Goal: Task Accomplishment & Management: Manage account settings

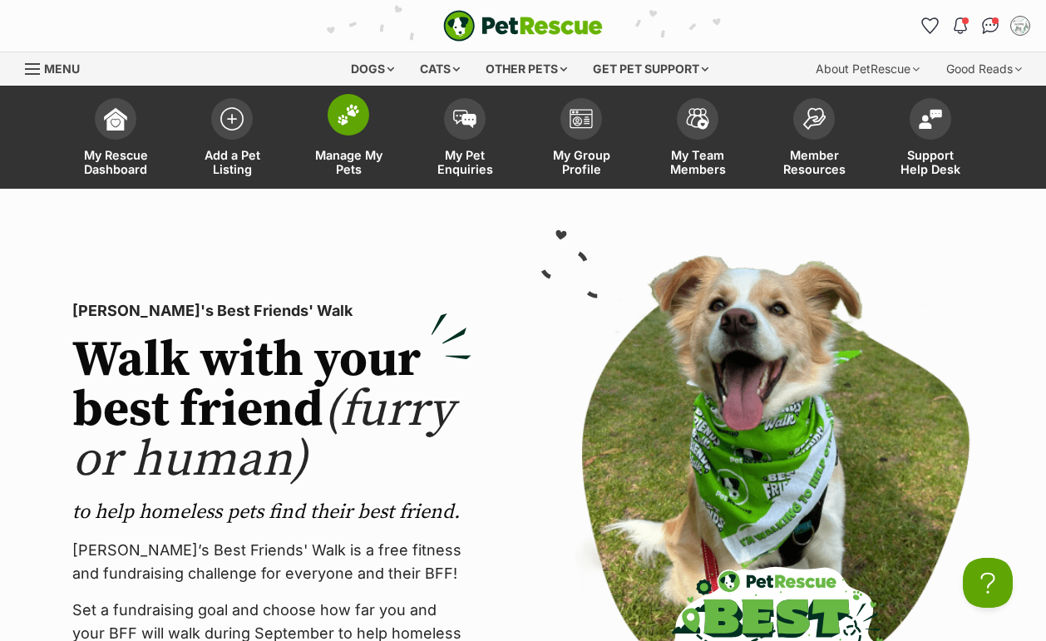
click at [346, 131] on span at bounding box center [349, 115] width 42 height 42
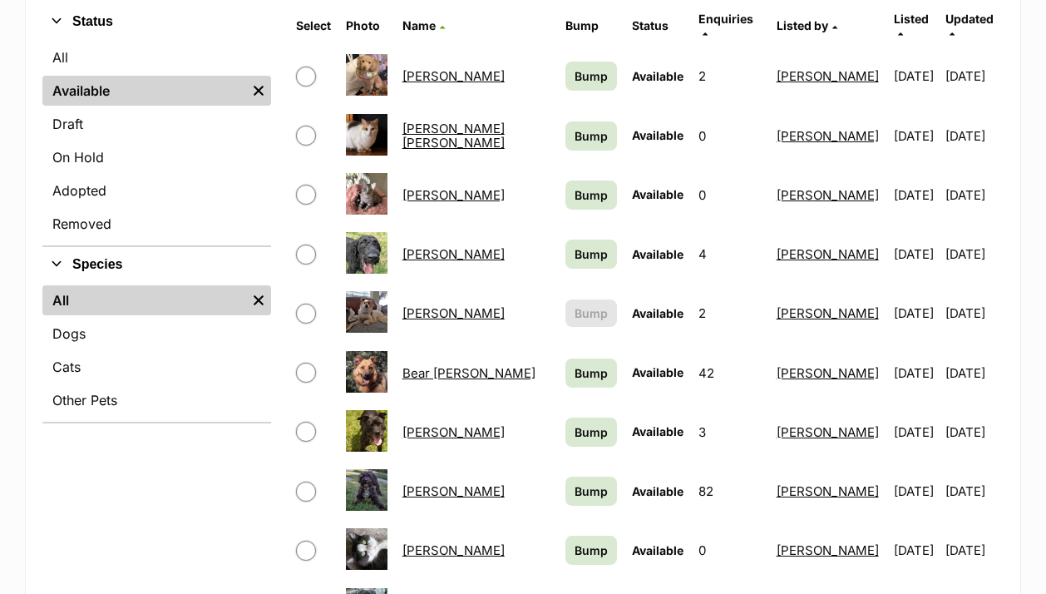
scroll to position [606, 0]
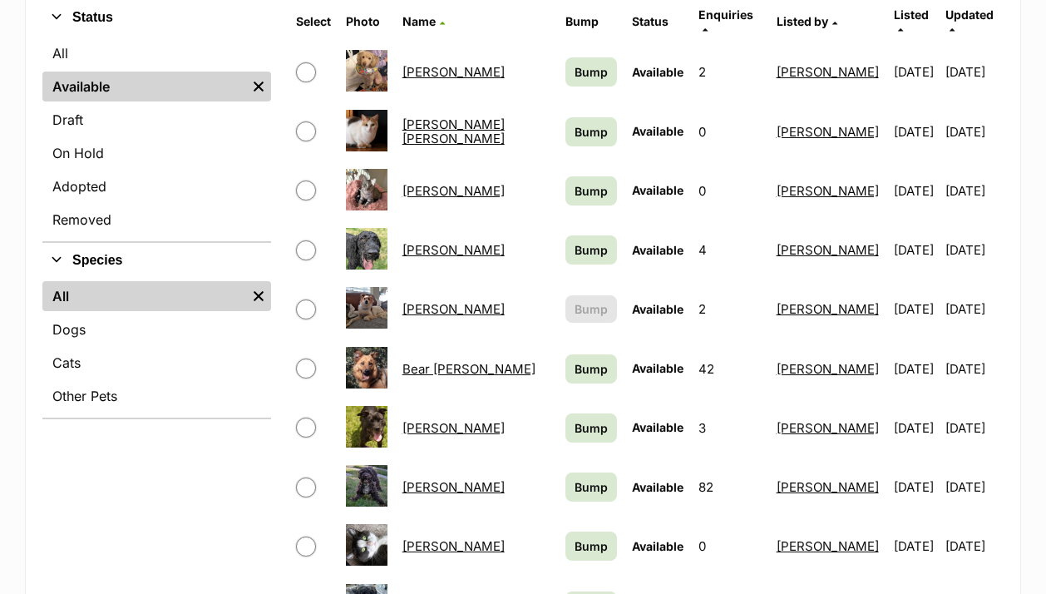
click at [431, 242] on link "Arthur Russelton" at bounding box center [454, 250] width 102 height 16
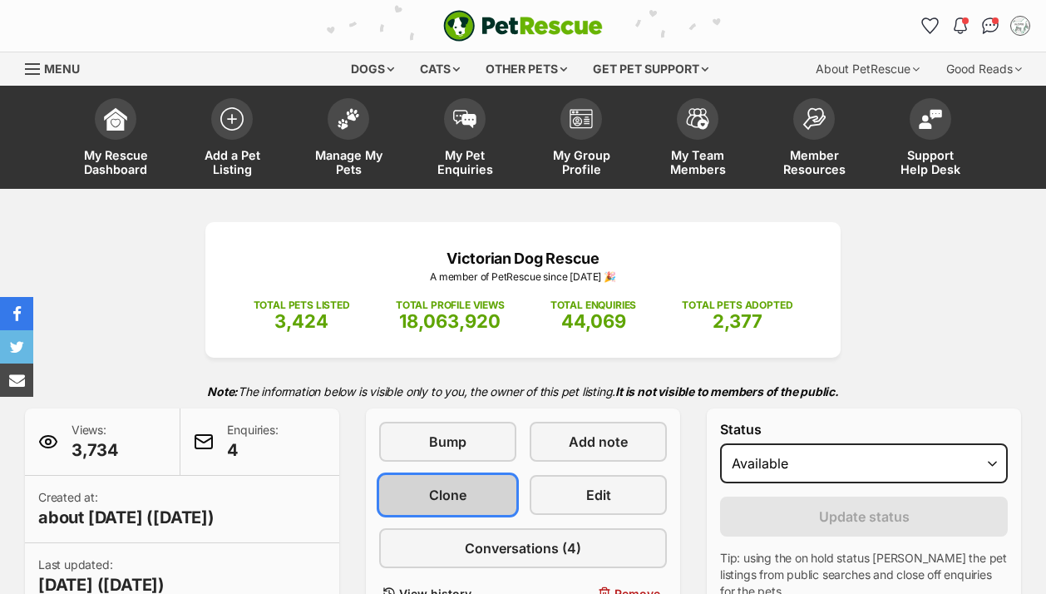
click at [452, 485] on span "Clone" at bounding box center [447, 495] width 37 height 20
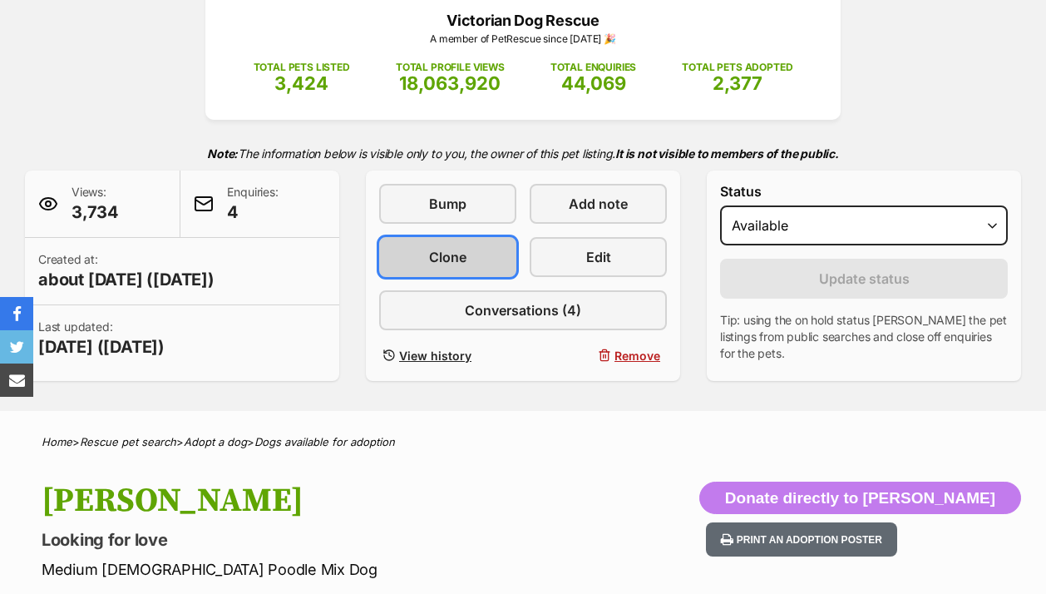
scroll to position [238, 0]
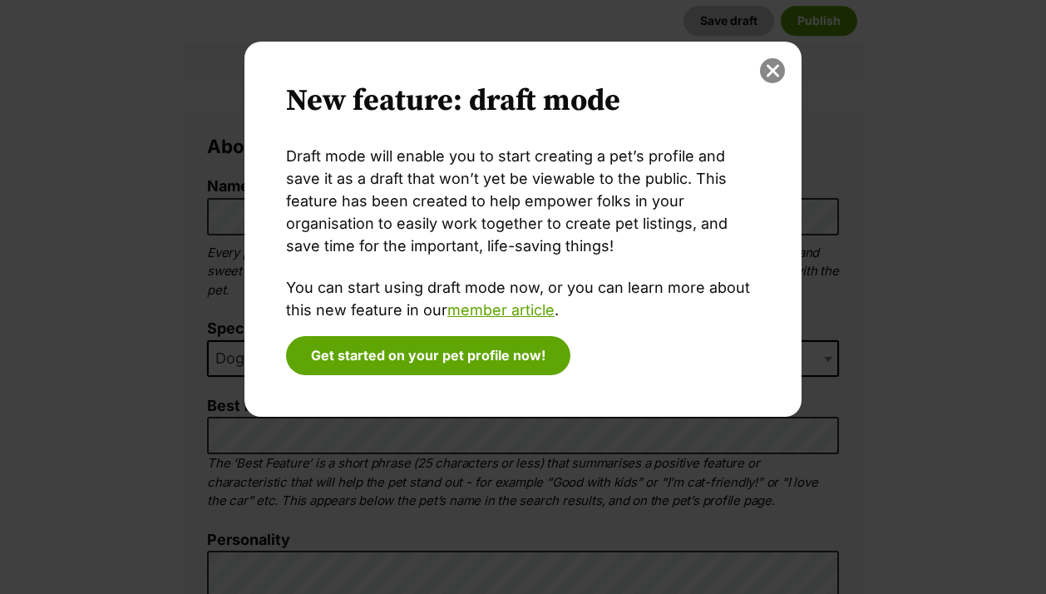
click at [773, 64] on button "close" at bounding box center [772, 70] width 25 height 25
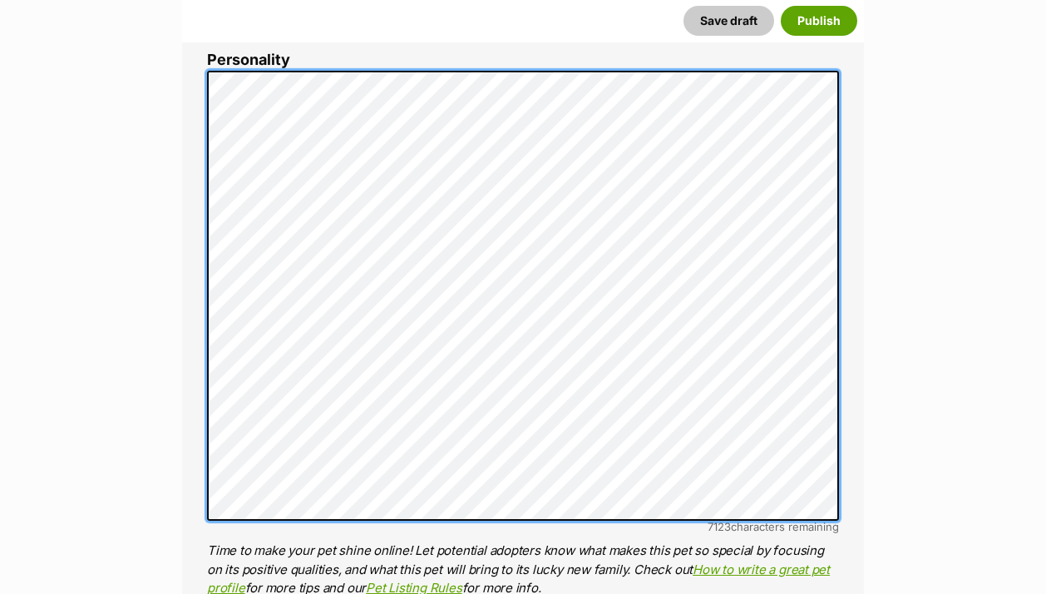
scroll to position [950, 0]
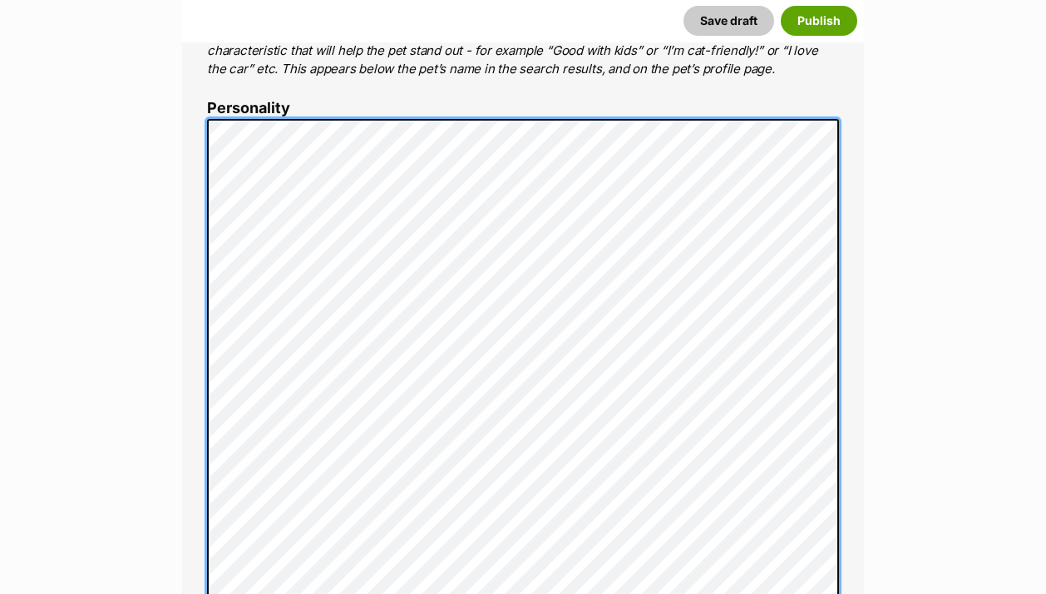
click at [184, 302] on div "About This Pet Name Henlo there, it looks like you might be using the pet name …" at bounding box center [523, 530] width 682 height 1702
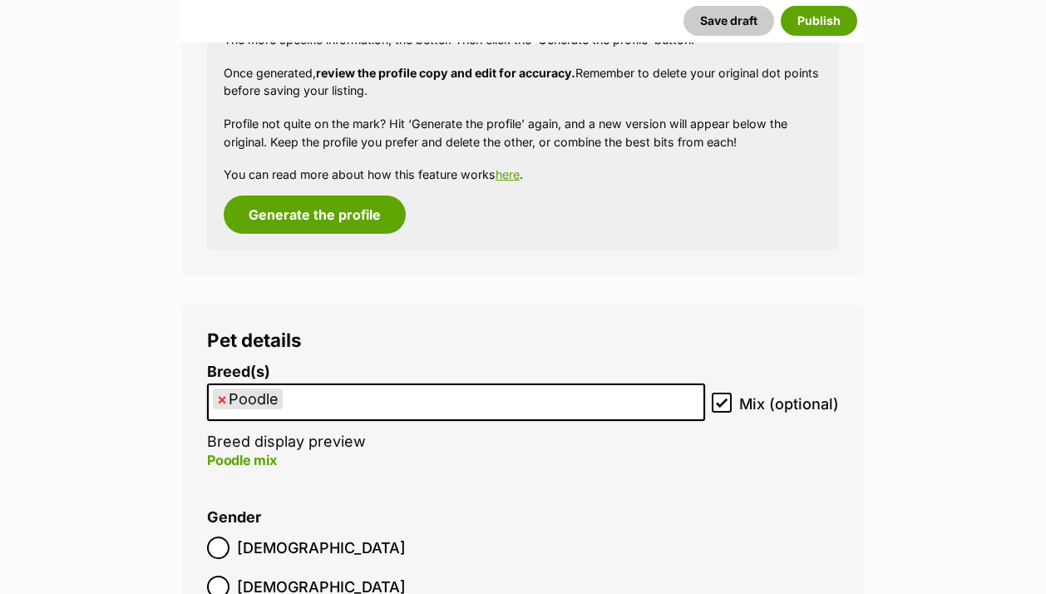
scroll to position [1942, 0]
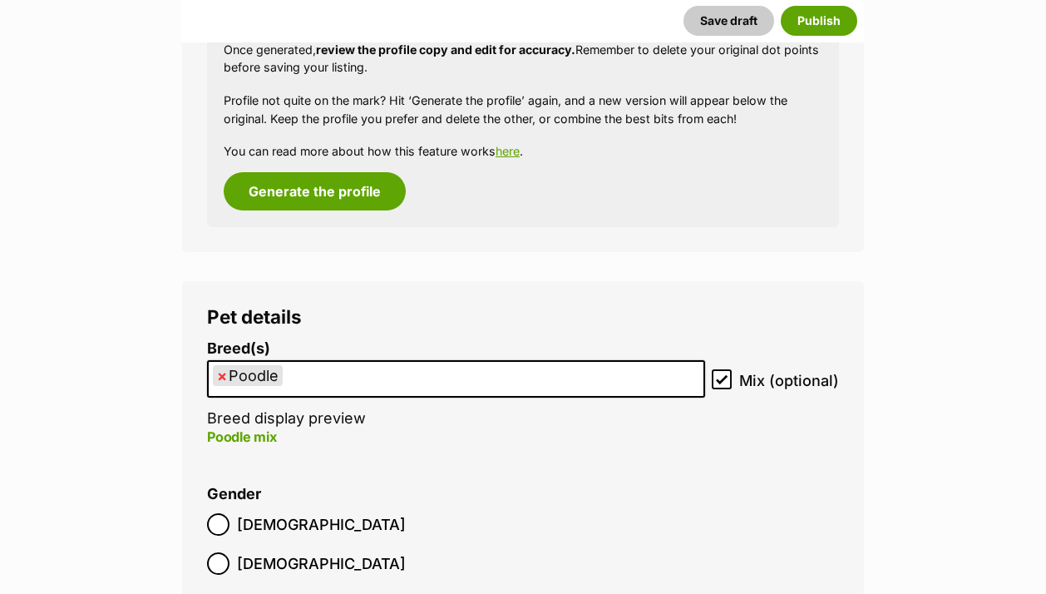
click at [223, 375] on span "×" at bounding box center [222, 375] width 10 height 21
select select
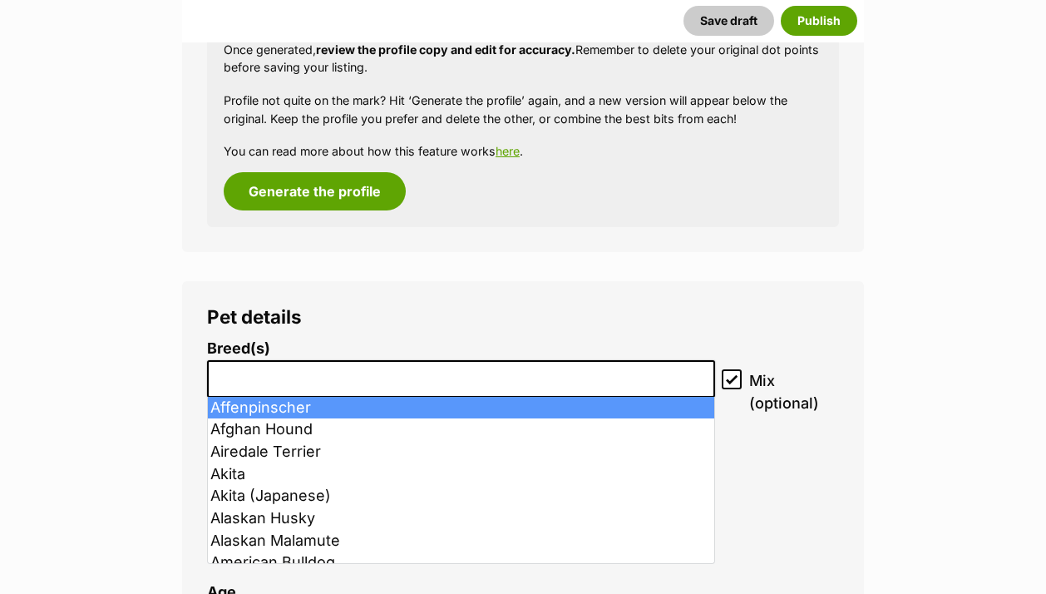
click at [259, 383] on li at bounding box center [461, 379] width 496 height 34
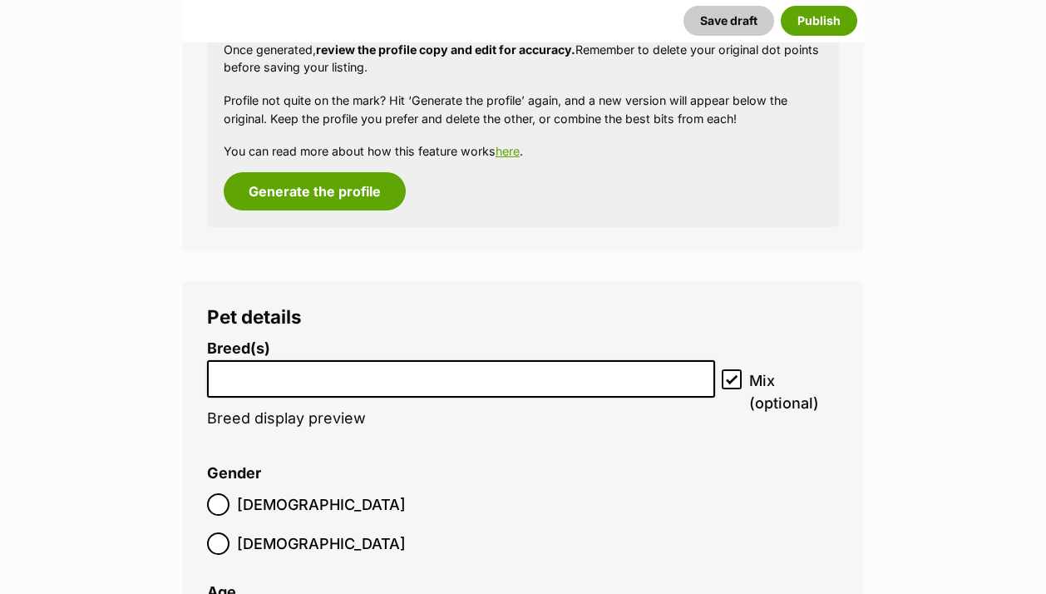
click at [259, 383] on li at bounding box center [461, 379] width 496 height 34
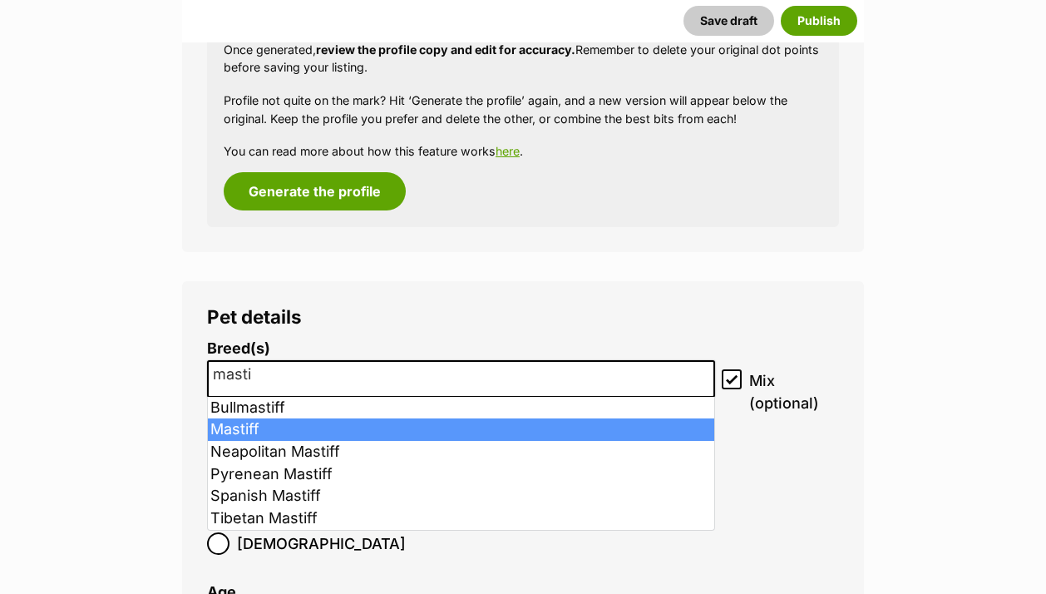
type input "masti"
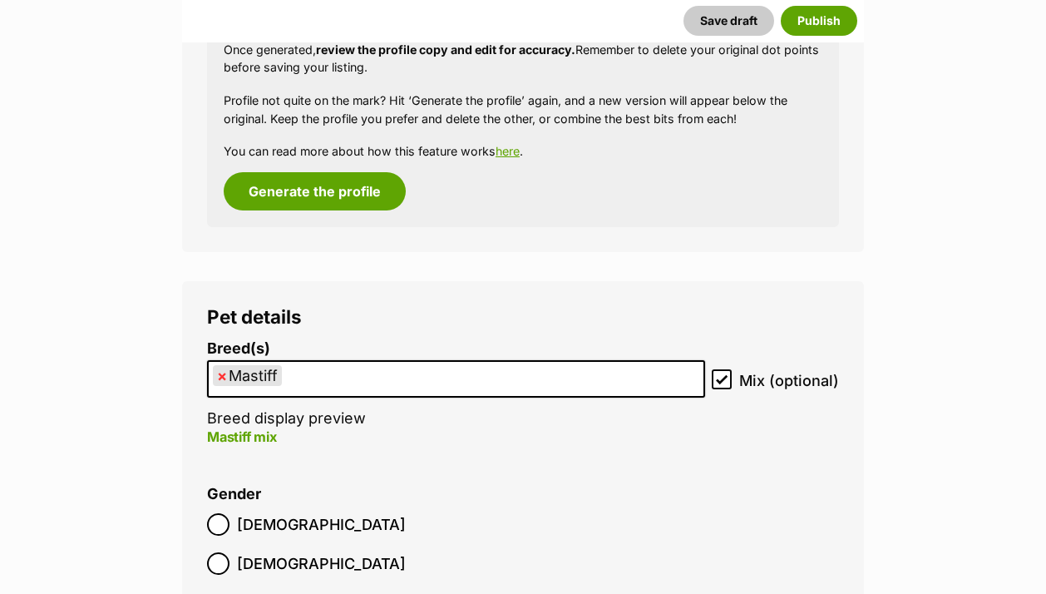
select select "141"
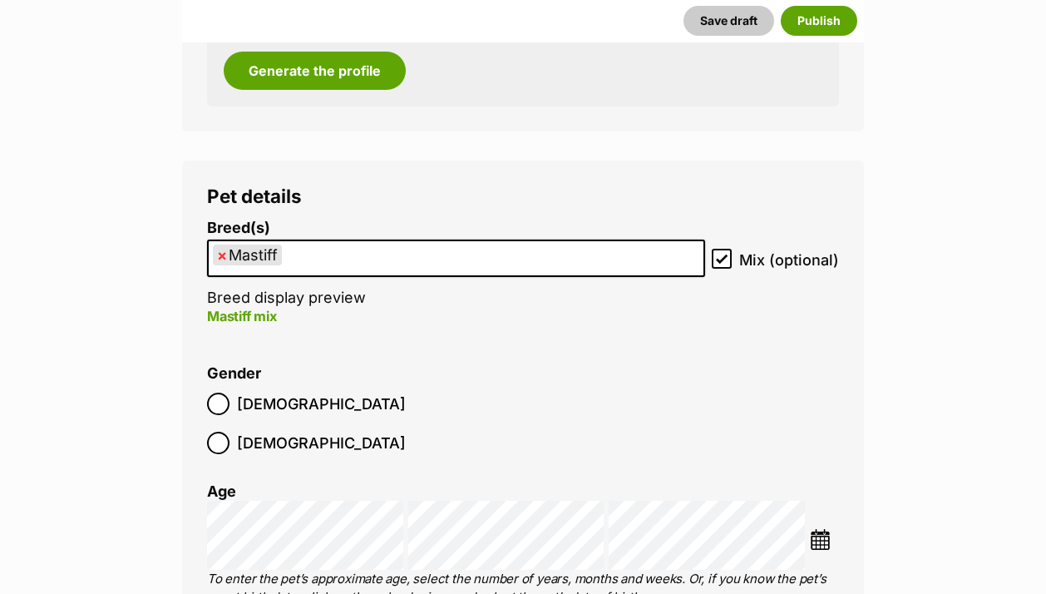
scroll to position [2066, 0]
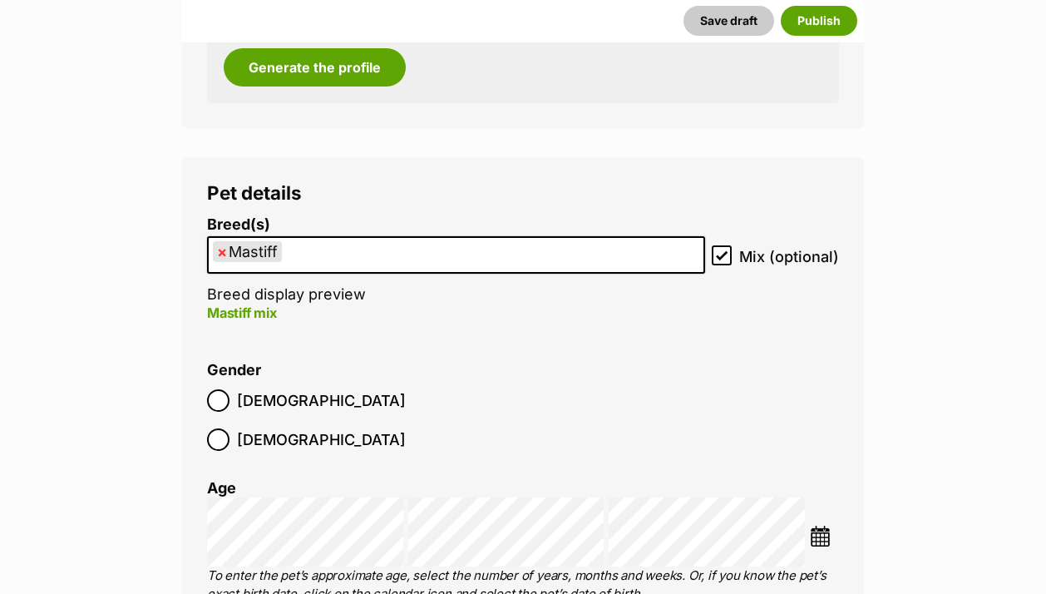
click at [239, 408] on span "Male" at bounding box center [321, 400] width 169 height 22
click at [825, 526] on img at bounding box center [820, 536] width 21 height 21
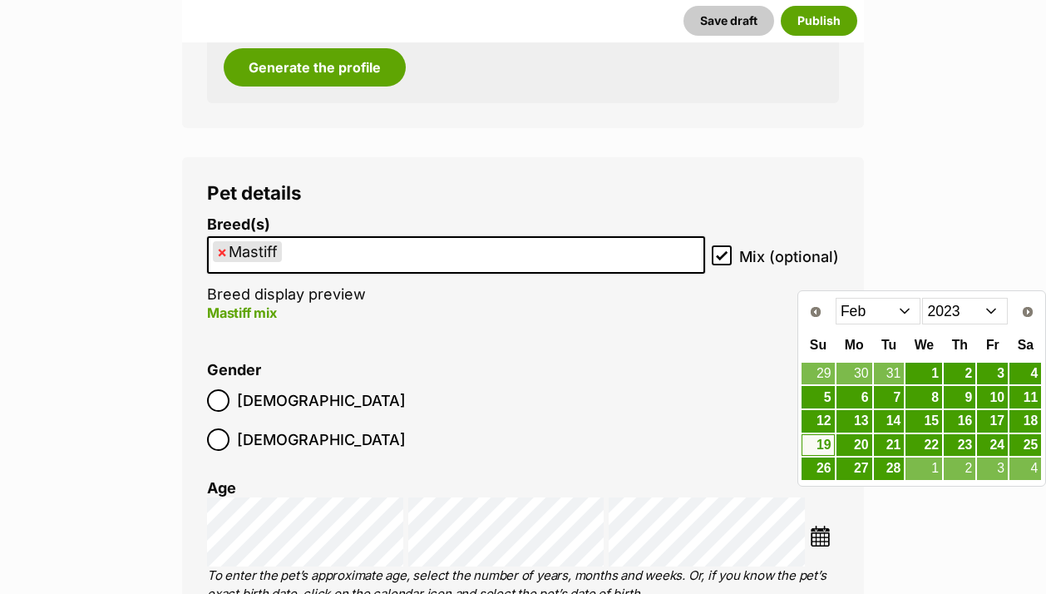
click at [969, 317] on select "2013 2014 2015 2016 2017 2018 2019 2020 2021 2022 2023 2024 2025" at bounding box center [965, 311] width 86 height 27
click at [899, 304] on select "Jan Feb Mar Apr May Jun Jul Aug Sep Oct Nov Dec" at bounding box center [879, 311] width 86 height 27
click at [989, 403] on link "13" at bounding box center [992, 397] width 31 height 21
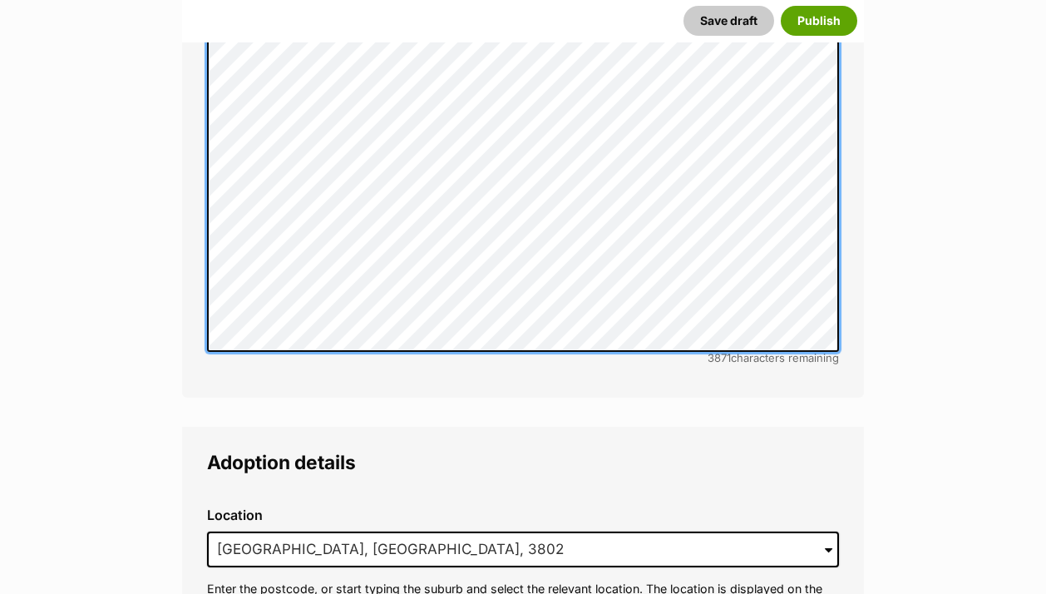
scroll to position [3742, 0]
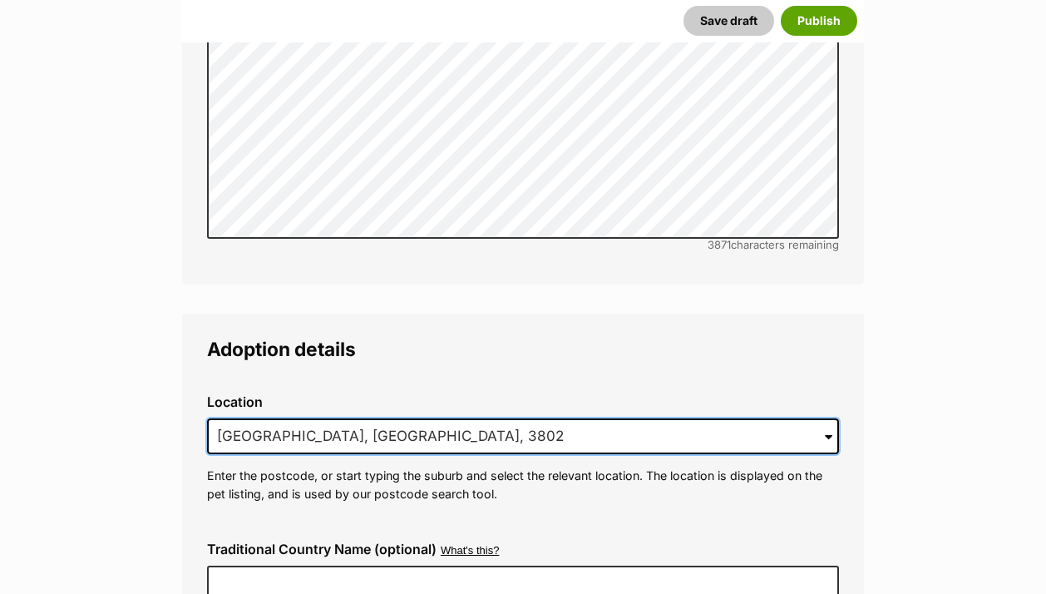
click at [309, 418] on input "Endeavour Hills, VIC, 3802" at bounding box center [523, 436] width 632 height 37
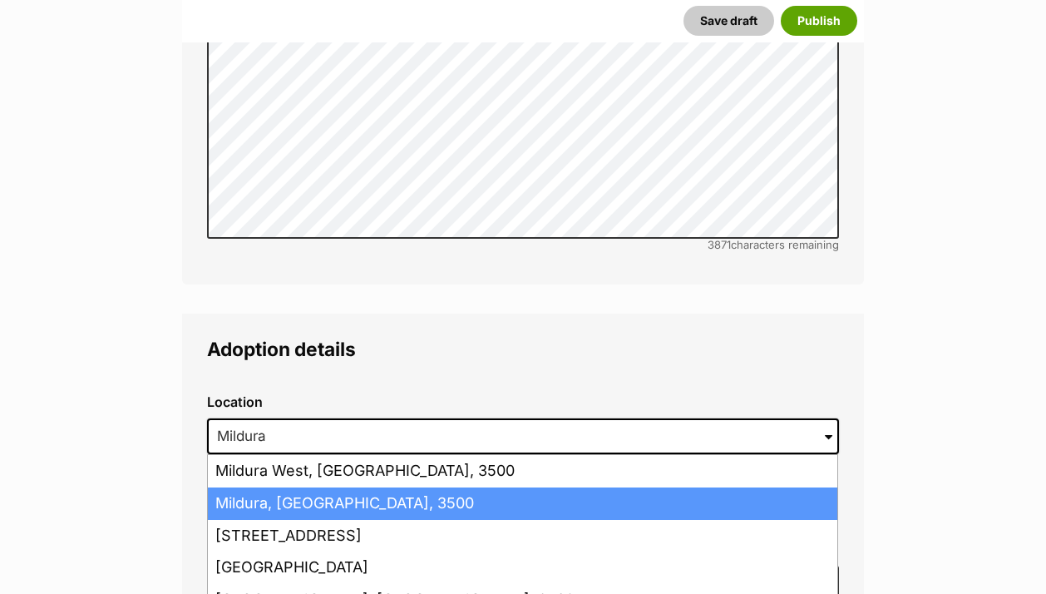
click at [318, 487] on li "Mildura, Victoria, 3500" at bounding box center [523, 503] width 630 height 32
type input "Mildura, Victoria, 3500"
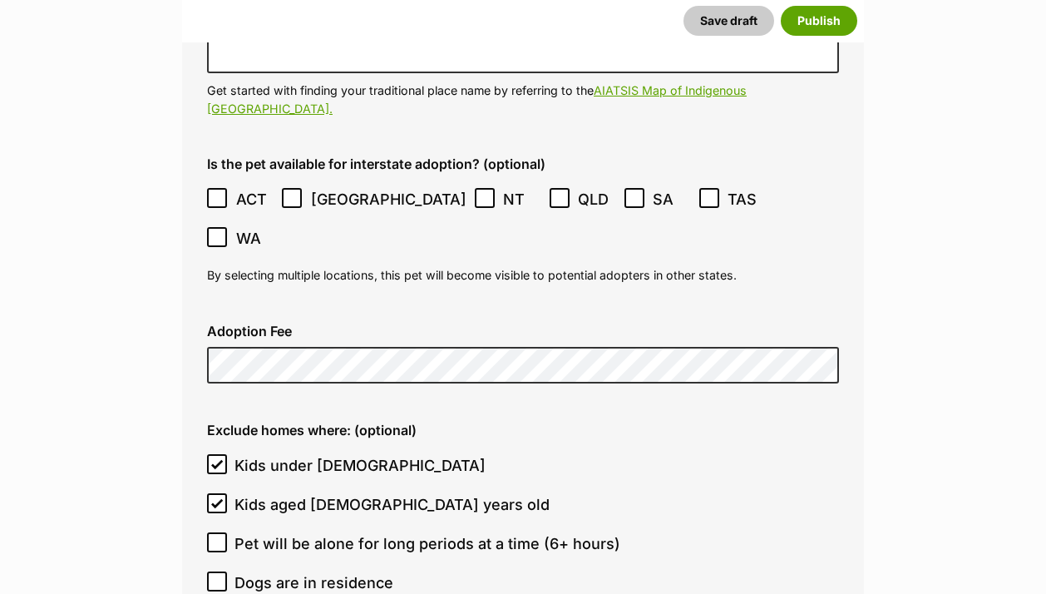
scroll to position [4277, 0]
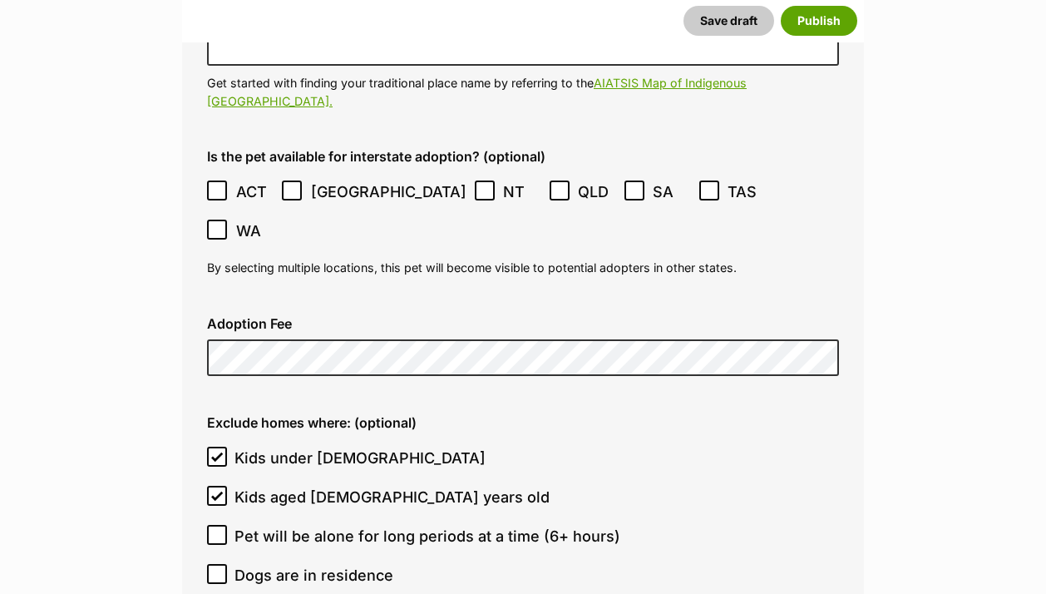
click at [269, 564] on span "Dogs are in residence" at bounding box center [314, 575] width 159 height 22
click at [227, 564] on input "Dogs are in residence" at bounding box center [217, 574] width 20 height 20
checkbox input "true"
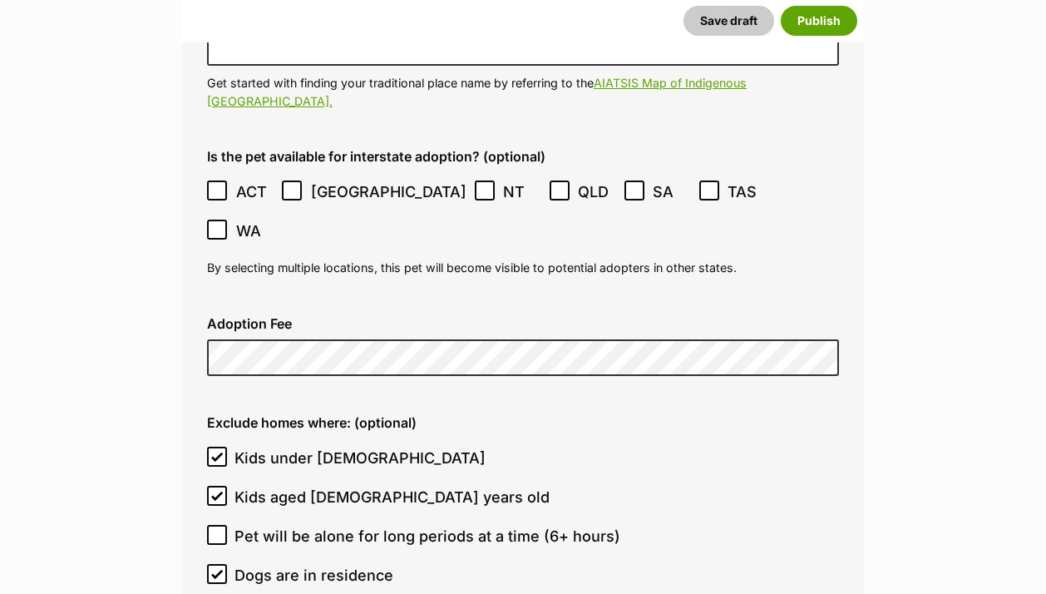
checkbox input "true"
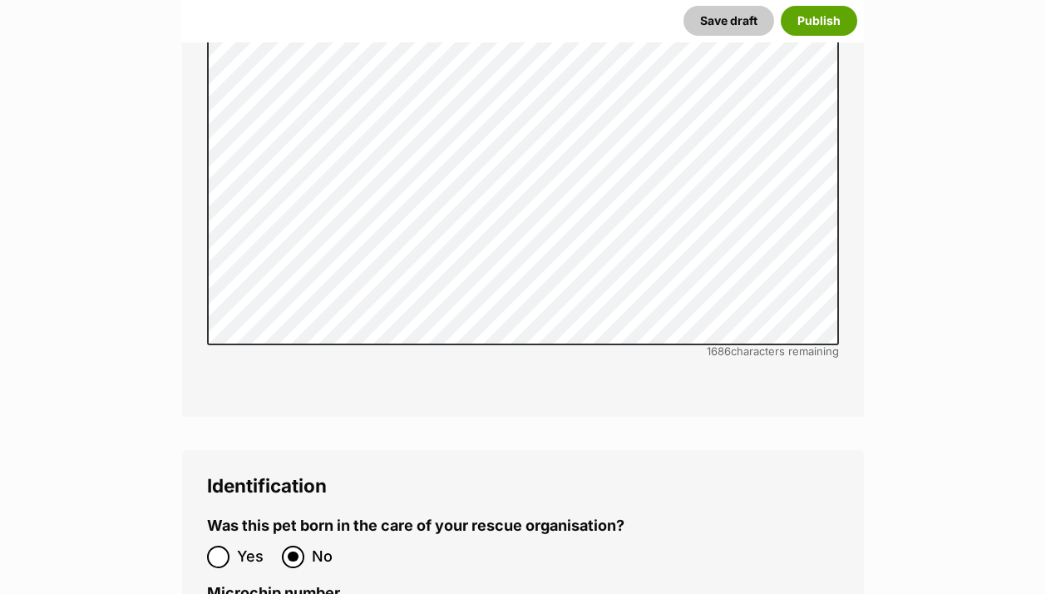
scroll to position [5612, 0]
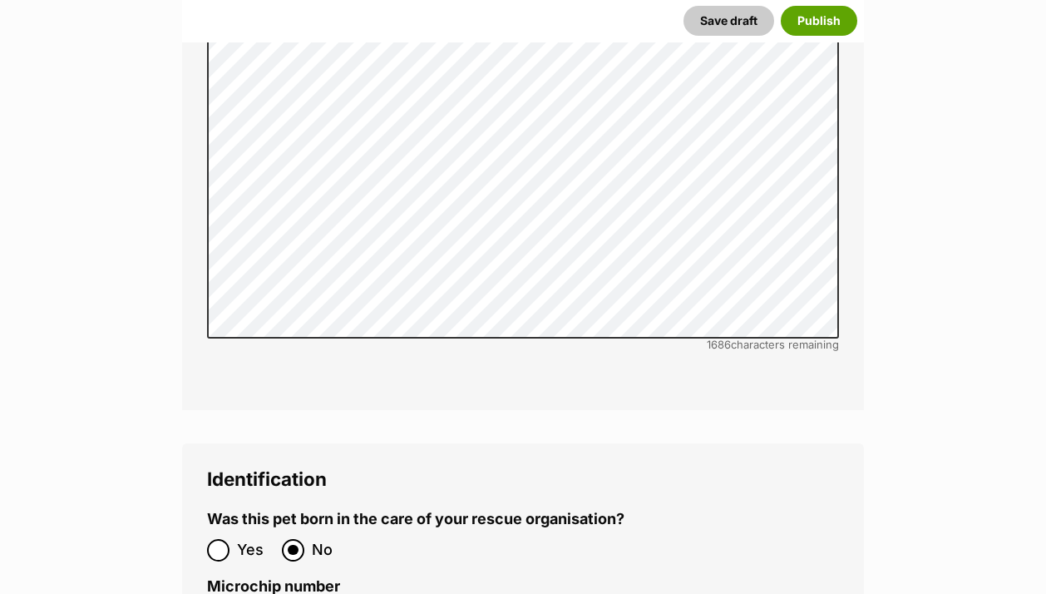
paste input "985113000519777"
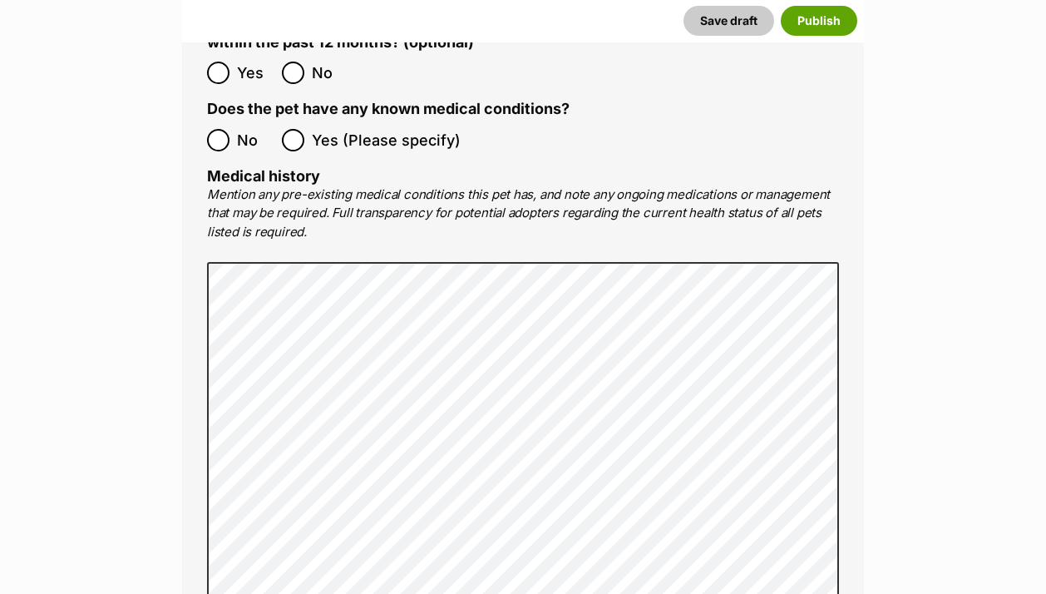
scroll to position [3353, 0]
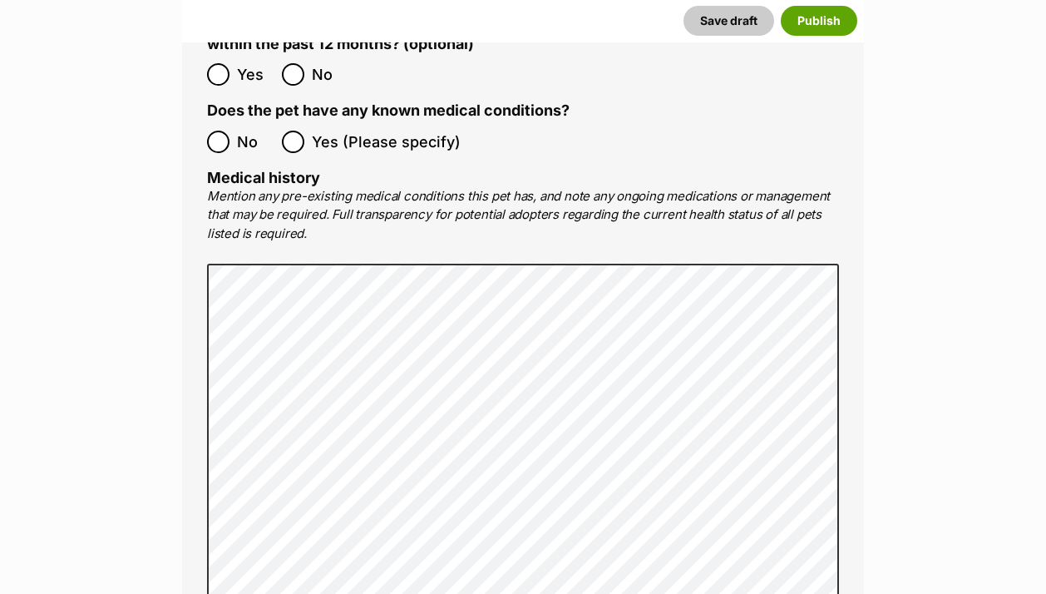
type input "985113000519777"
click at [808, 27] on button "Publish" at bounding box center [819, 21] width 77 height 30
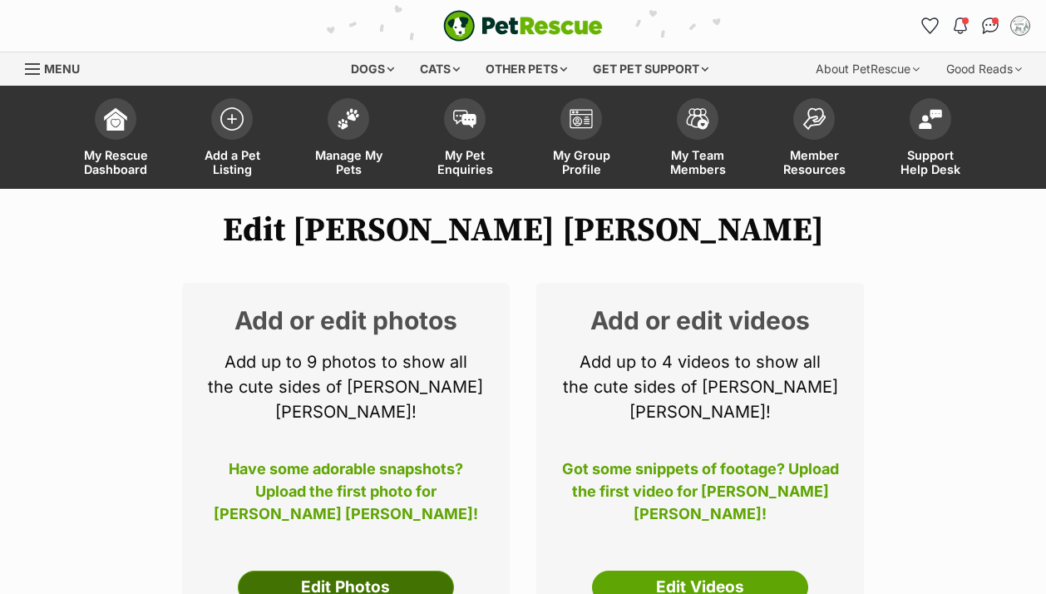
click at [368, 571] on link "Edit Photos" at bounding box center [346, 587] width 216 height 33
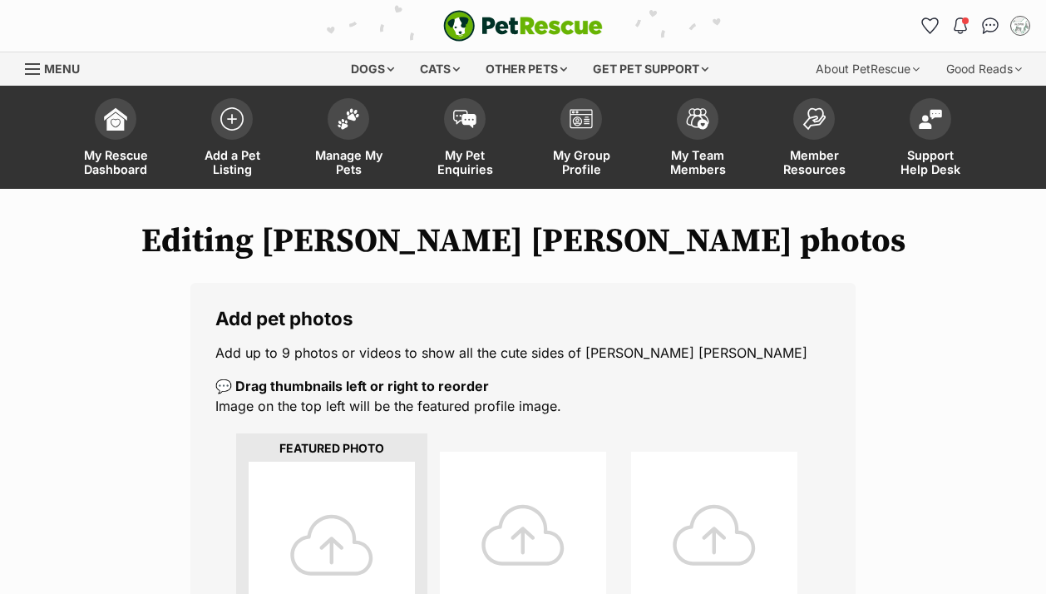
scroll to position [239, 0]
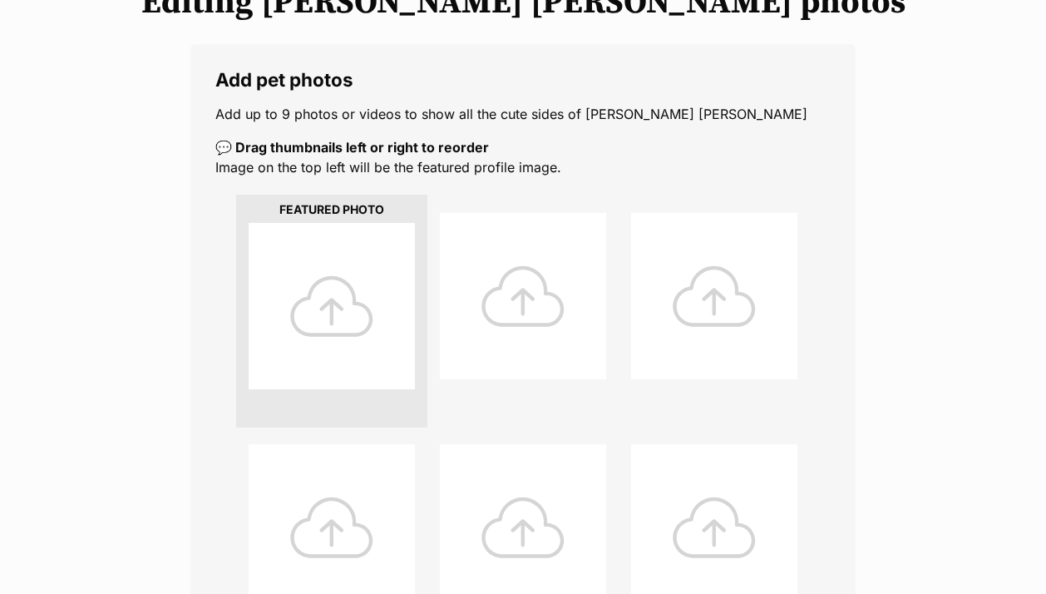
click at [335, 324] on div at bounding box center [332, 306] width 166 height 166
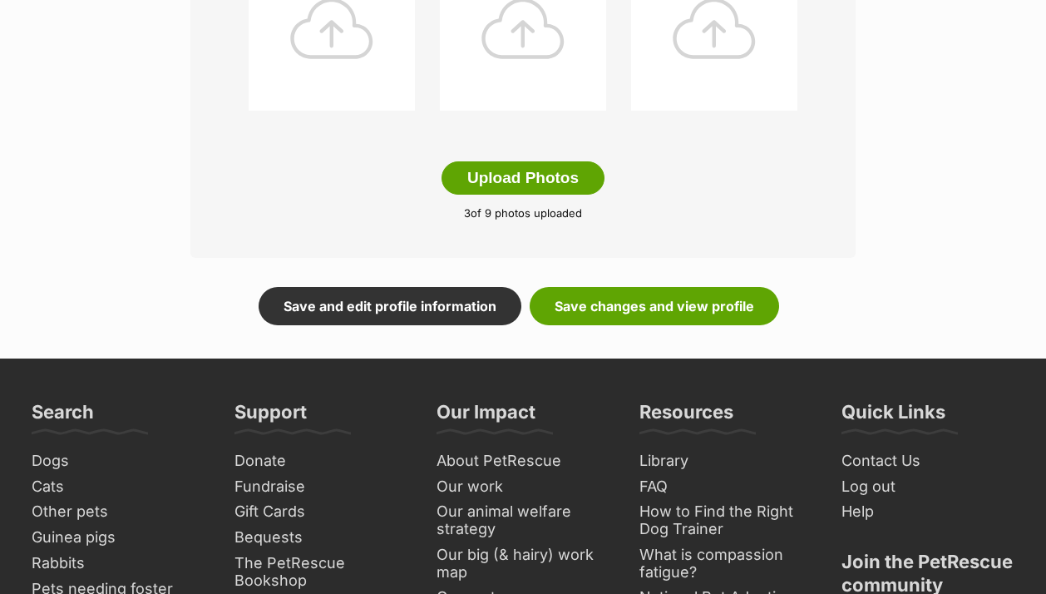
scroll to position [975, 0]
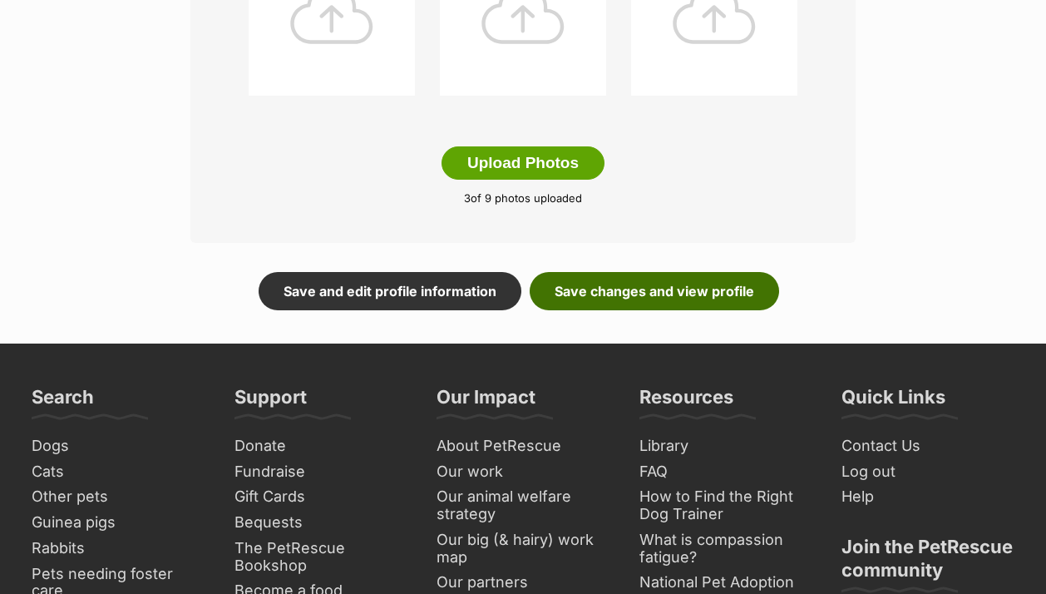
click at [674, 294] on link "Save changes and view profile" at bounding box center [654, 291] width 249 height 38
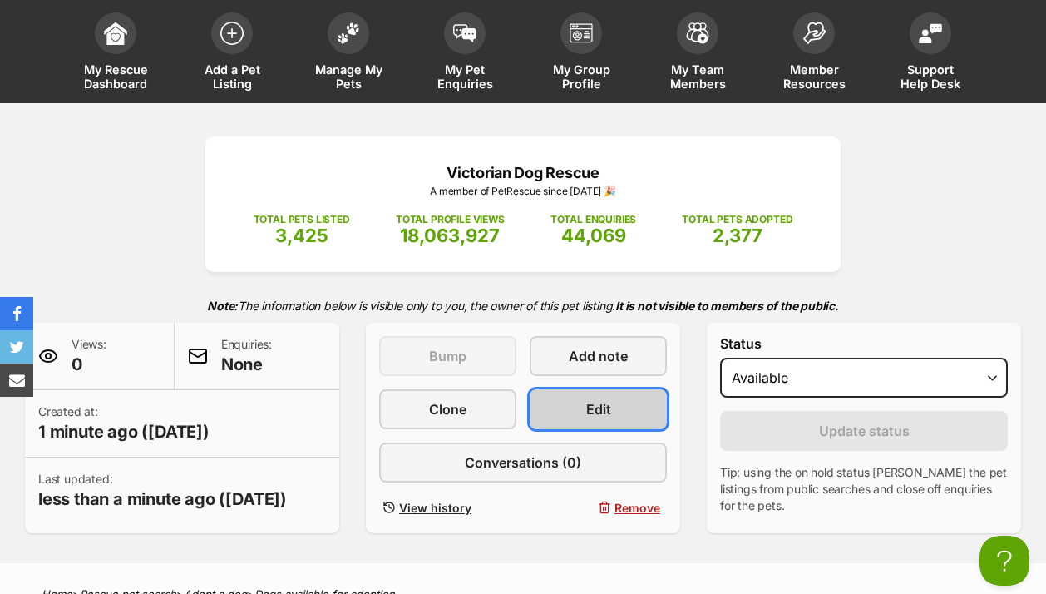
click at [626, 403] on link "Edit" at bounding box center [598, 409] width 137 height 40
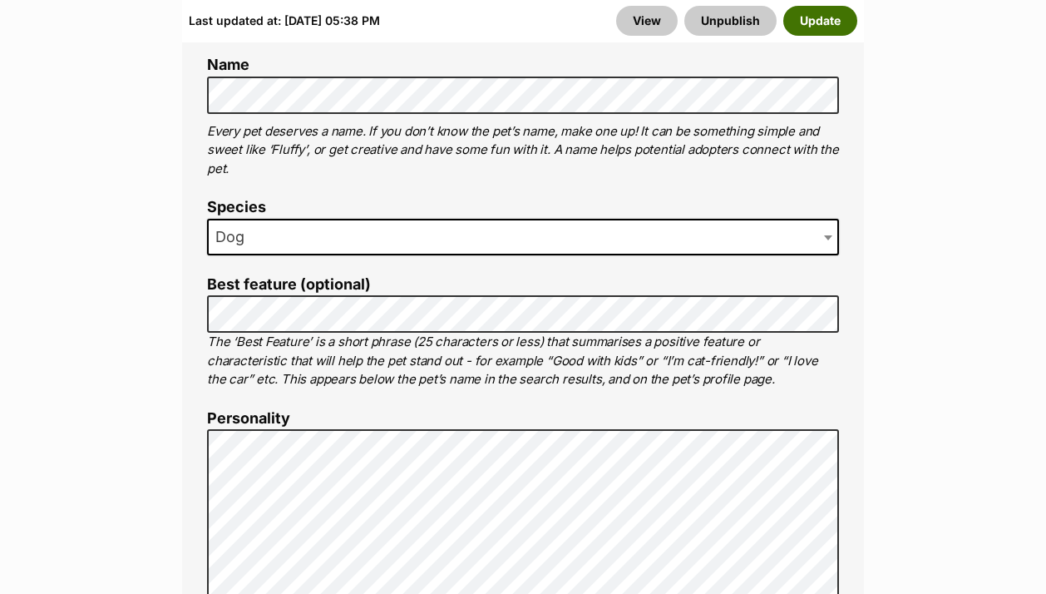
click at [814, 15] on button "Update" at bounding box center [820, 21] width 74 height 30
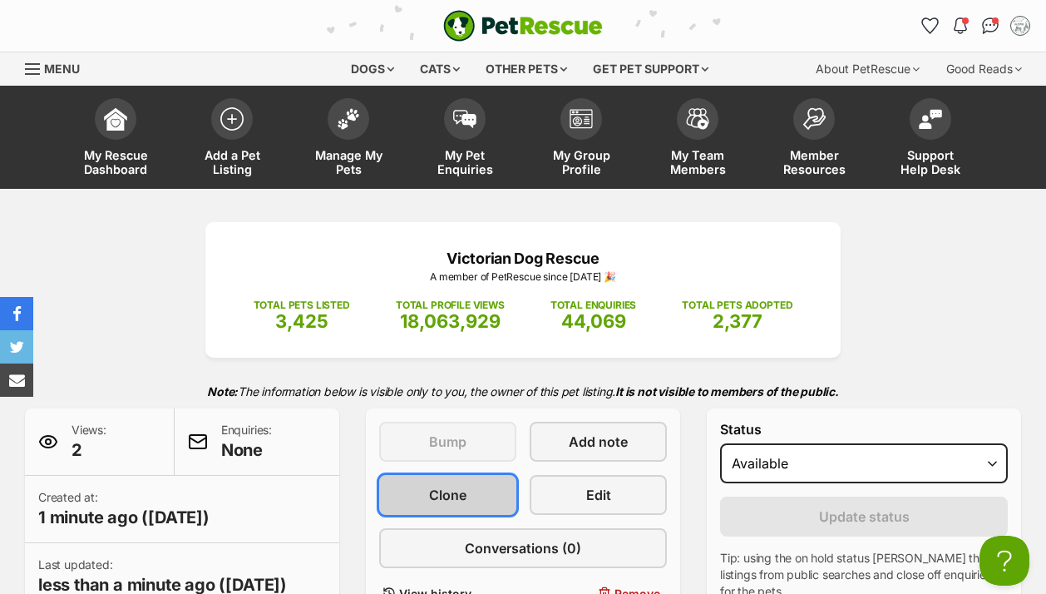
click at [494, 501] on link "Clone" at bounding box center [447, 495] width 137 height 40
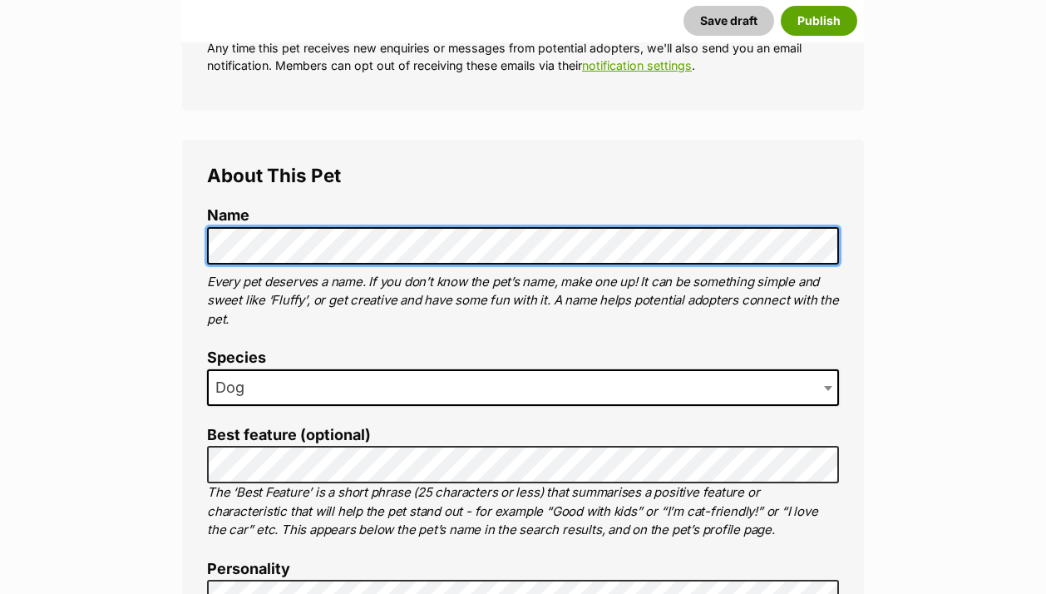
scroll to position [485, 0]
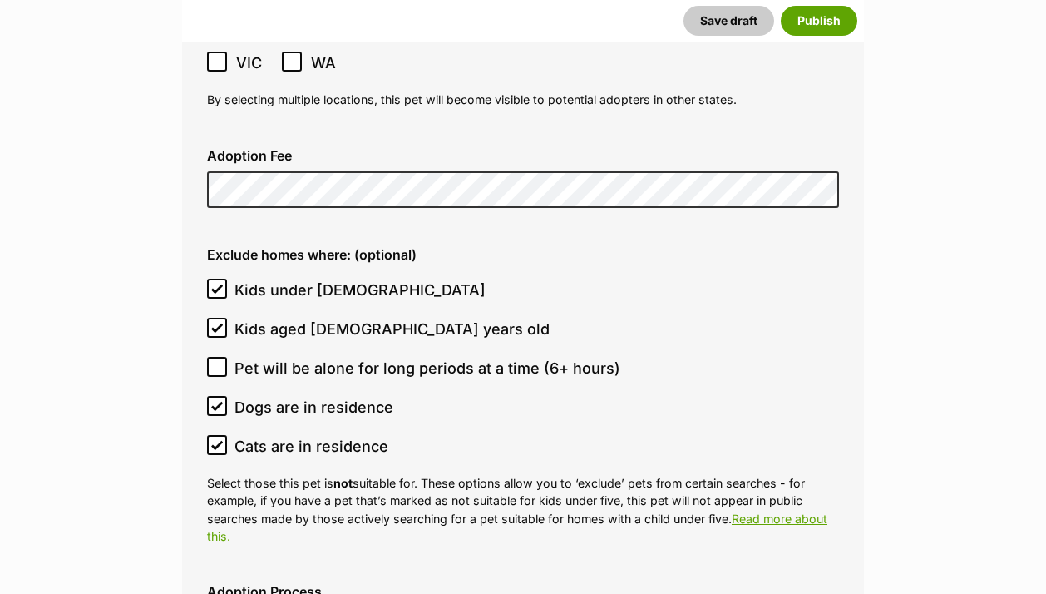
scroll to position [4572, 0]
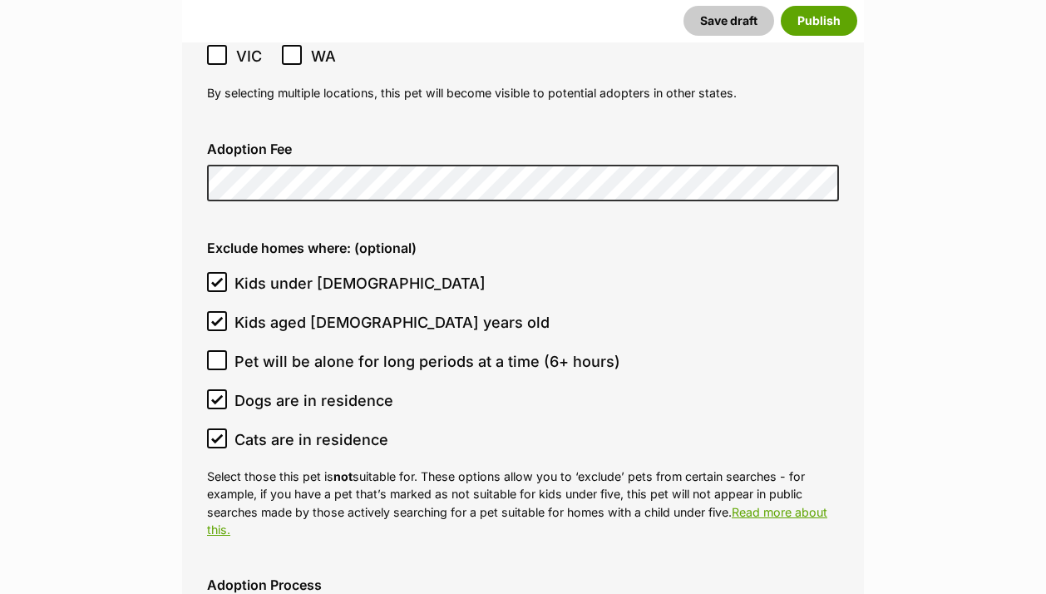
click at [216, 393] on icon at bounding box center [217, 399] width 12 height 12
click at [216, 389] on input "Dogs are in residence" at bounding box center [217, 399] width 20 height 20
checkbox input "false"
click at [214, 435] on icon at bounding box center [217, 438] width 10 height 7
click at [214, 428] on input "Cats are in residence" at bounding box center [217, 438] width 20 height 20
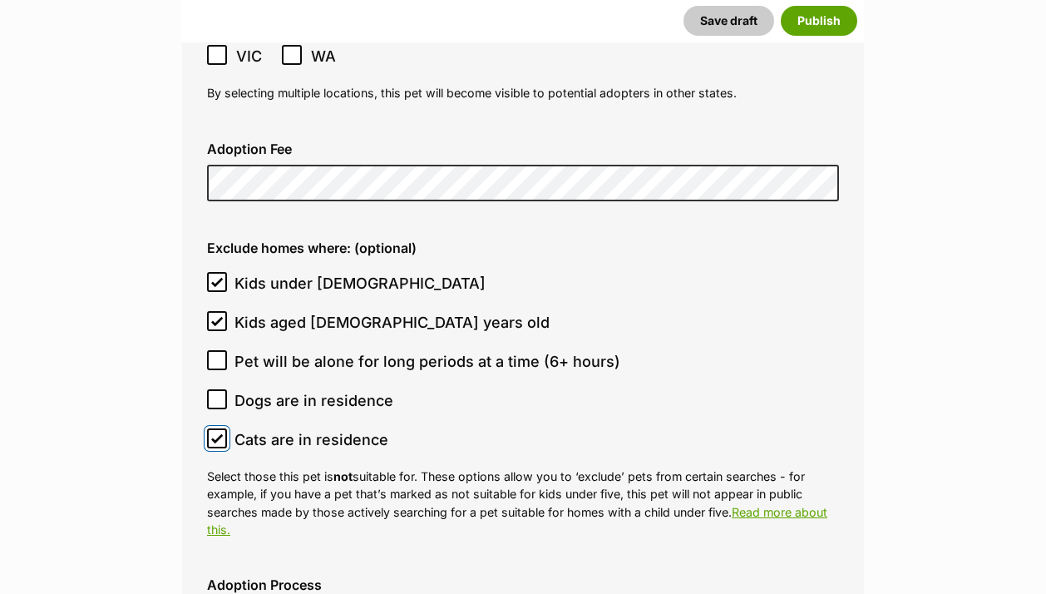
checkbox input "false"
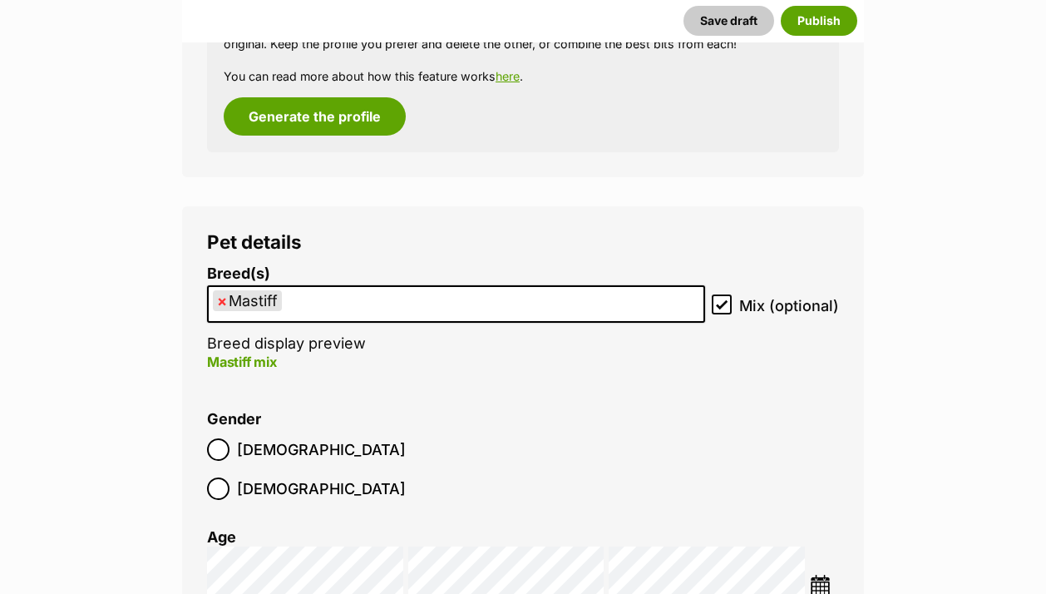
scroll to position [1964, 0]
click at [220, 301] on span "×" at bounding box center [222, 301] width 10 height 21
select select
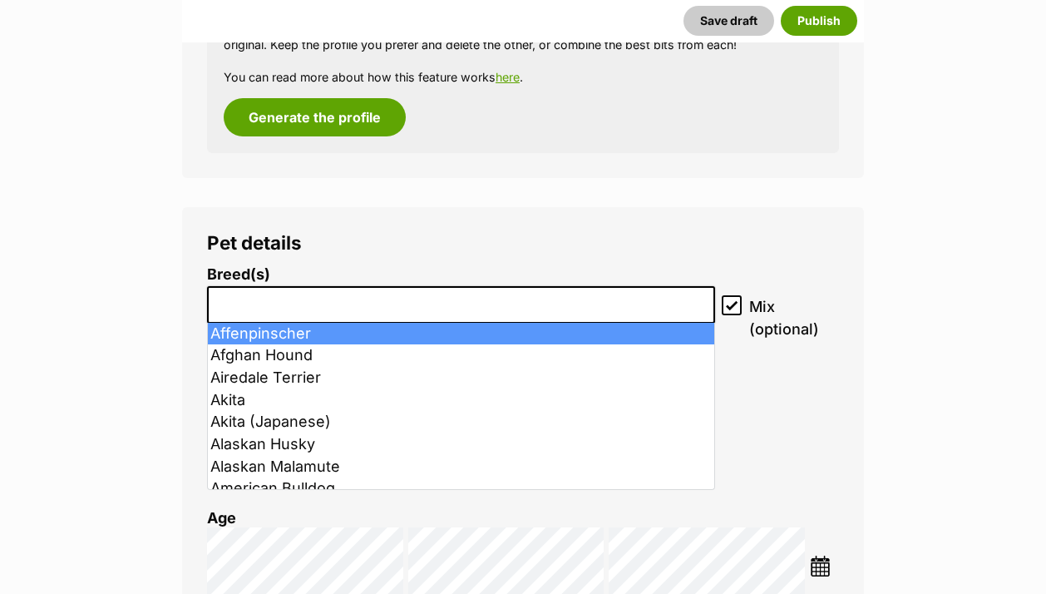
click at [241, 304] on input "search" at bounding box center [461, 300] width 496 height 17
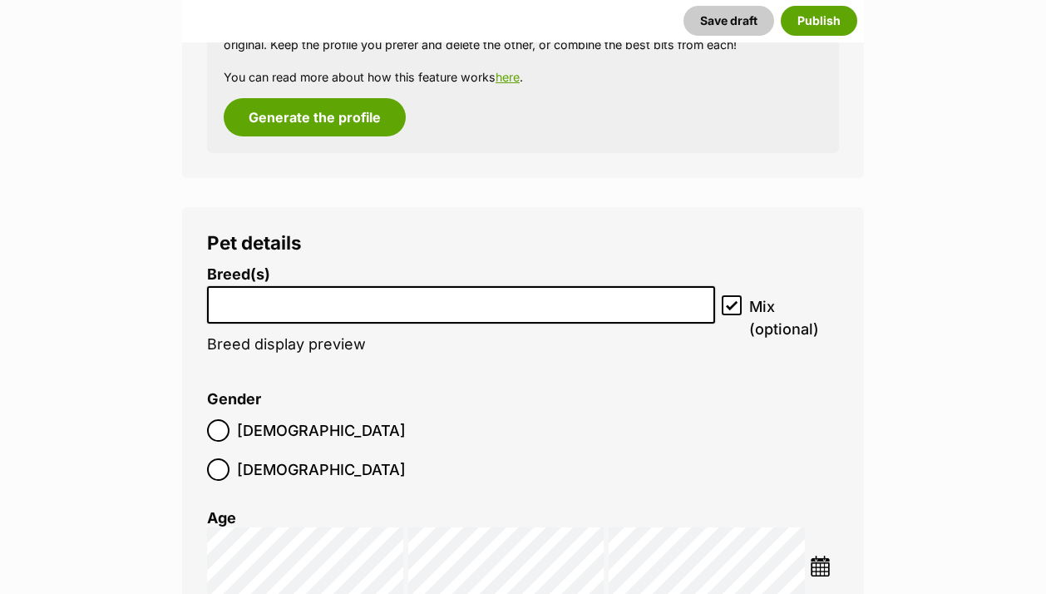
click at [254, 319] on li at bounding box center [461, 305] width 496 height 34
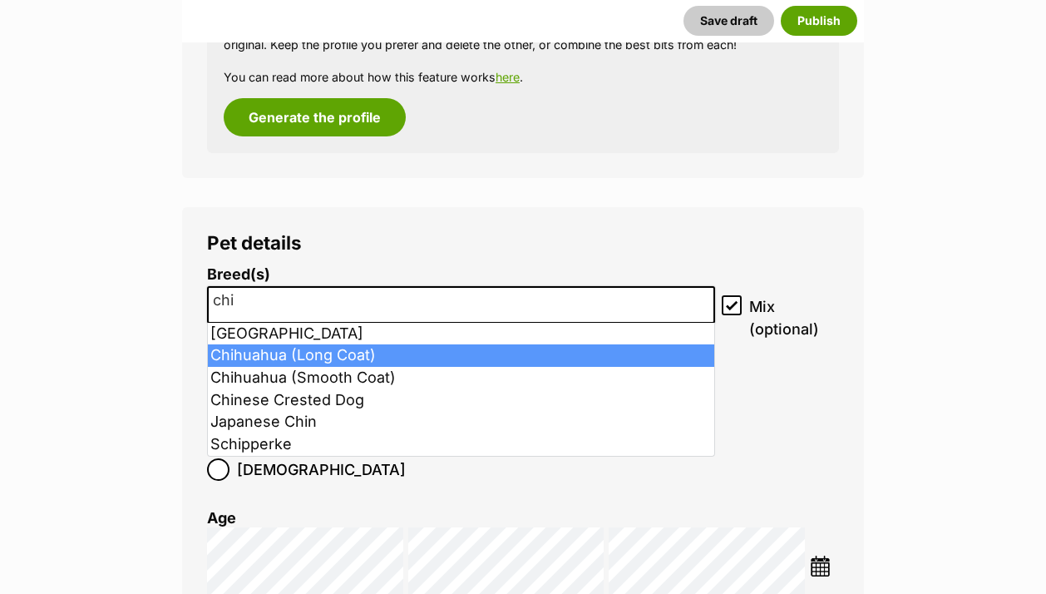
type input "chi"
select select "8918"
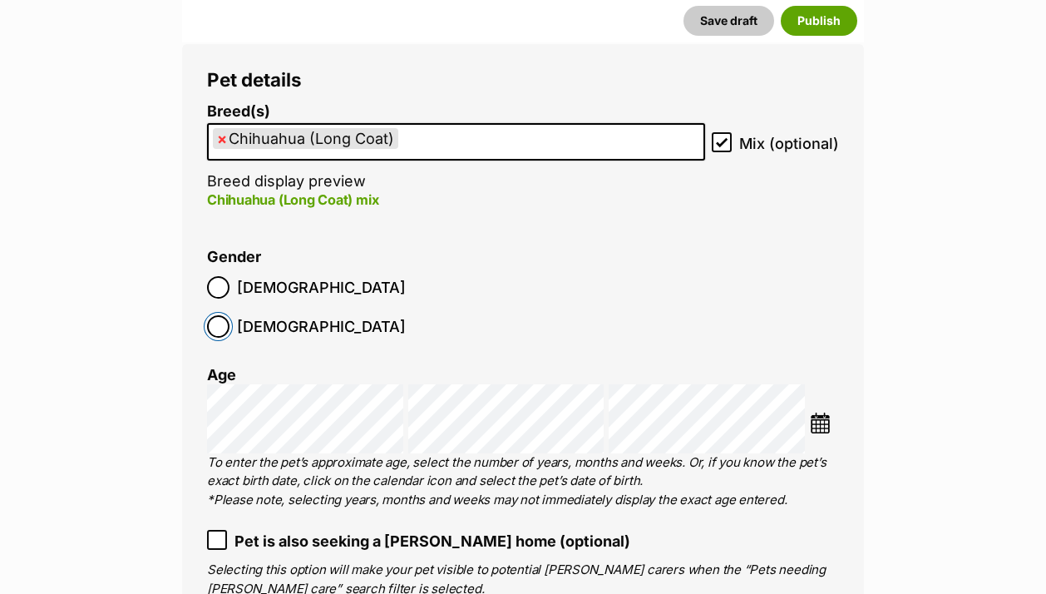
scroll to position [2131, 0]
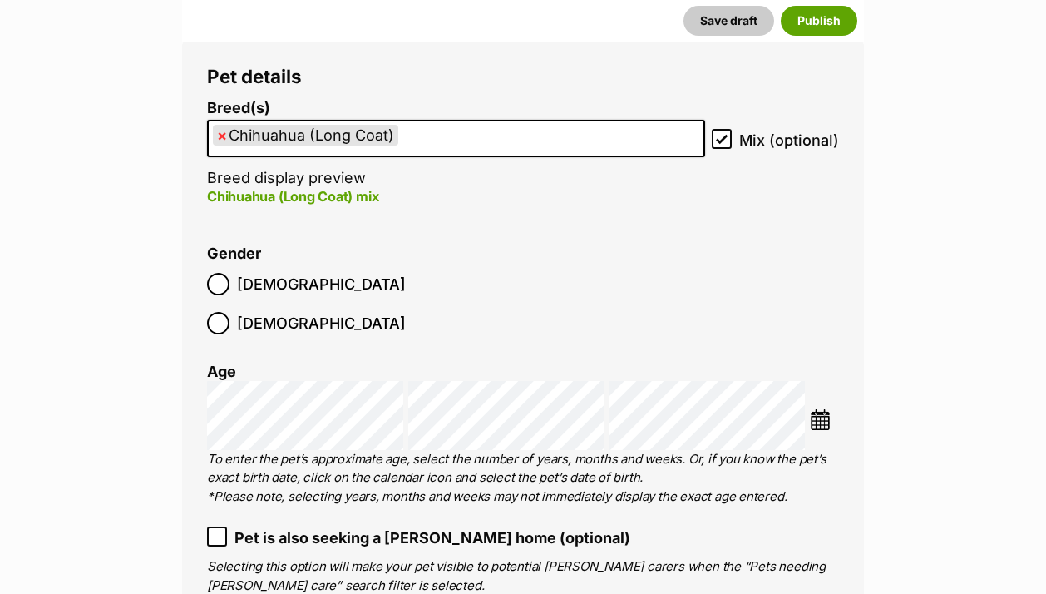
click at [815, 409] on img at bounding box center [820, 419] width 21 height 21
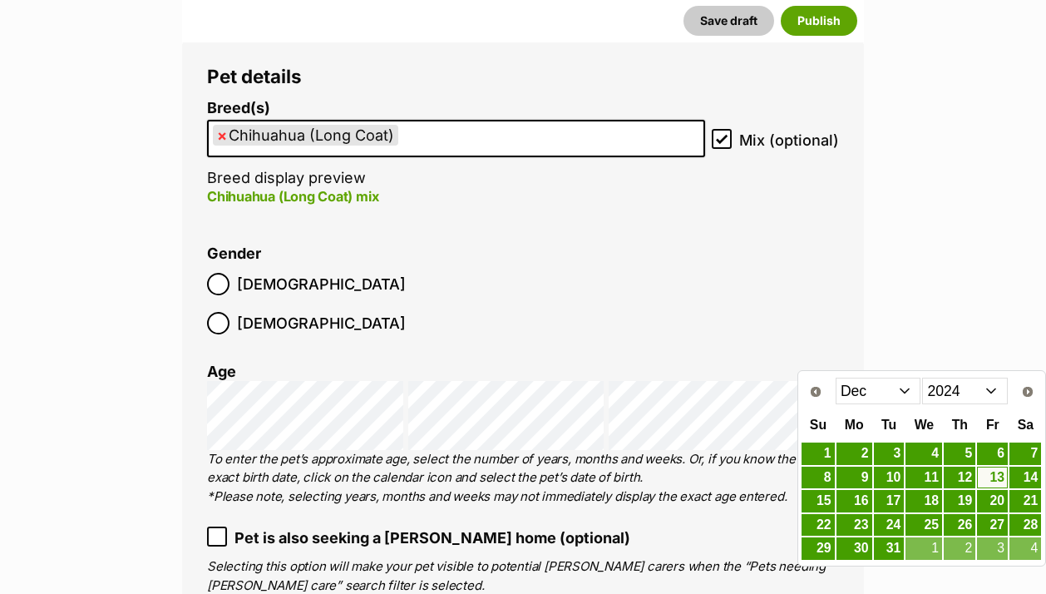
click at [990, 394] on select "2014 2015 2016 2017 2018 2019 2020 2021 2022 2023 2024 2025" at bounding box center [965, 391] width 86 height 27
click at [906, 393] on select "Jan Feb Mar Apr May Jun Jul Aug Sep Oct Nov Dec" at bounding box center [879, 391] width 86 height 27
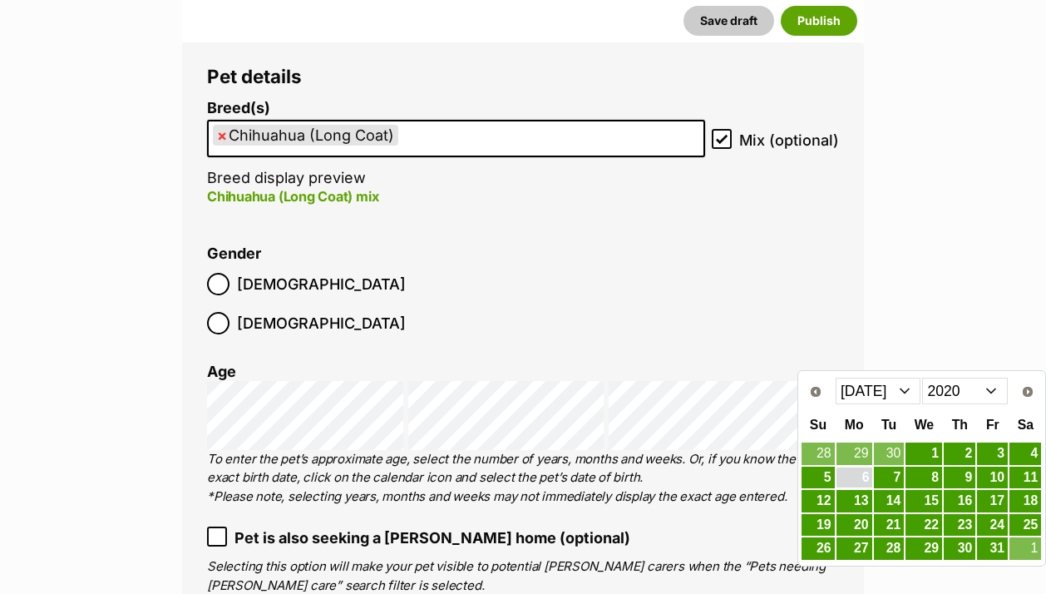
click at [864, 480] on link "6" at bounding box center [855, 477] width 36 height 21
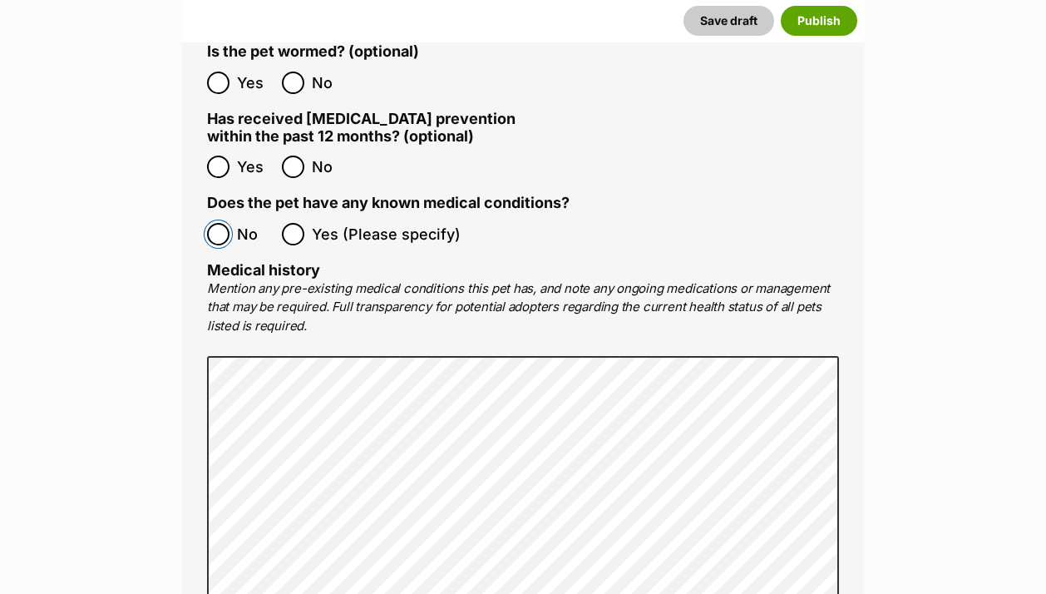
scroll to position [3320, 0]
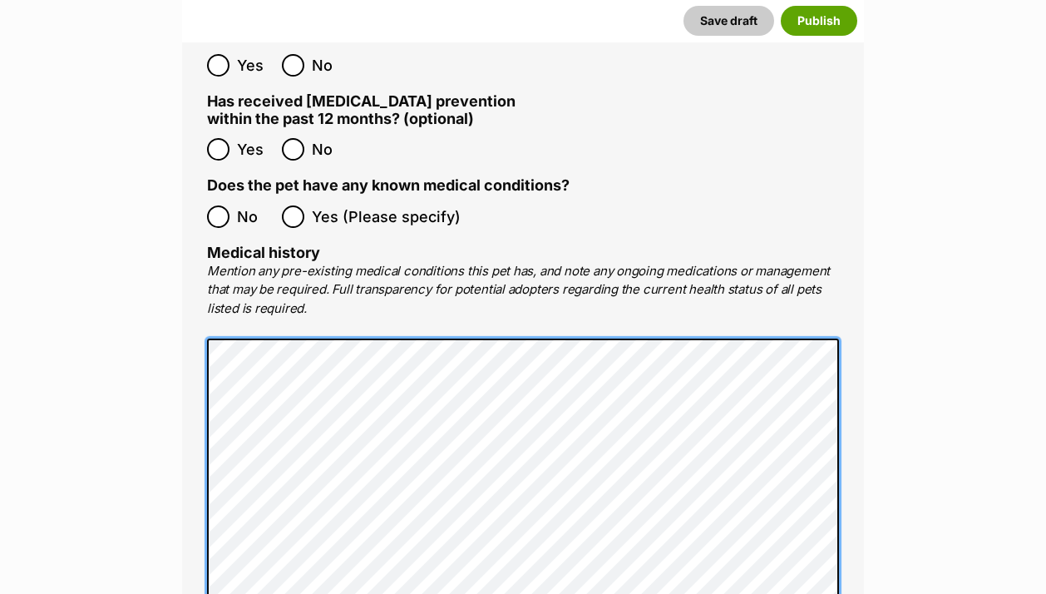
click at [196, 335] on div "Medical All listed pets must be vet checked and up to date with vaccinations, f…" at bounding box center [523, 220] width 682 height 1057
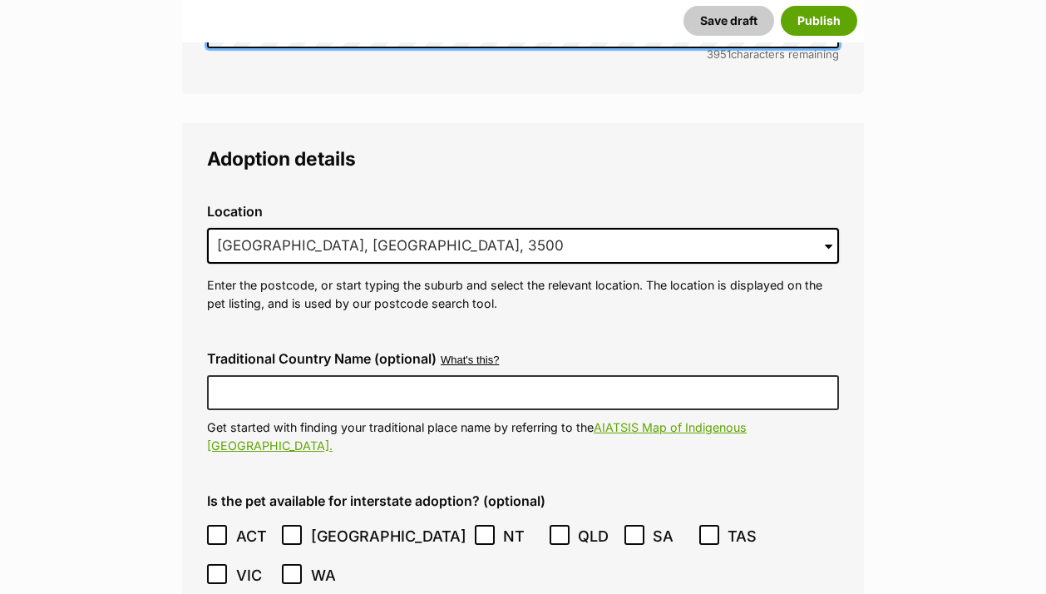
scroll to position [3972, 0]
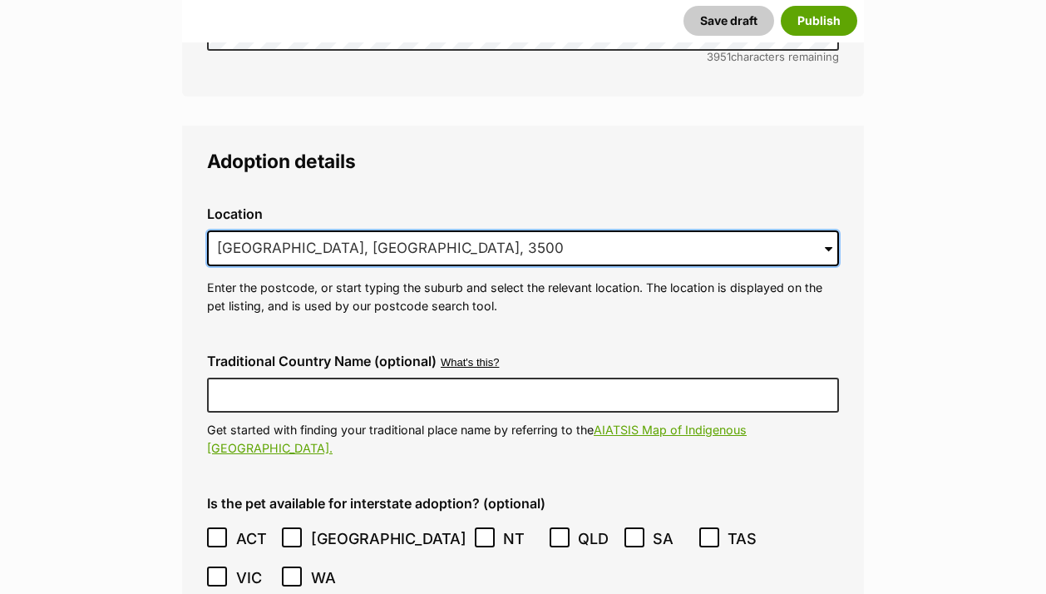
click at [274, 230] on input "Mildura, VIC, 3500" at bounding box center [523, 248] width 632 height 37
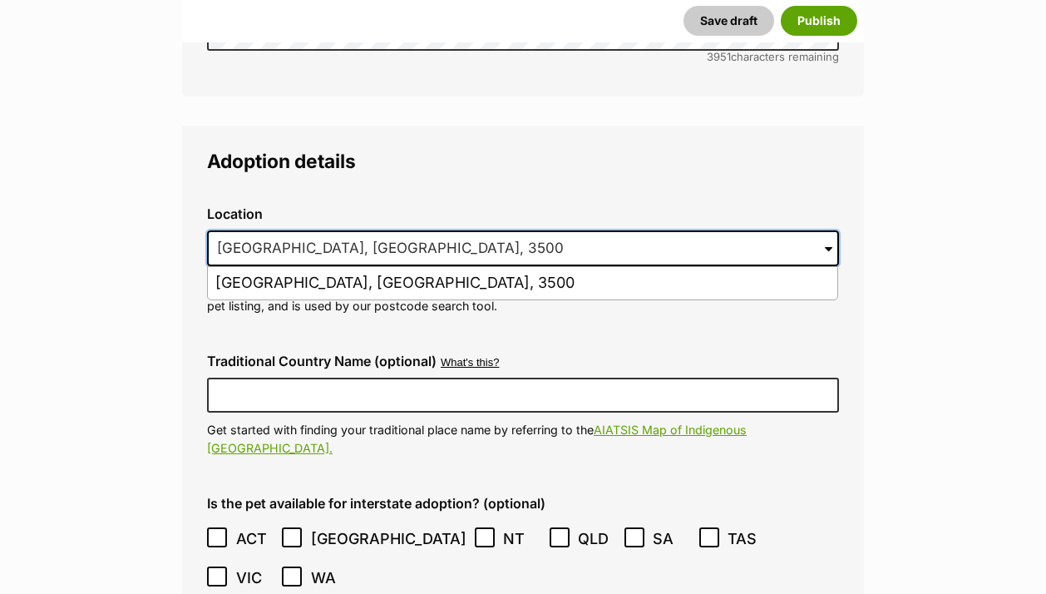
click at [274, 230] on input "Mildura, VIC, 3500" at bounding box center [523, 248] width 632 height 37
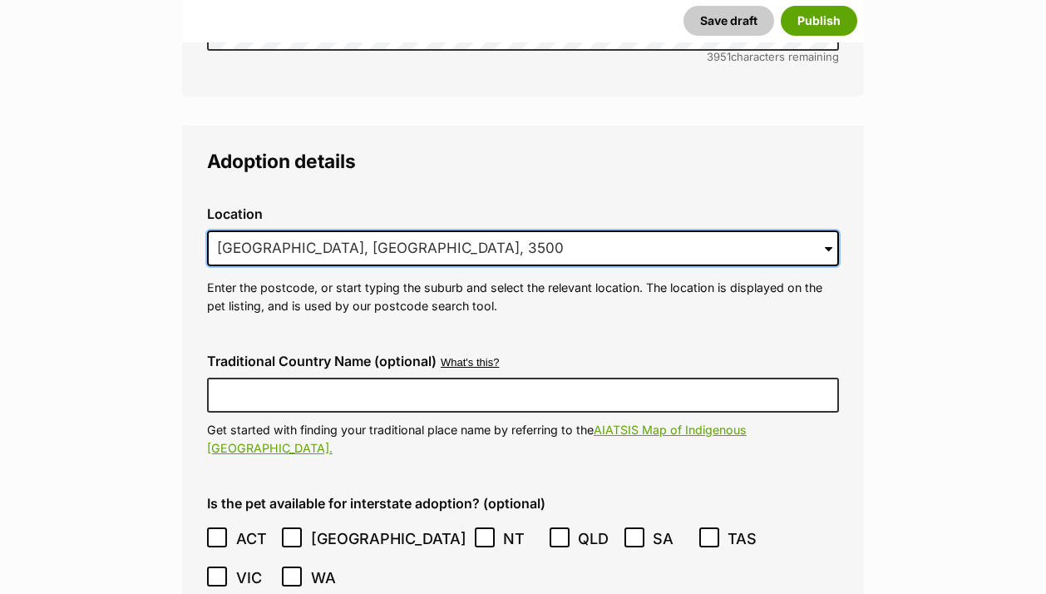
click at [274, 230] on input "Mildura, VIC, 3500" at bounding box center [523, 248] width 632 height 37
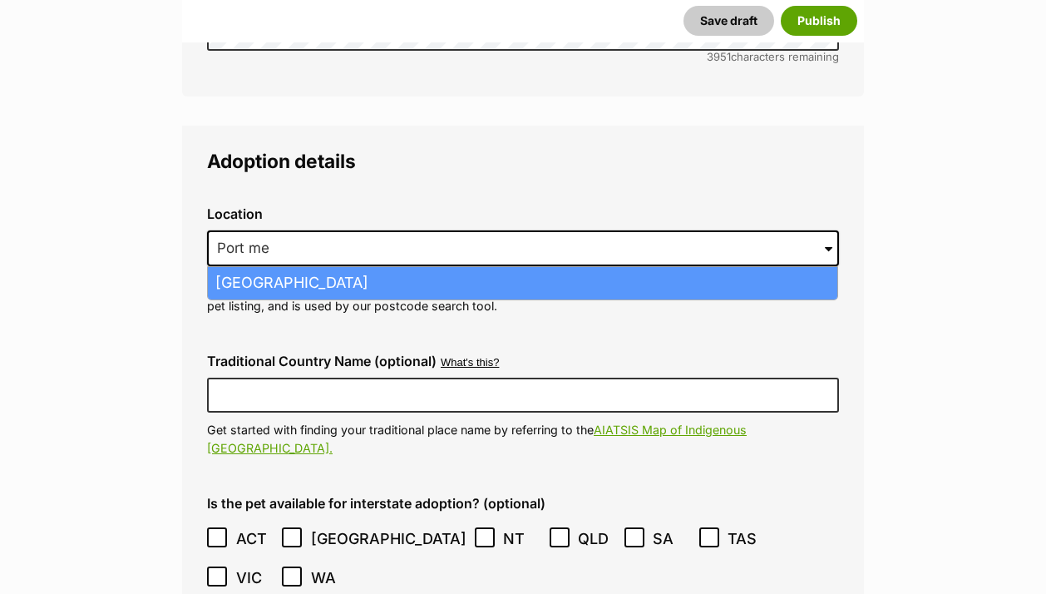
click at [278, 267] on li "Port Melbourne, Victoria, 3207" at bounding box center [523, 283] width 630 height 32
type input "Port Melbourne, Victoria, 3207"
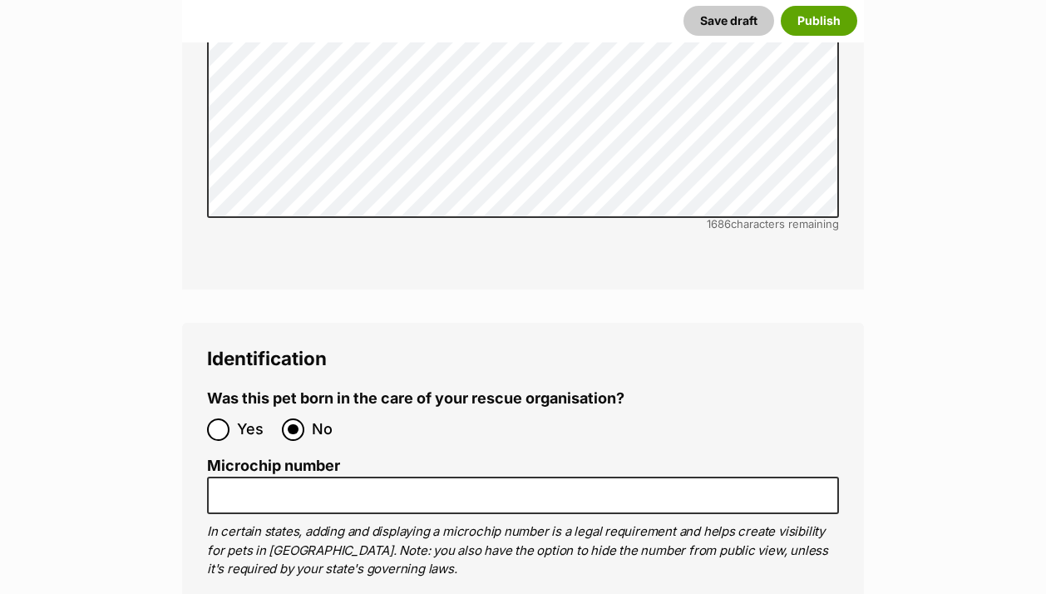
scroll to position [5773, 0]
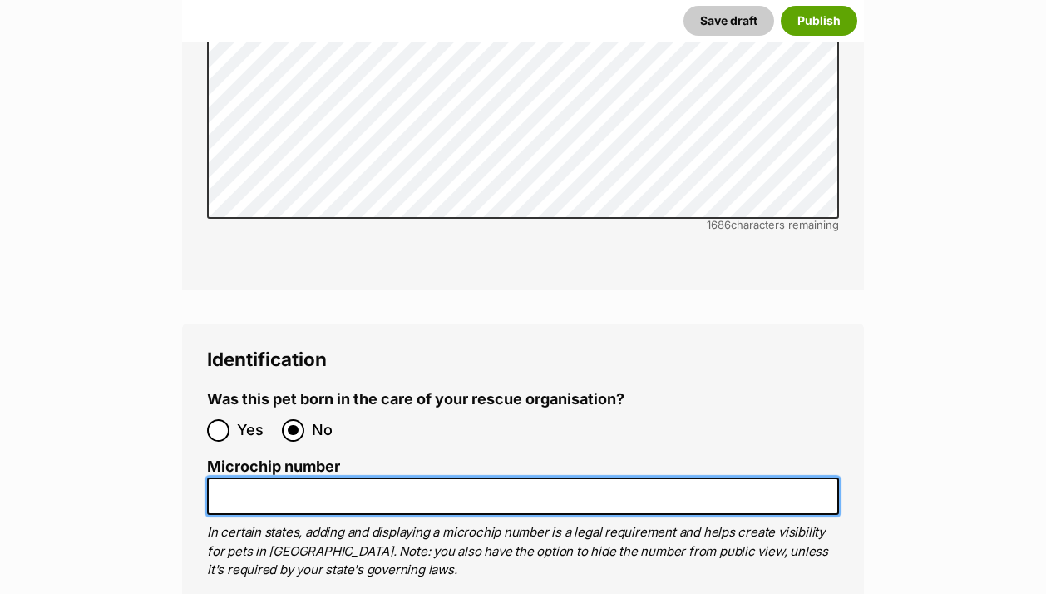
click at [262, 477] on input "Microchip number" at bounding box center [523, 495] width 632 height 37
paste input "981000012148841"
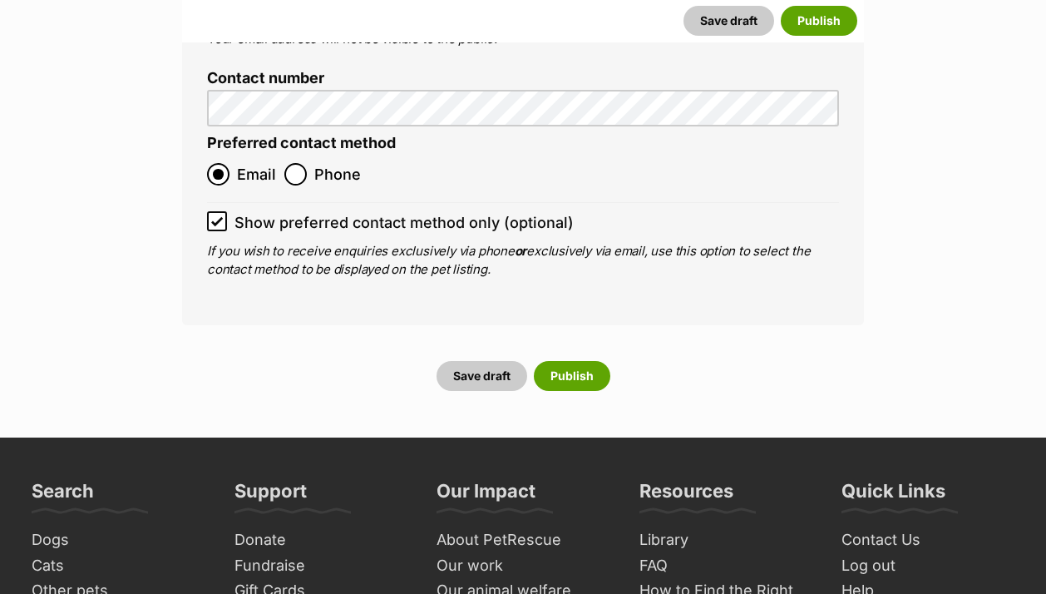
scroll to position [7288, 0]
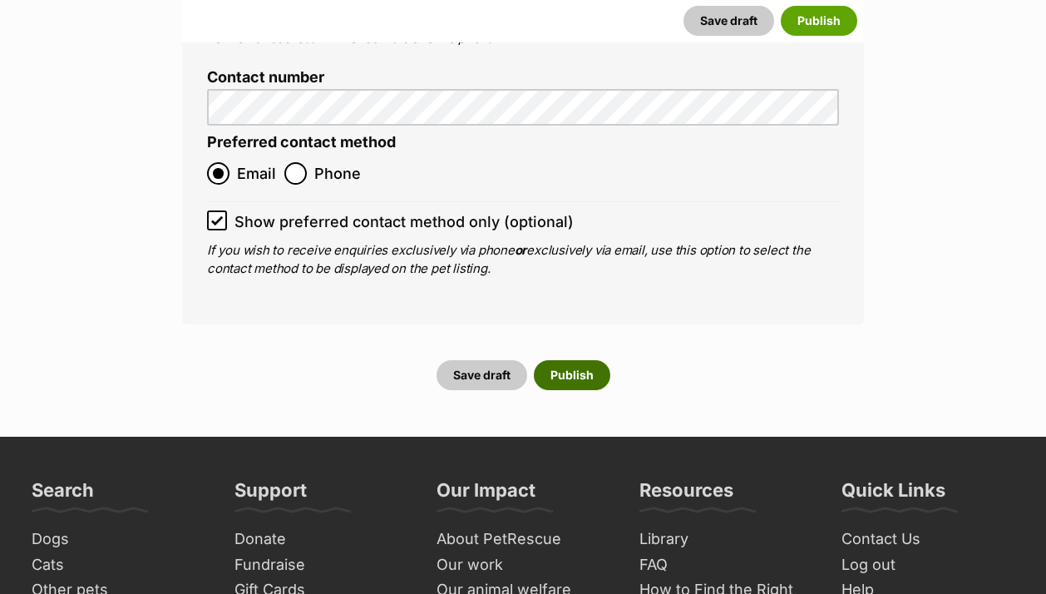
type input "981000012148841"
click at [568, 360] on button "Publish" at bounding box center [572, 375] width 77 height 30
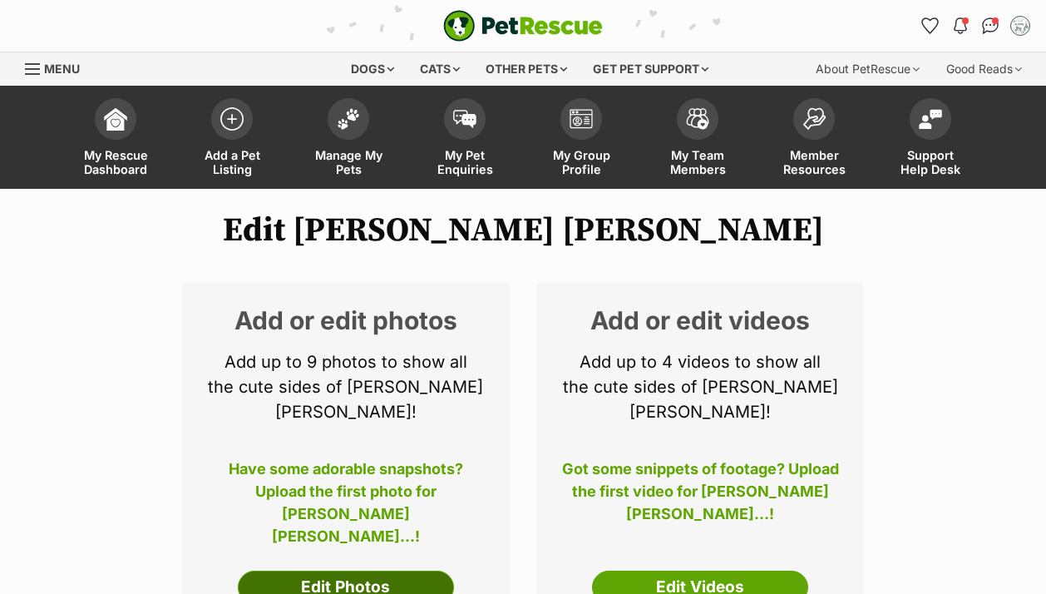
click at [362, 571] on link "Edit Photos" at bounding box center [346, 587] width 216 height 33
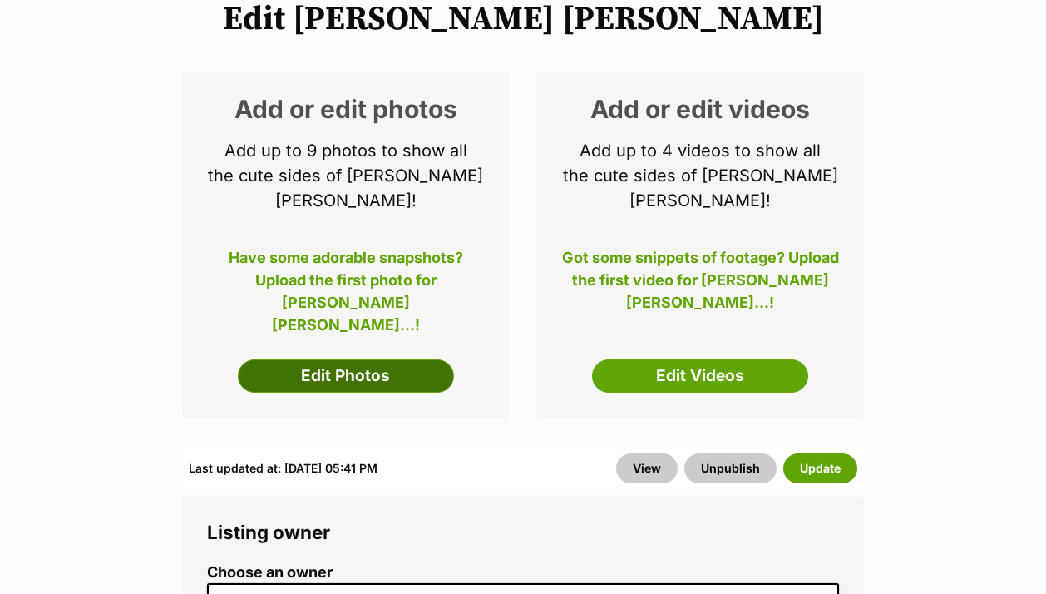
scroll to position [211, 0]
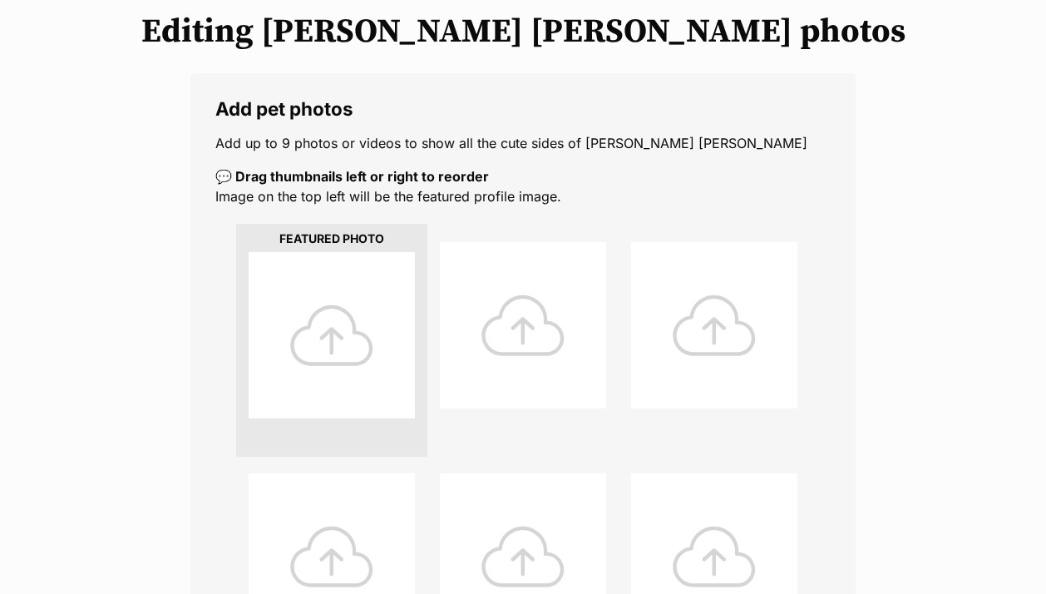
click at [331, 318] on div at bounding box center [332, 335] width 166 height 166
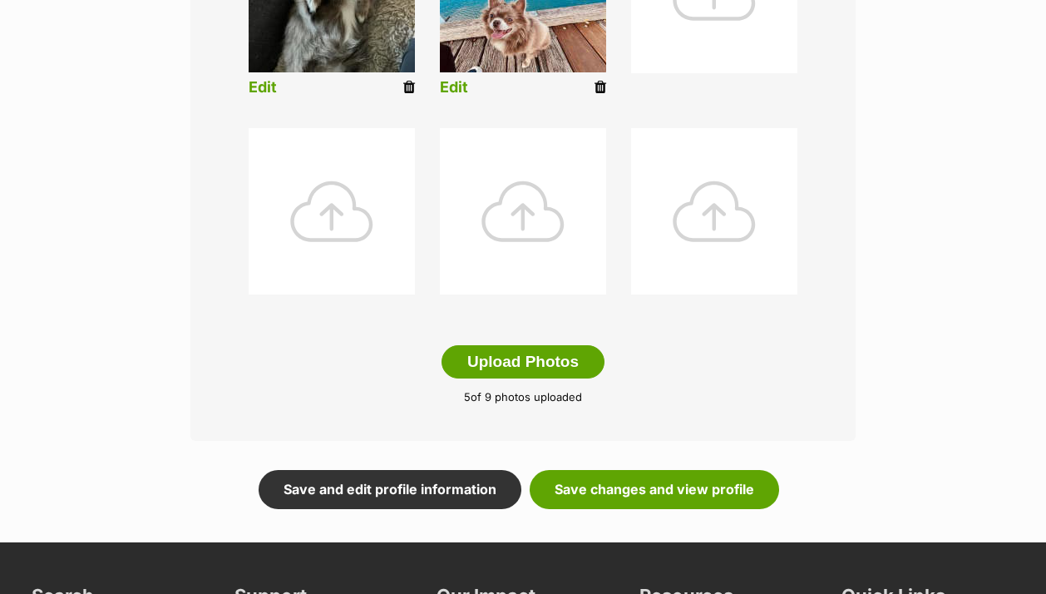
scroll to position [803, 0]
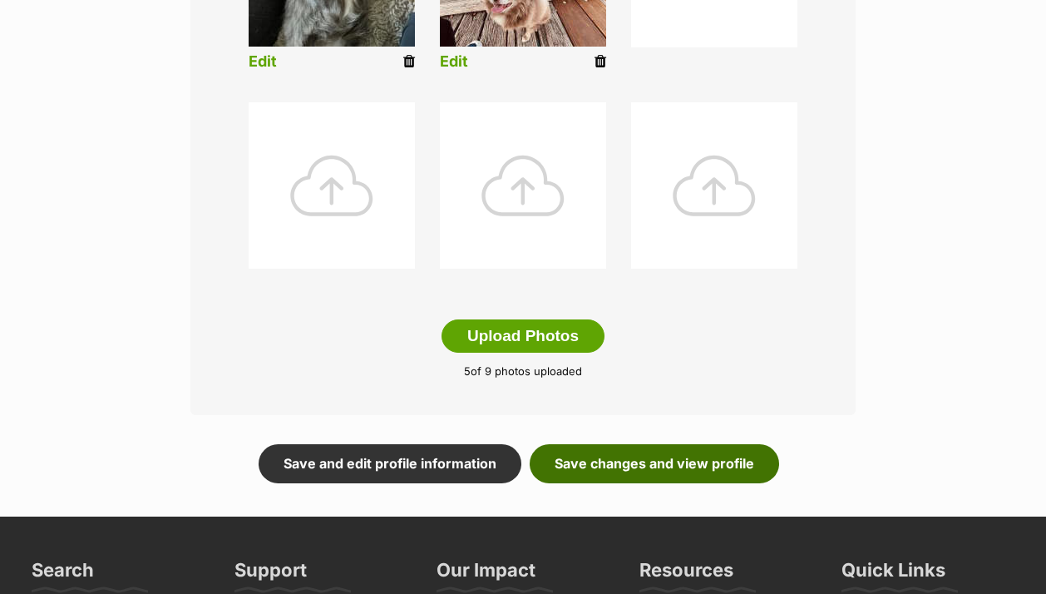
click at [684, 453] on link "Save changes and view profile" at bounding box center [654, 463] width 249 height 38
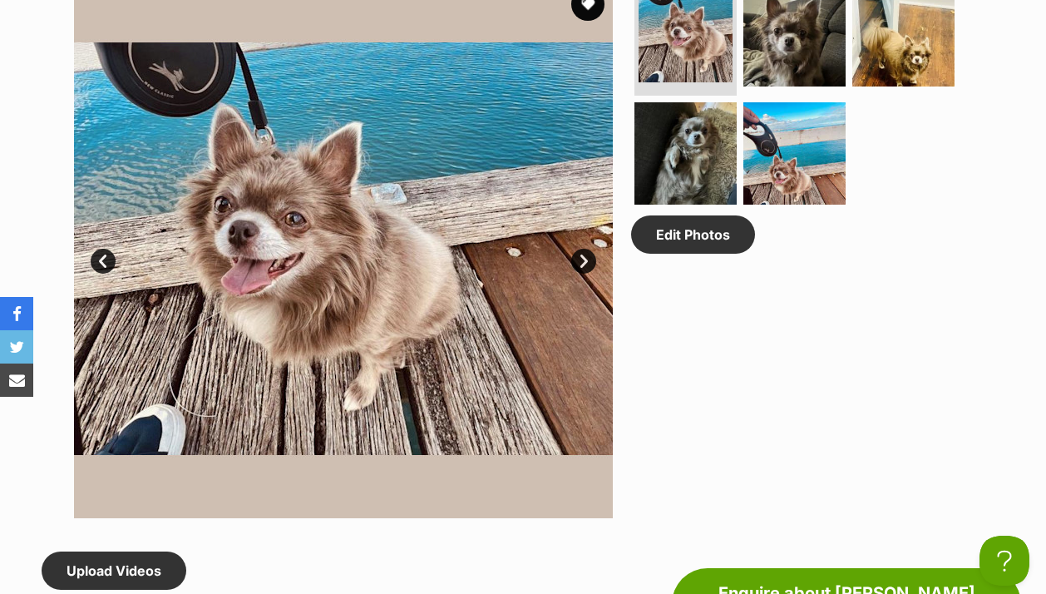
scroll to position [901, 0]
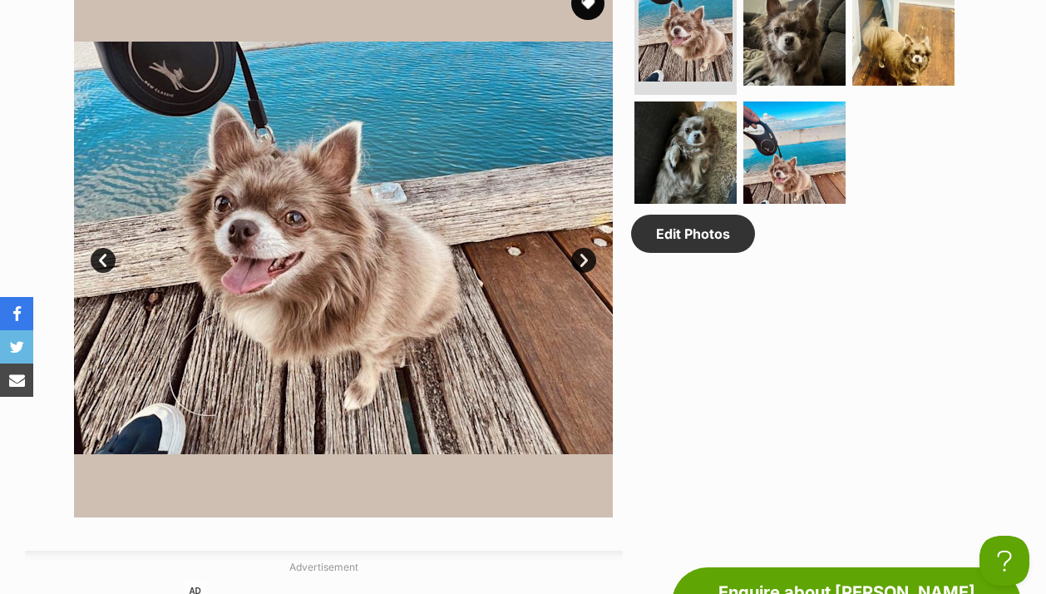
click at [582, 269] on link "Next" at bounding box center [583, 260] width 25 height 25
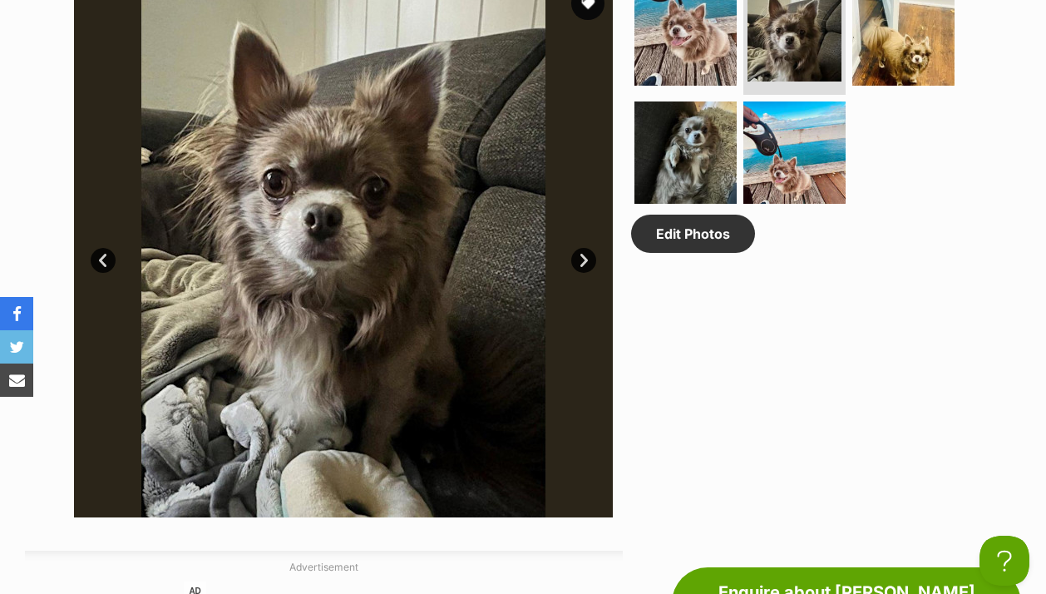
click at [582, 269] on link "Next" at bounding box center [583, 260] width 25 height 25
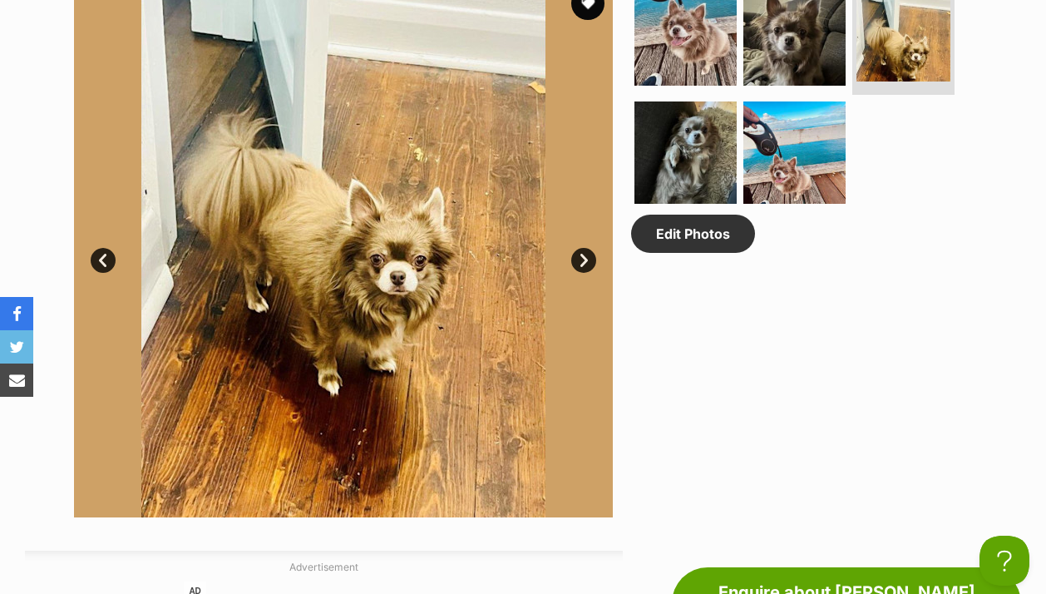
click at [582, 269] on link "Next" at bounding box center [583, 260] width 25 height 25
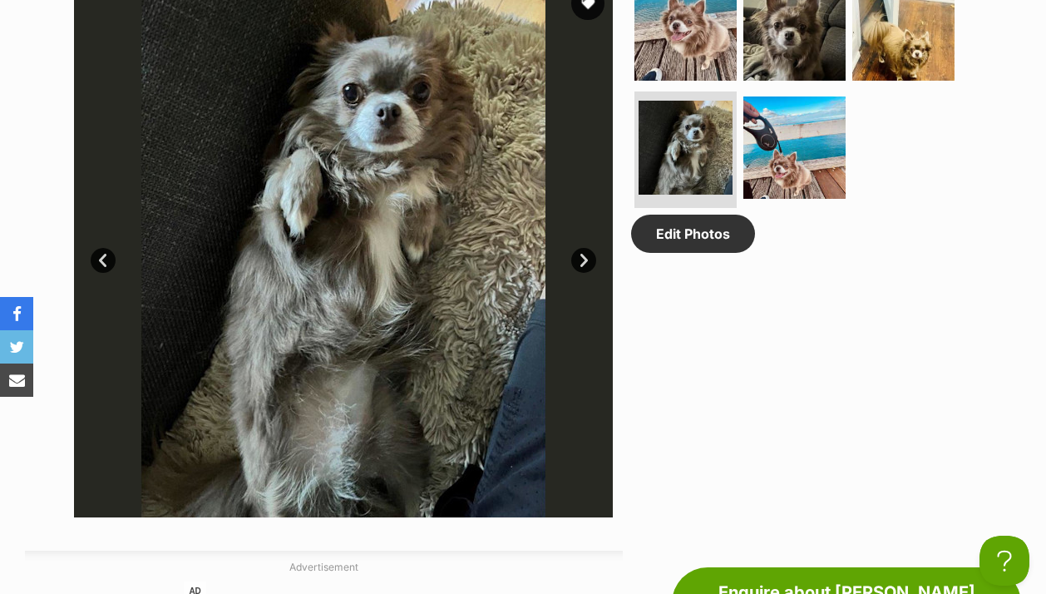
click at [582, 269] on link "Next" at bounding box center [583, 260] width 25 height 25
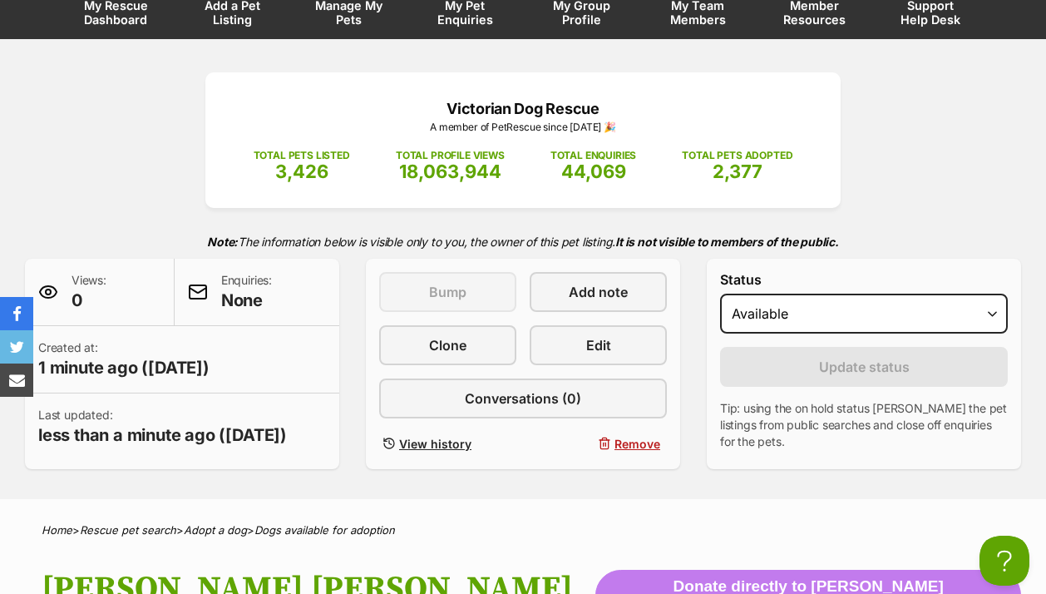
scroll to position [163, 0]
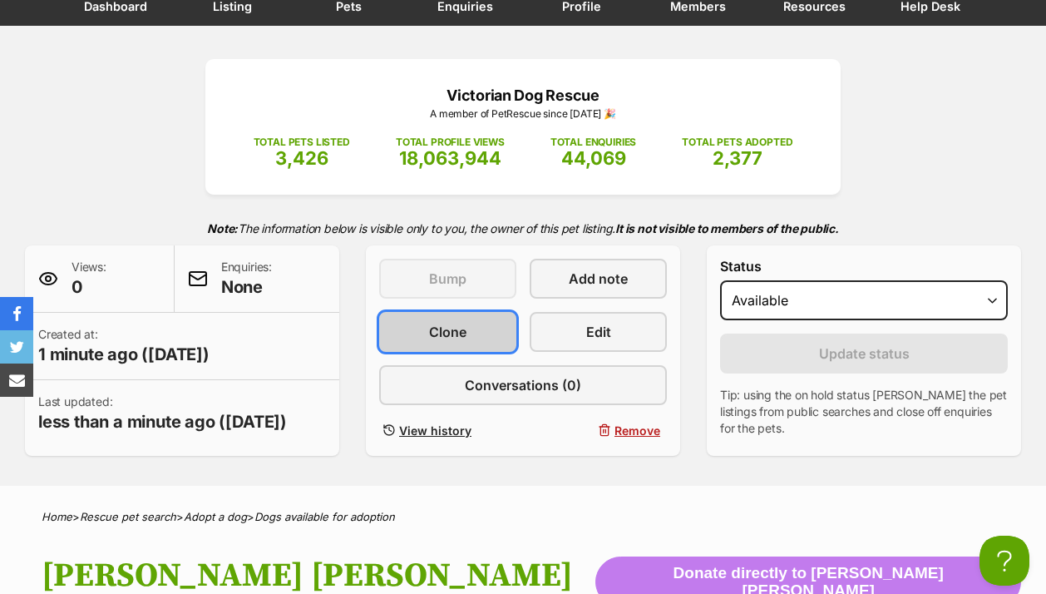
click at [437, 330] on span "Clone" at bounding box center [447, 332] width 37 height 20
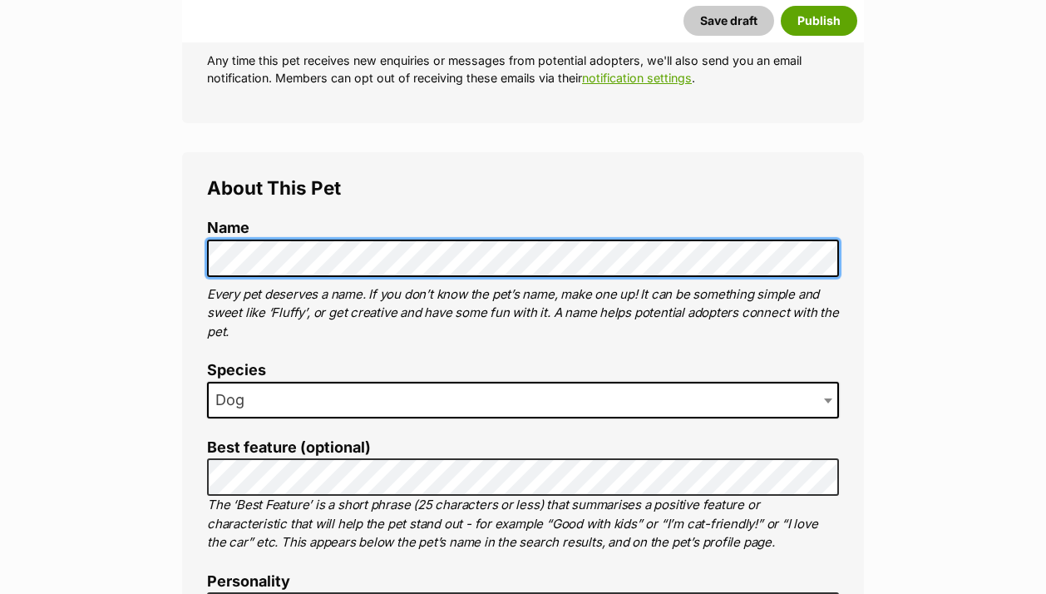
scroll to position [561, 0]
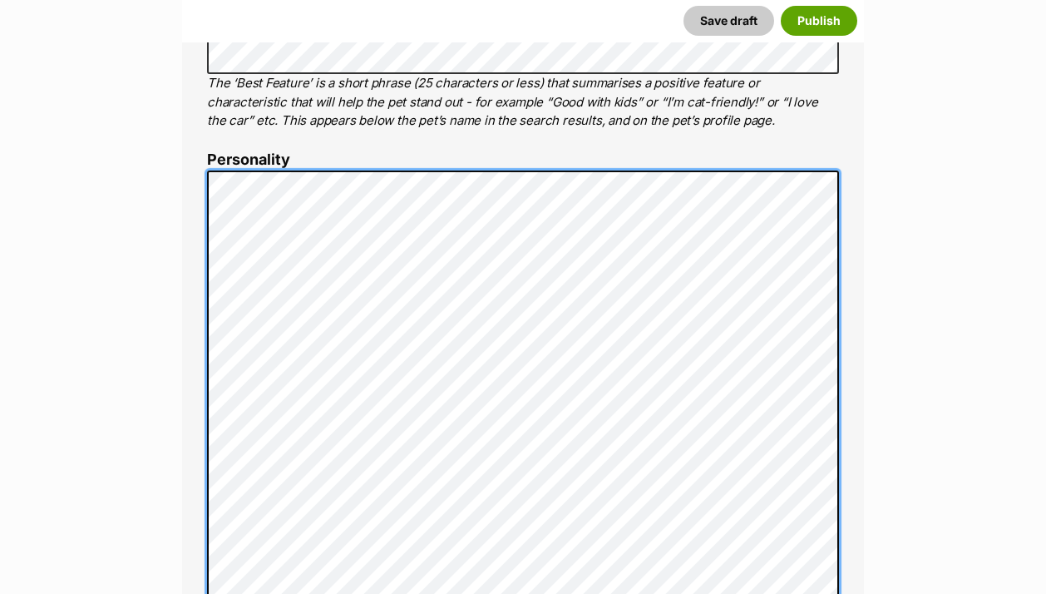
scroll to position [932, 0]
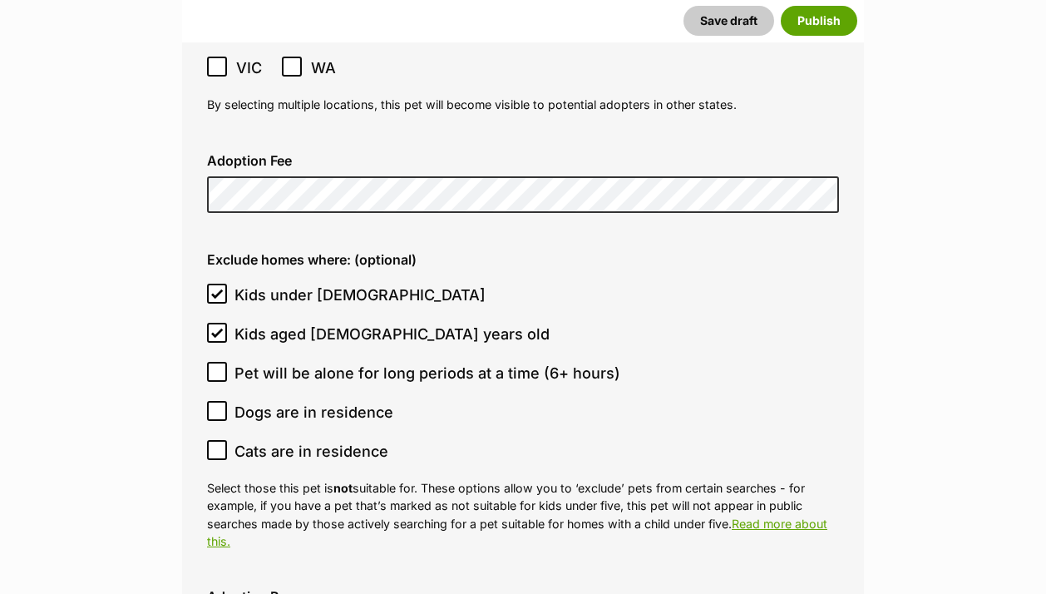
scroll to position [4826, 0]
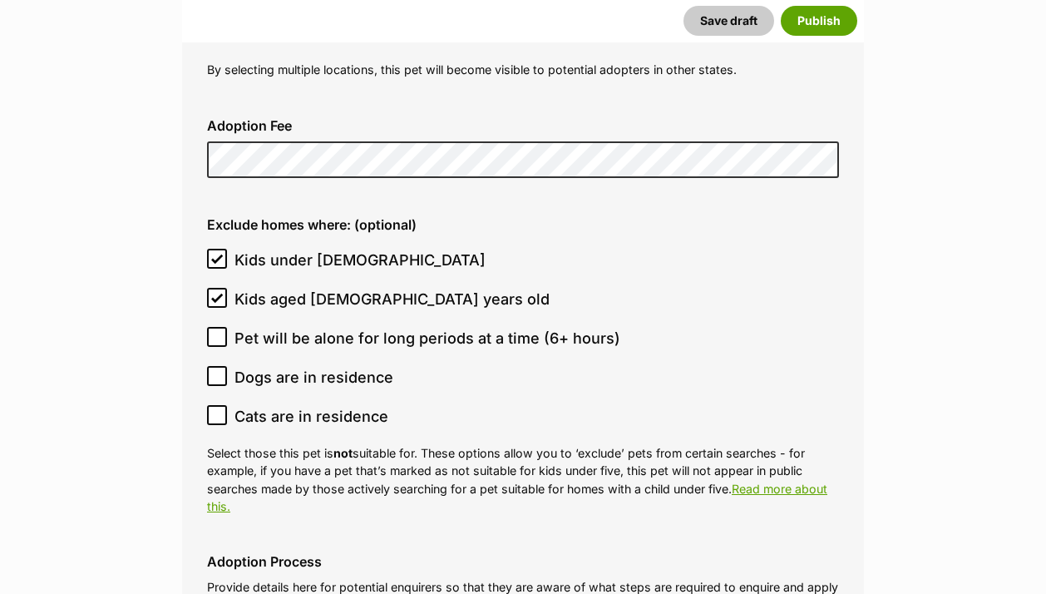
click at [215, 373] on icon at bounding box center [217, 376] width 10 height 7
click at [215, 366] on input "Dogs are in residence" at bounding box center [217, 376] width 20 height 20
checkbox input "true"
click at [217, 405] on input "Cats are in residence" at bounding box center [217, 415] width 20 height 20
checkbox input "true"
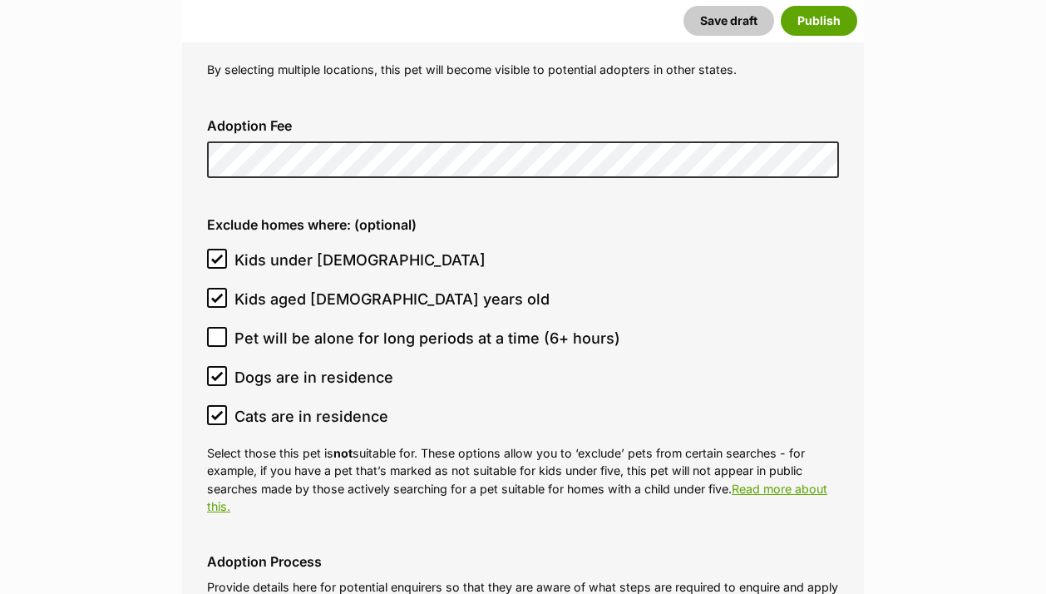
click at [220, 294] on icon at bounding box center [217, 297] width 10 height 7
click at [220, 288] on input "Kids aged [DEMOGRAPHIC_DATA] years old" at bounding box center [217, 298] width 20 height 20
checkbox input "false"
click at [219, 249] on input "Kids under 5 years old" at bounding box center [217, 259] width 20 height 20
checkbox input "false"
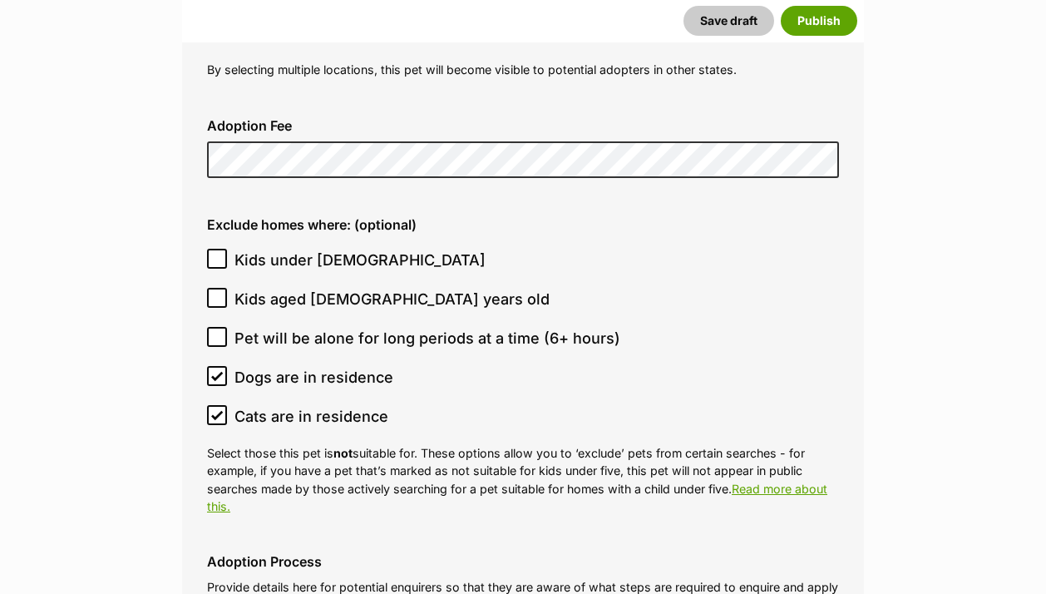
click at [213, 370] on icon at bounding box center [217, 376] width 12 height 12
click at [213, 366] on input "Dogs are in residence" at bounding box center [217, 376] width 20 height 20
checkbox input "false"
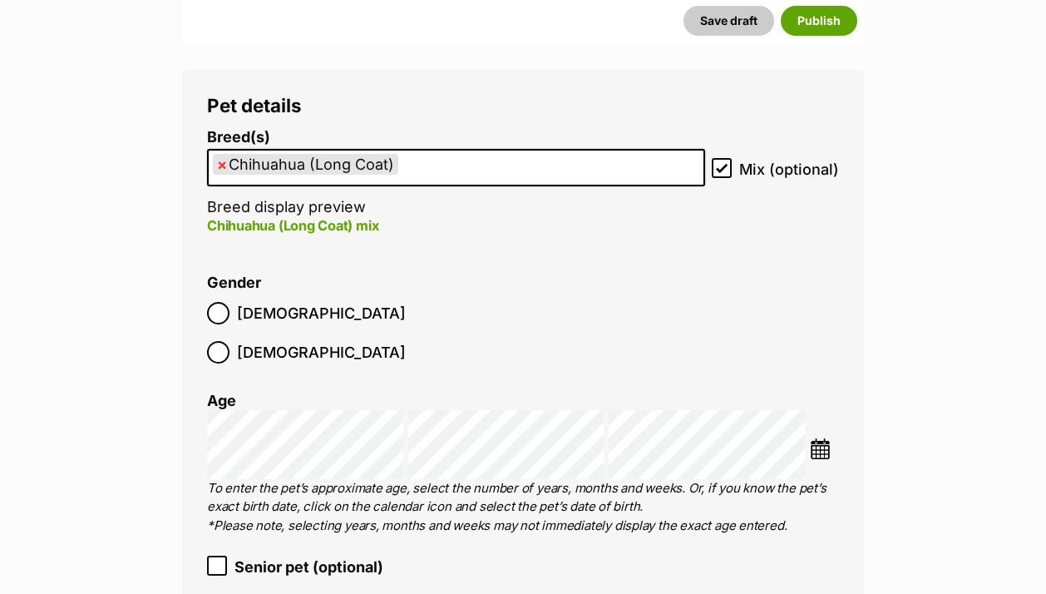
scroll to position [2152, 0]
click at [220, 163] on span "×" at bounding box center [222, 165] width 10 height 21
select select
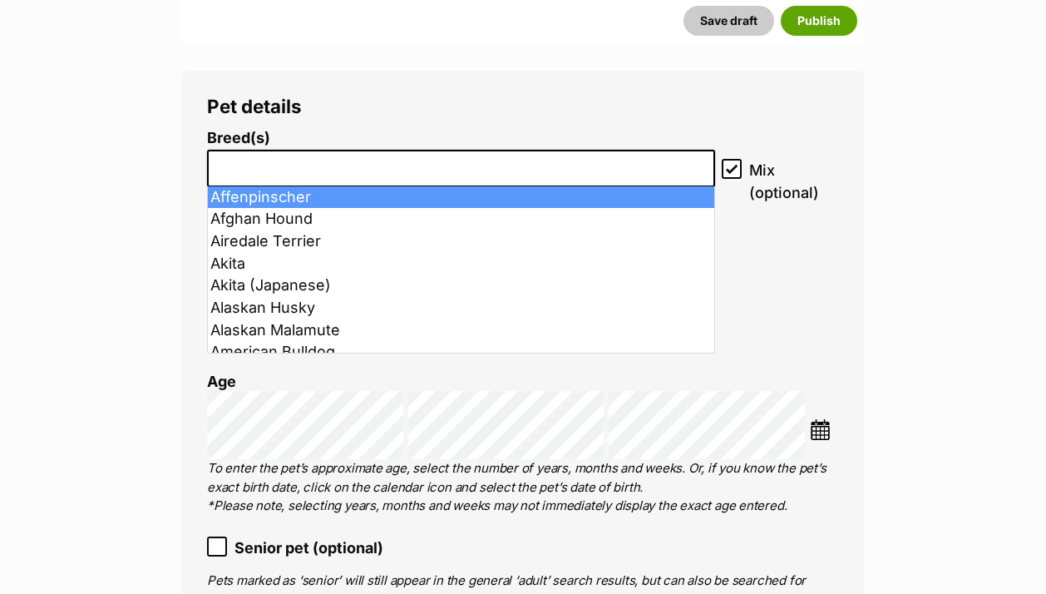
click at [267, 166] on input "search" at bounding box center [461, 164] width 496 height 17
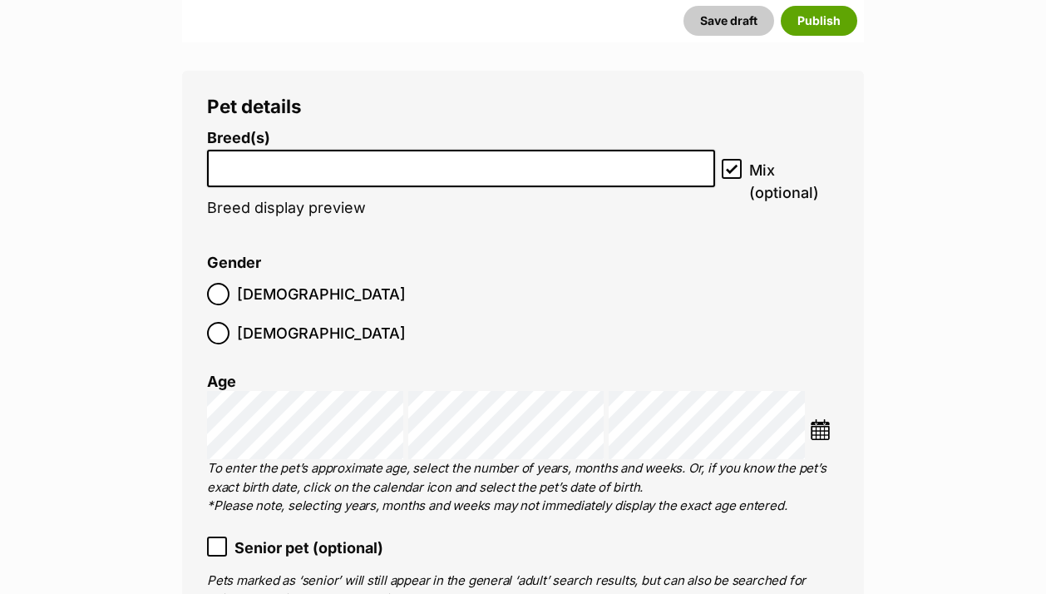
click at [267, 166] on input "search" at bounding box center [461, 164] width 496 height 17
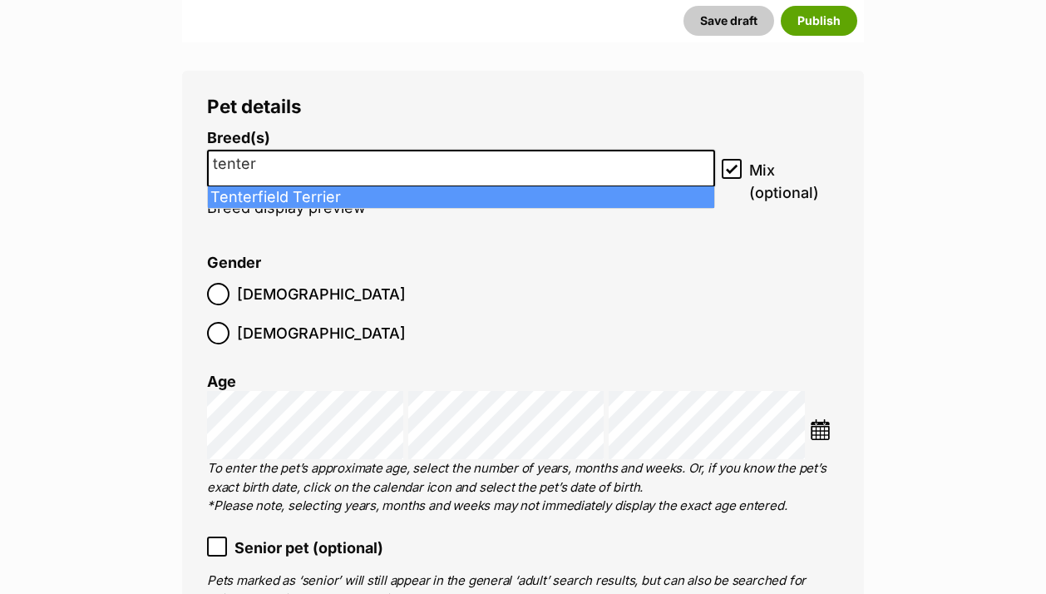
type input "tenter"
select select "205"
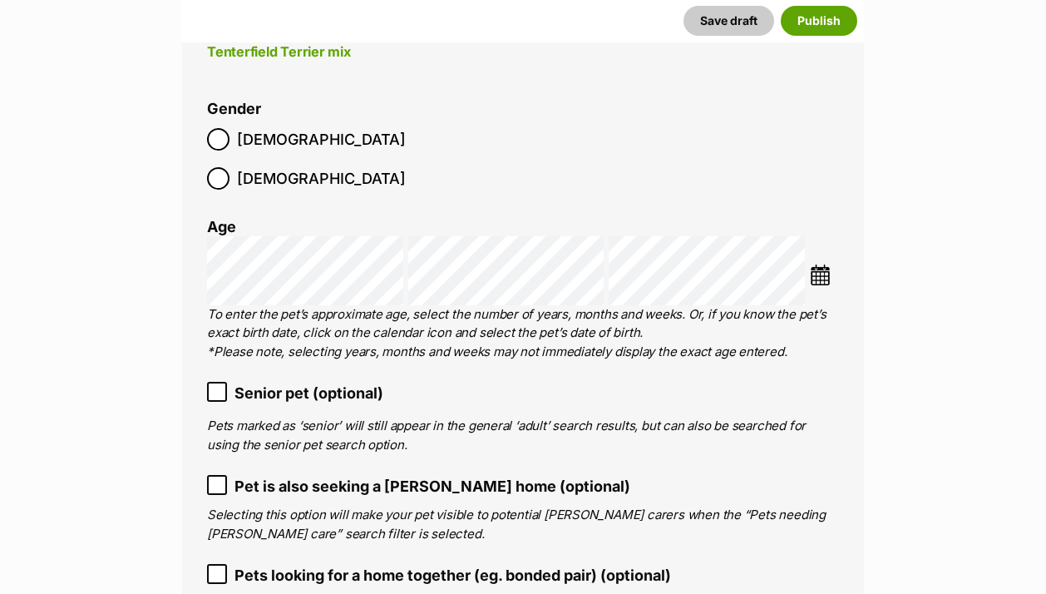
scroll to position [2310, 0]
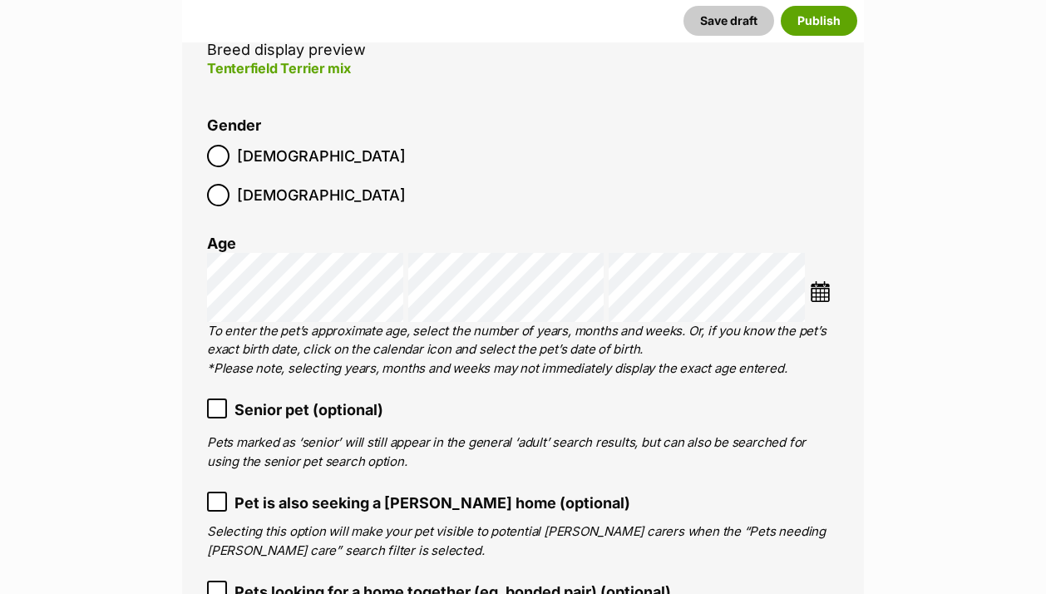
click at [818, 281] on img at bounding box center [820, 291] width 21 height 21
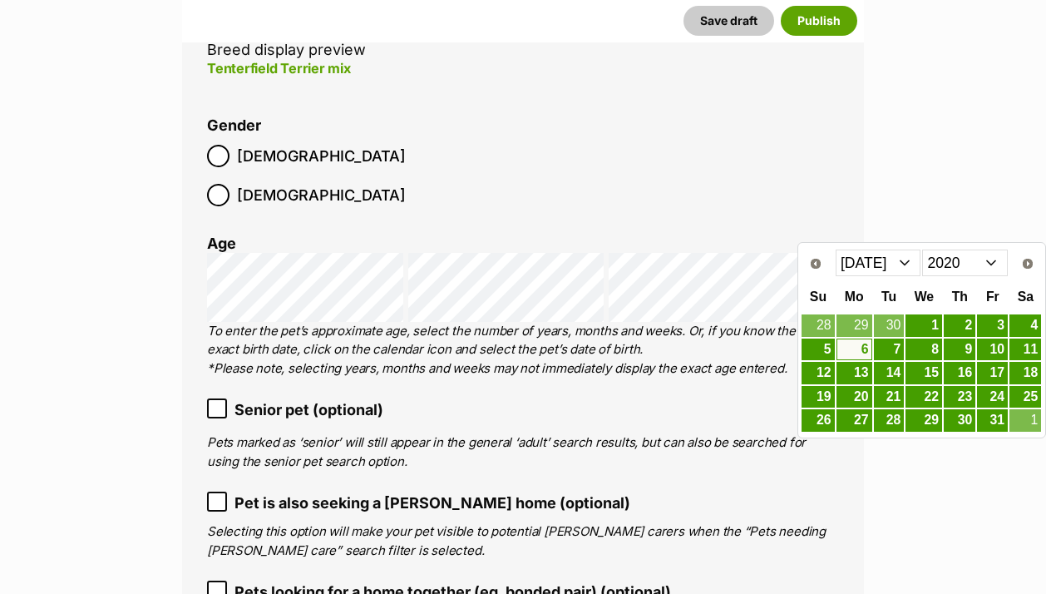
click at [953, 264] on select "2010 2011 2012 2013 2014 2015 2016 2017 2018 2019 2020 2021 2022 2023 2024 2025" at bounding box center [965, 262] width 86 height 27
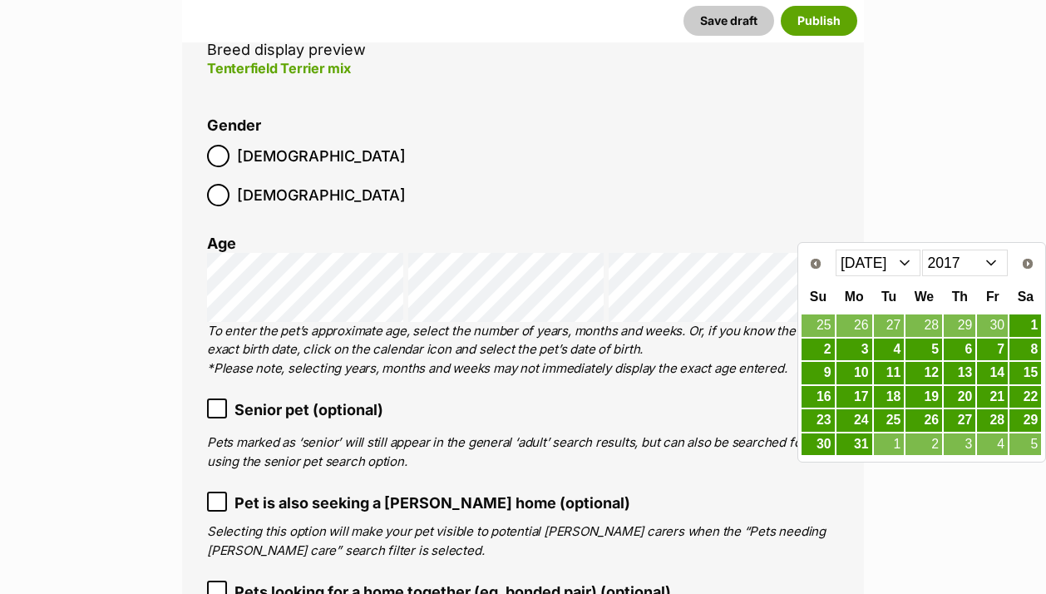
click at [886, 262] on select "Jan Feb Mar Apr May Jun Jul Aug Sep Oct Nov Dec" at bounding box center [879, 262] width 86 height 27
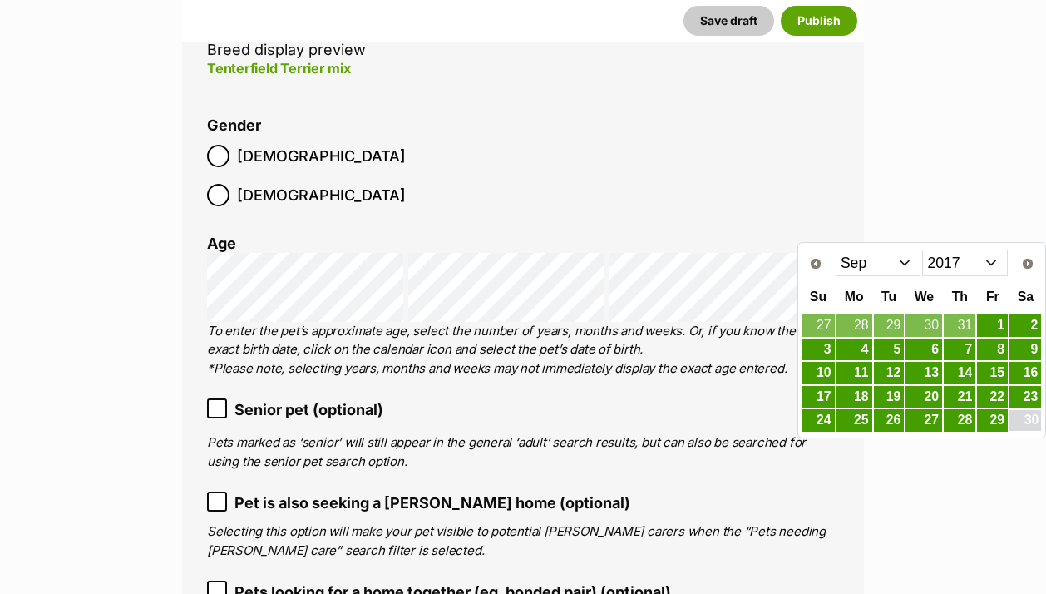
click at [1035, 422] on link "30" at bounding box center [1026, 420] width 32 height 21
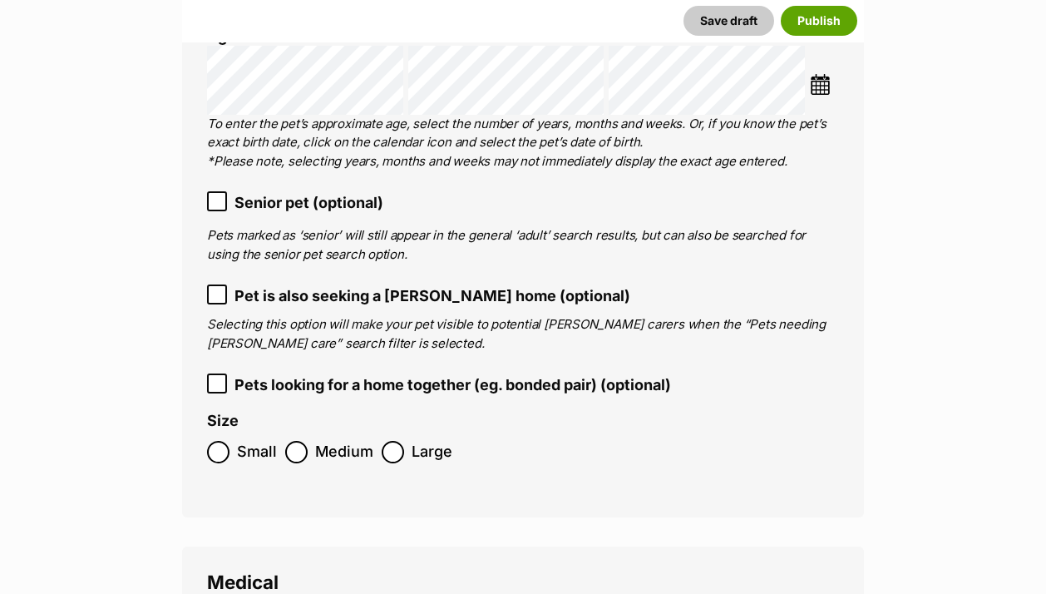
scroll to position [2522, 0]
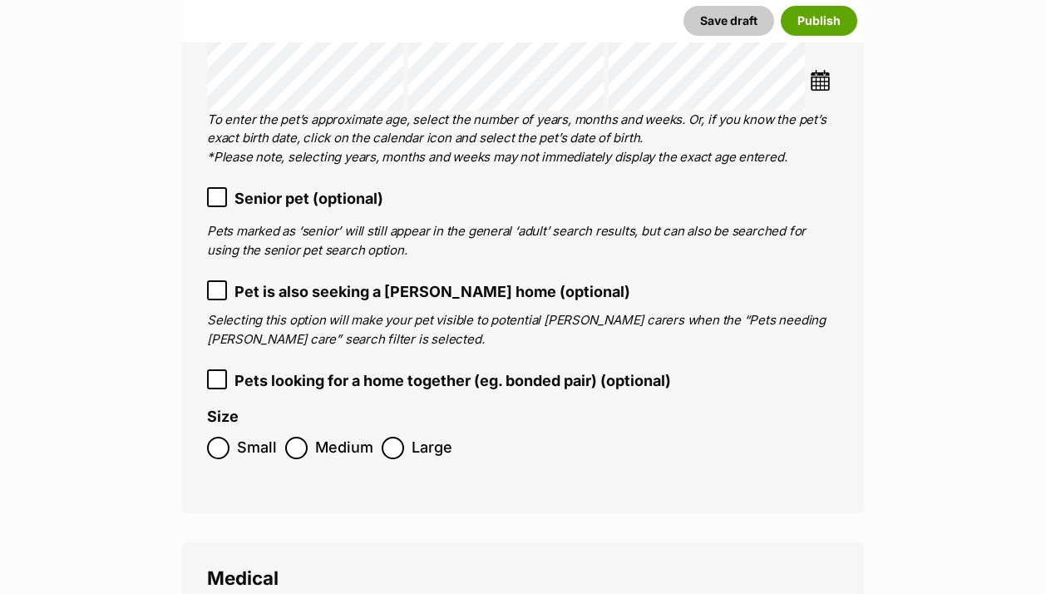
click at [216, 373] on icon at bounding box center [217, 379] width 12 height 12
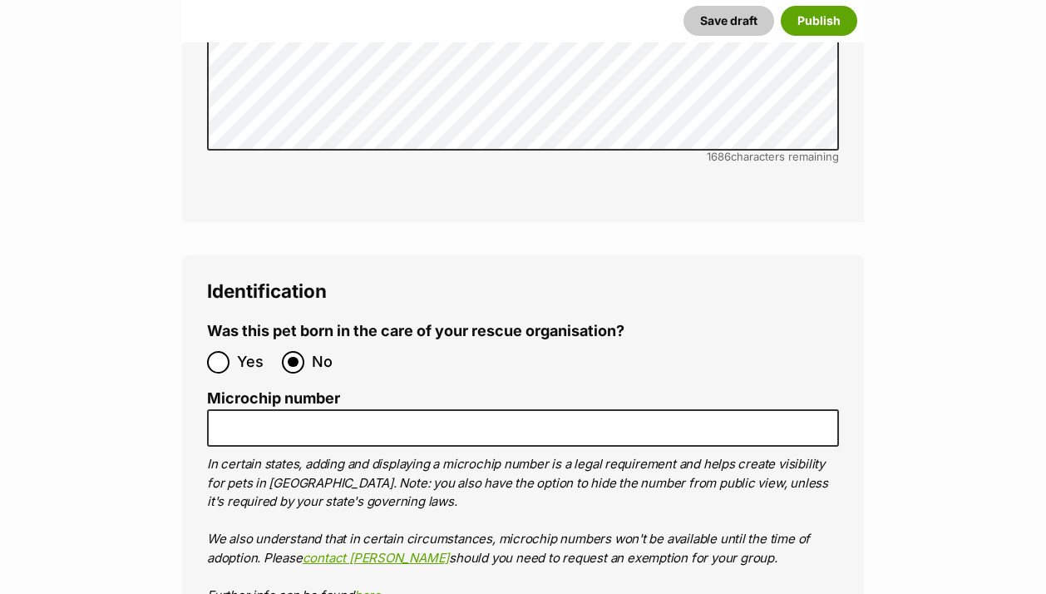
scroll to position [5928, 0]
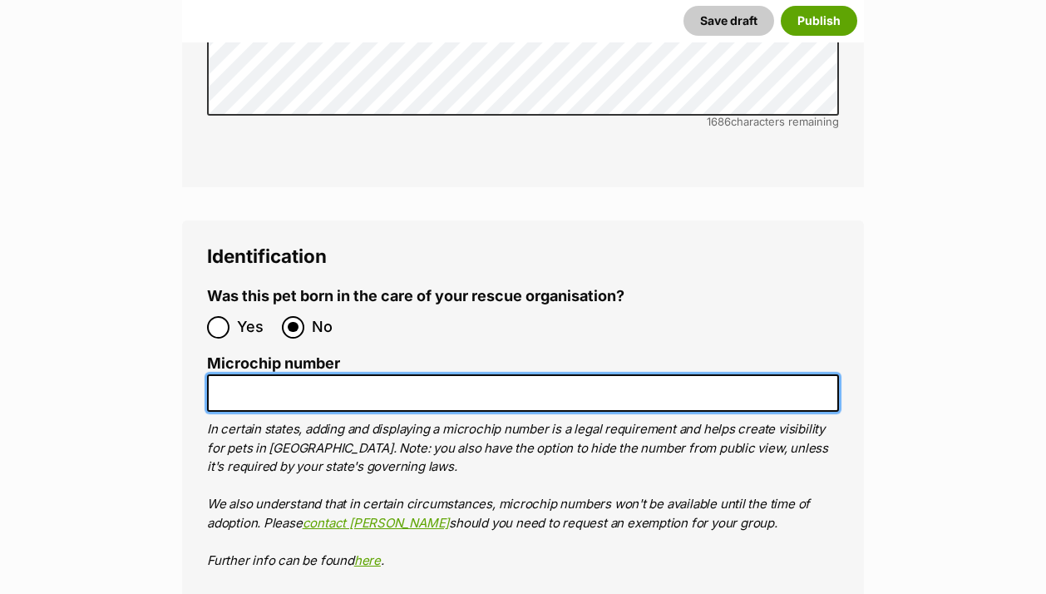
click at [397, 374] on input "Microchip number" at bounding box center [523, 392] width 632 height 37
paste input "941000021802940"
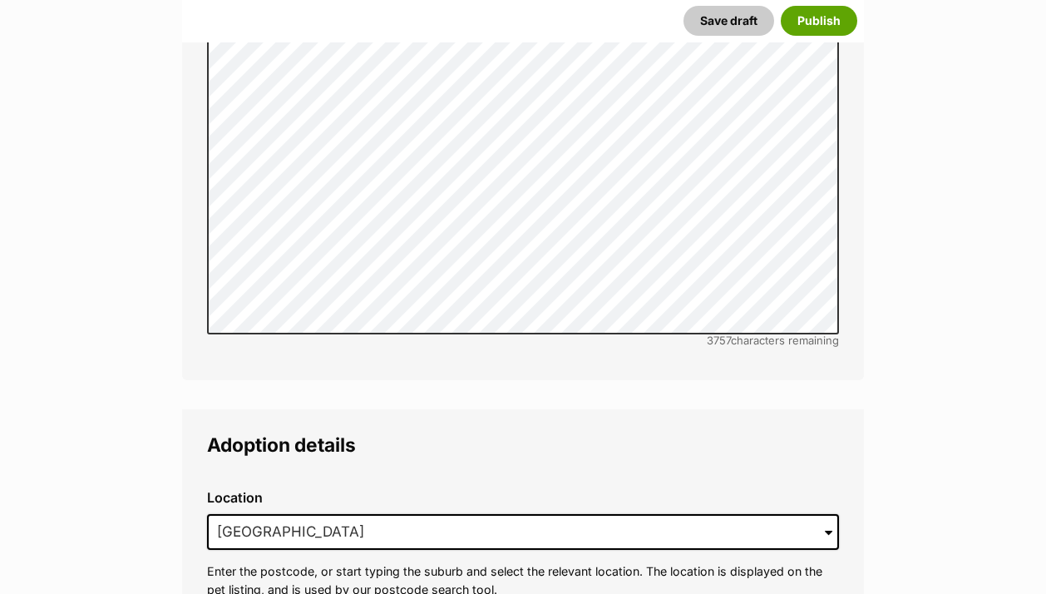
scroll to position [3738, 0]
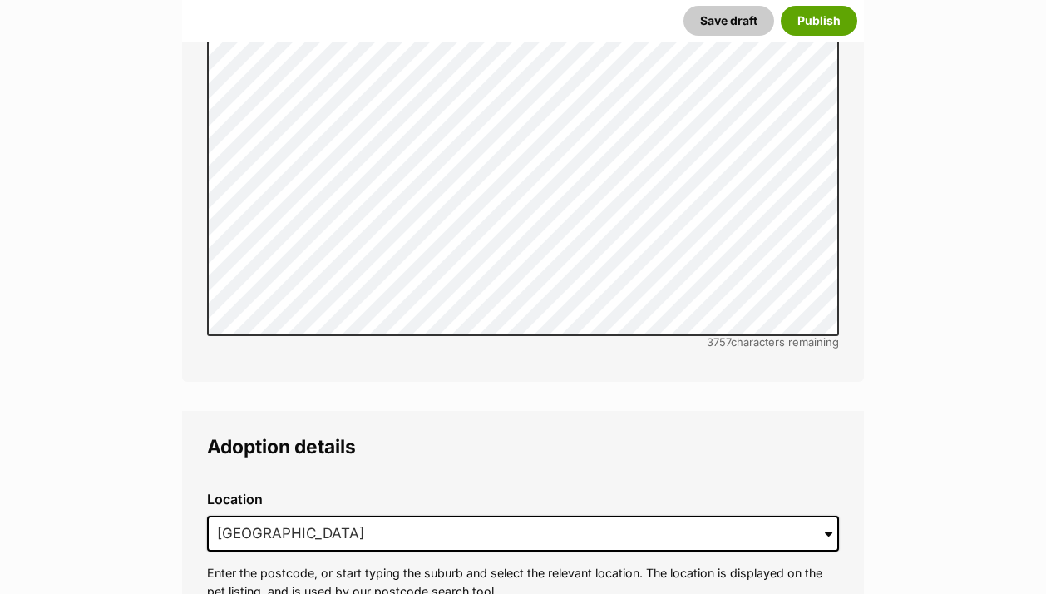
type input "941000021802940"
drag, startPoint x: 355, startPoint y: 491, endPoint x: 165, endPoint y: 489, distance: 190.5
click at [165, 489] on main "New listing Listing owner Choose an owner Caro Cooper The owner of the pet list…" at bounding box center [523, 238] width 1046 height 7531
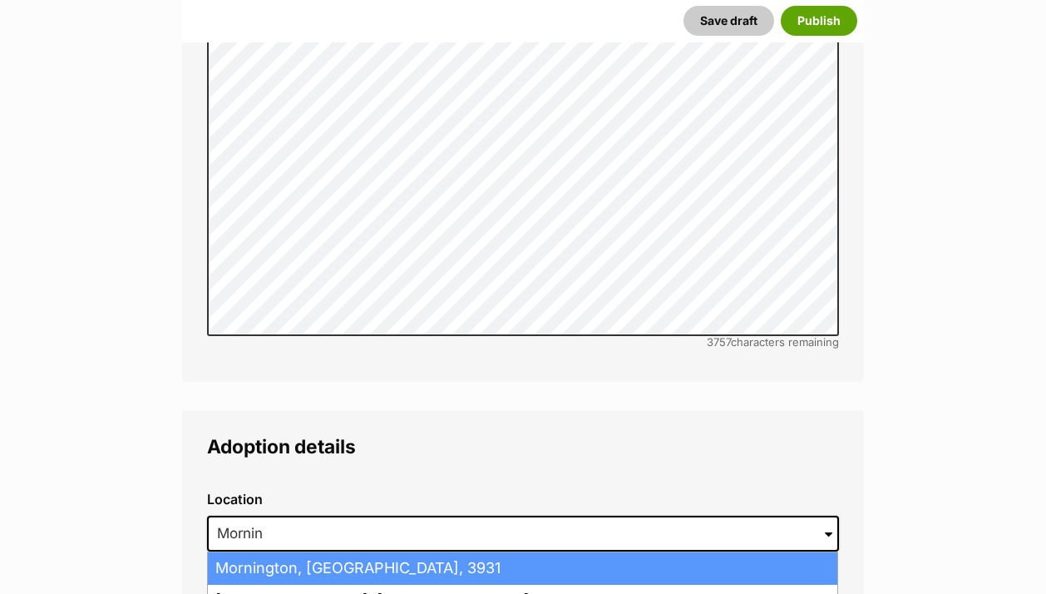
click at [226, 552] on li "Mornington, Victoria, 3931" at bounding box center [523, 568] width 630 height 32
type input "Mornington, Victoria, 3931"
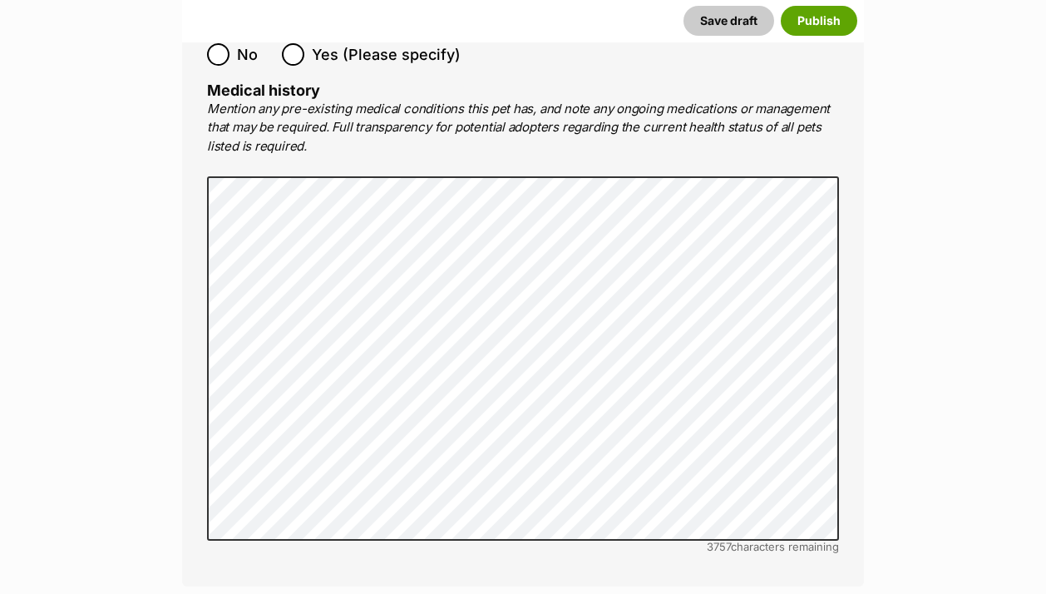
scroll to position [3526, 0]
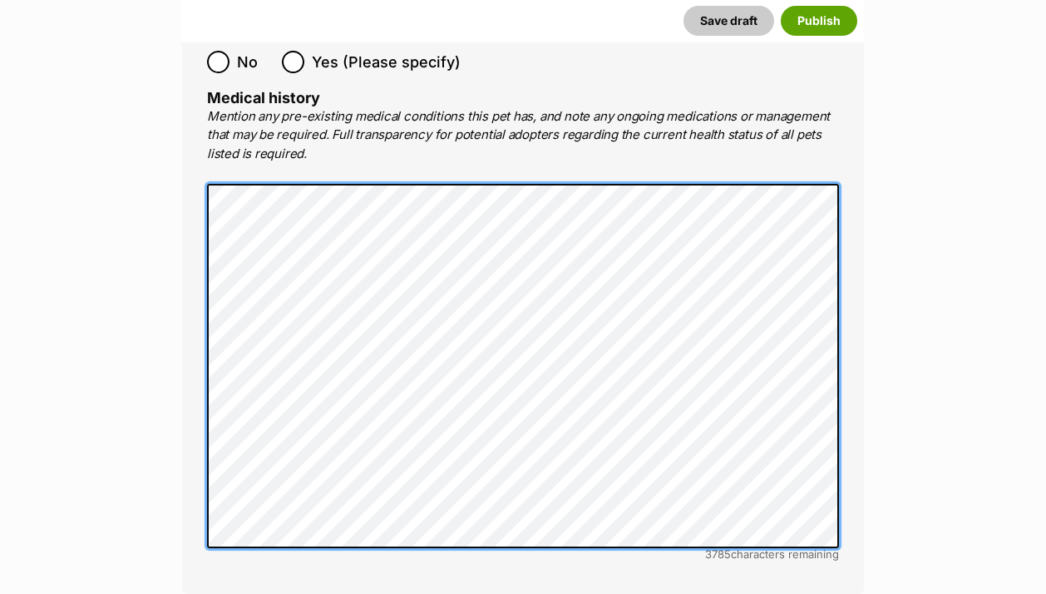
click at [166, 328] on main "New listing Listing owner Choose an owner Caro Cooper The owner of the pet list…" at bounding box center [523, 450] width 1046 height 7531
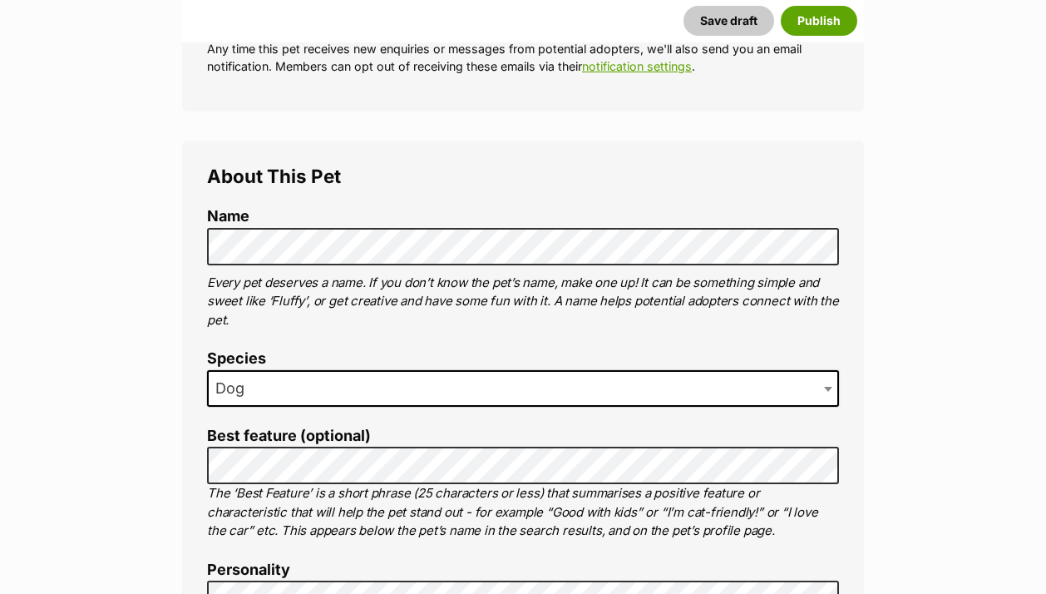
scroll to position [484, 0]
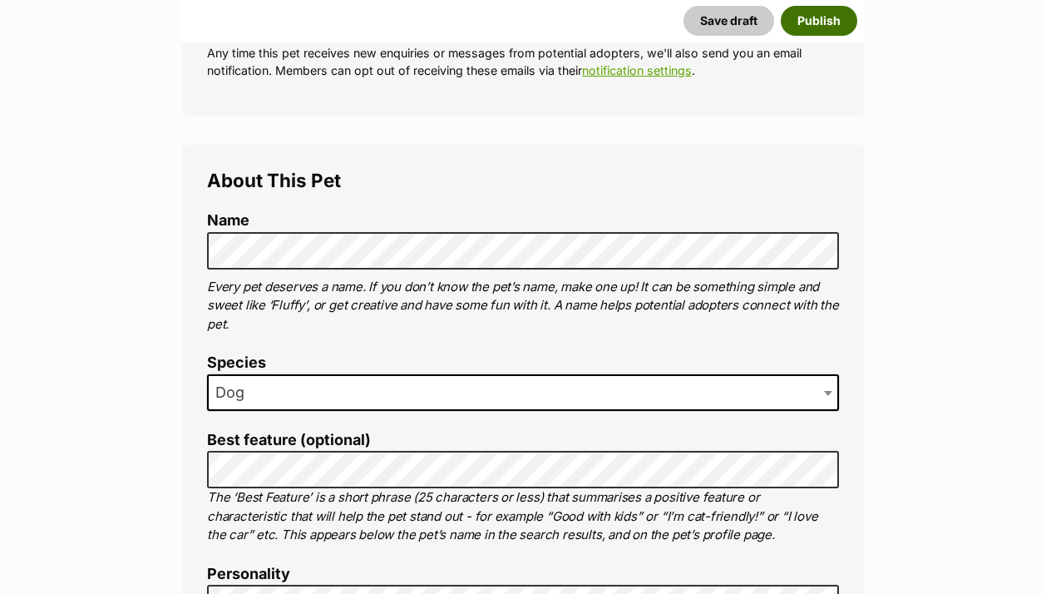
click at [826, 17] on button "Publish" at bounding box center [819, 21] width 77 height 30
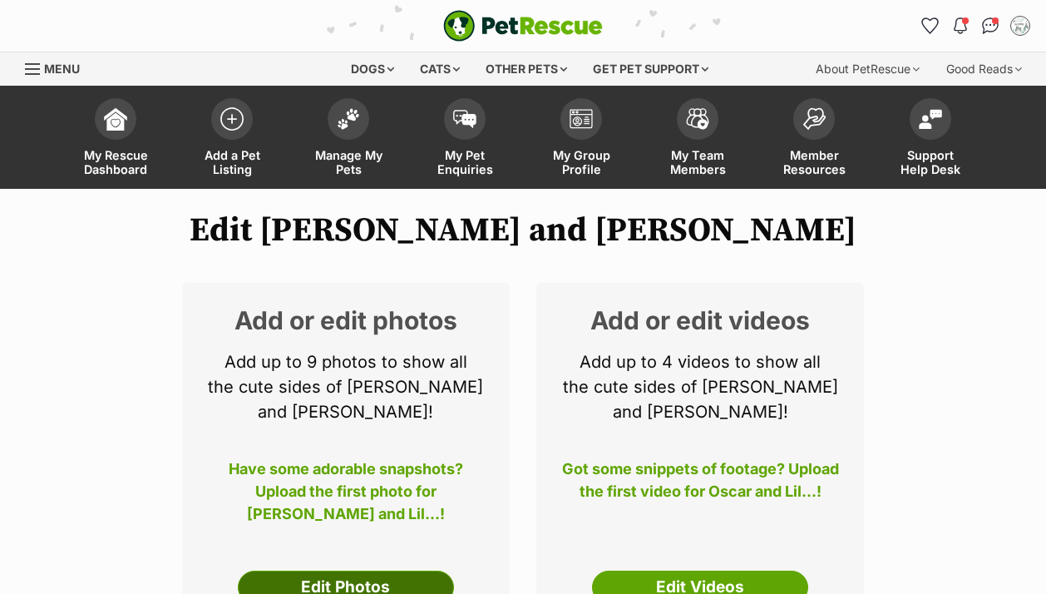
click at [398, 571] on link "Edit Photos" at bounding box center [346, 587] width 216 height 33
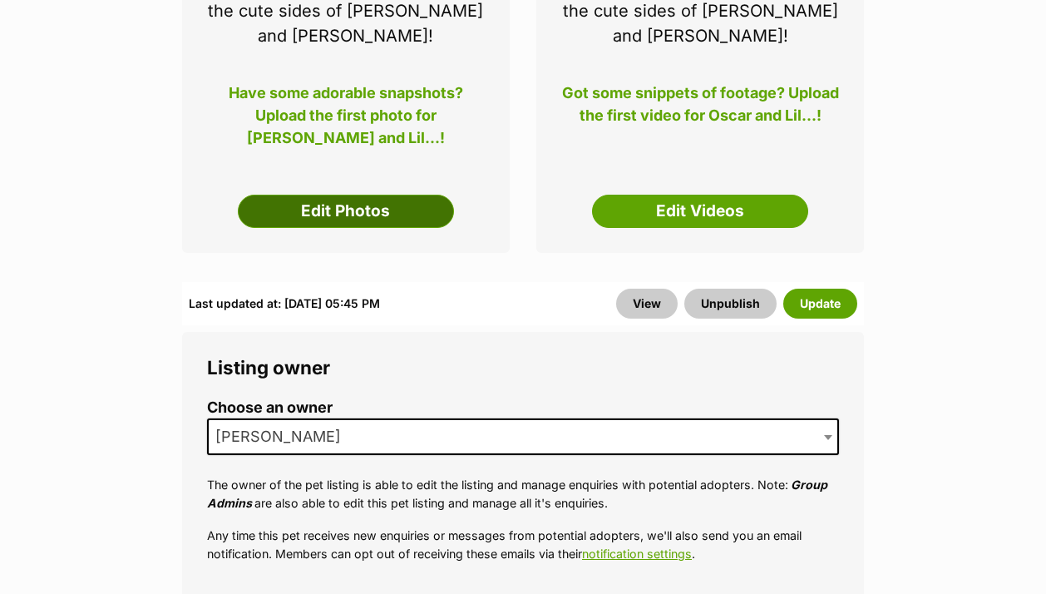
scroll to position [376, 0]
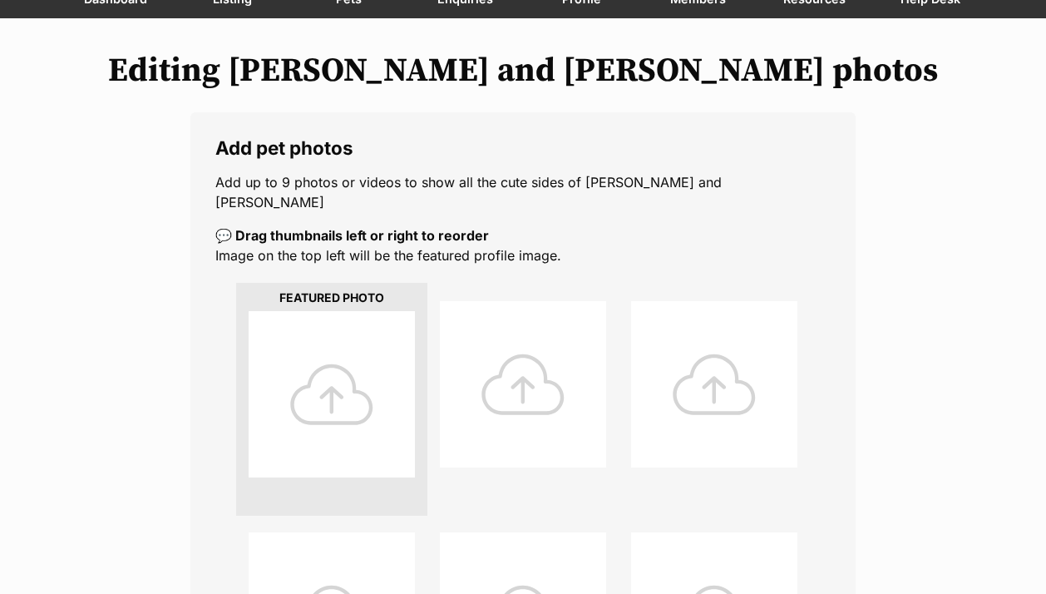
click at [316, 365] on div at bounding box center [332, 394] width 166 height 166
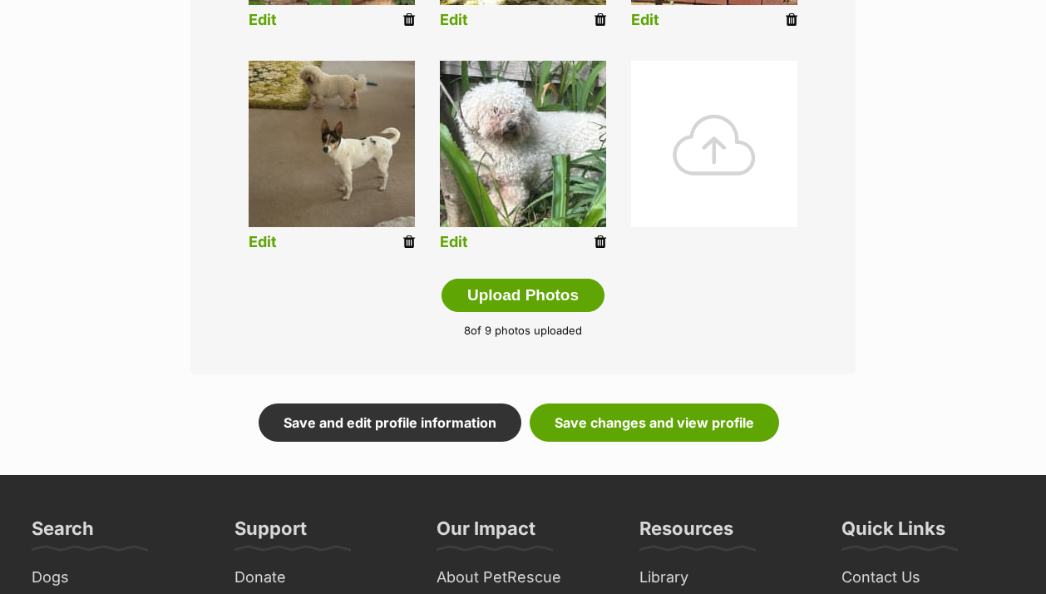
scroll to position [894, 0]
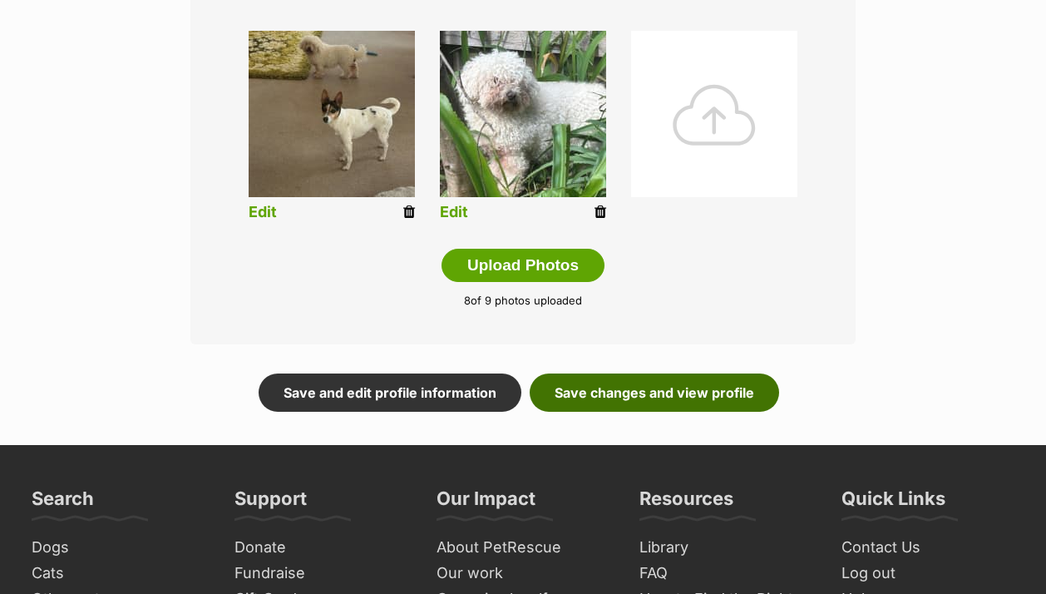
click at [606, 373] on link "Save changes and view profile" at bounding box center [654, 392] width 249 height 38
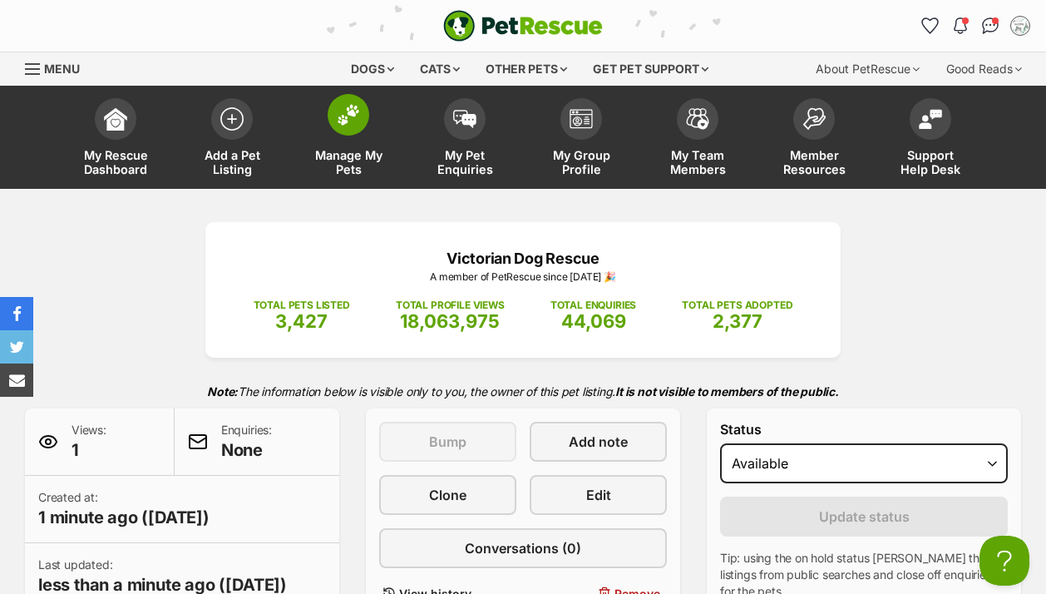
click at [344, 135] on link "Manage My Pets" at bounding box center [348, 139] width 116 height 99
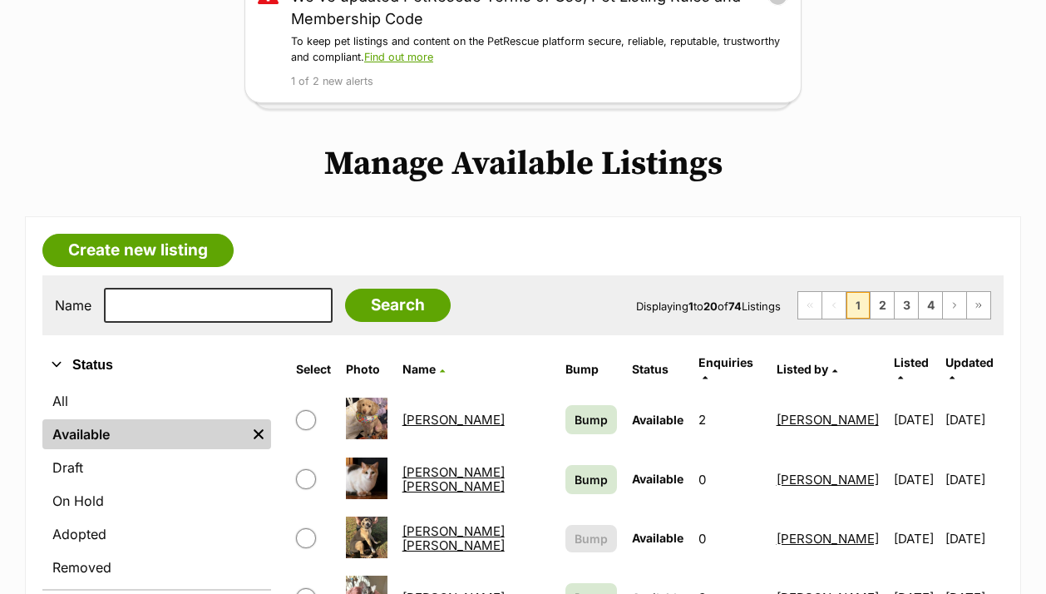
scroll to position [261, 0]
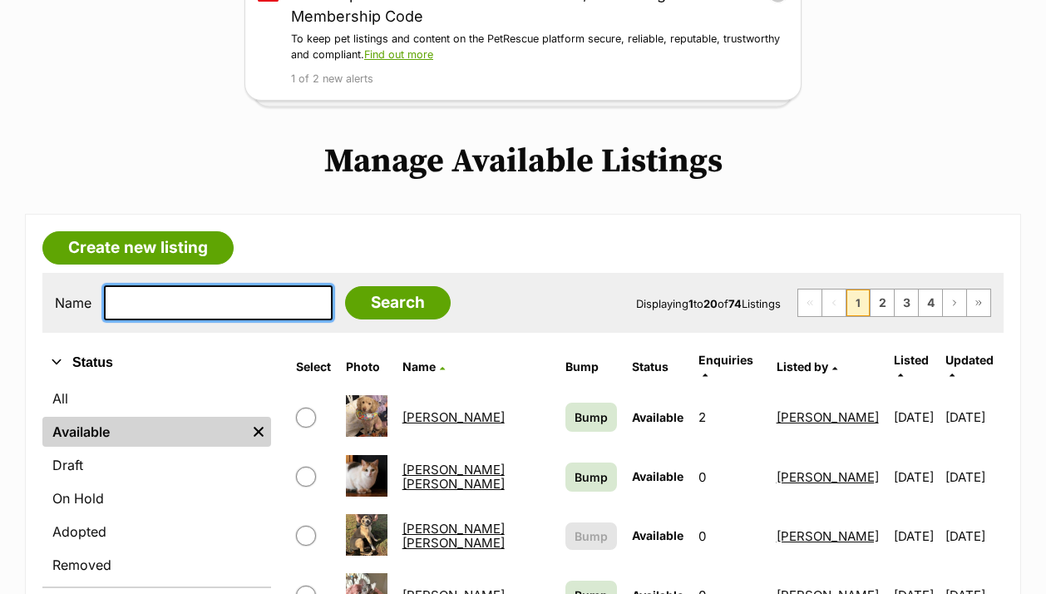
click at [236, 300] on input "text" at bounding box center [218, 302] width 229 height 35
type input "dixie"
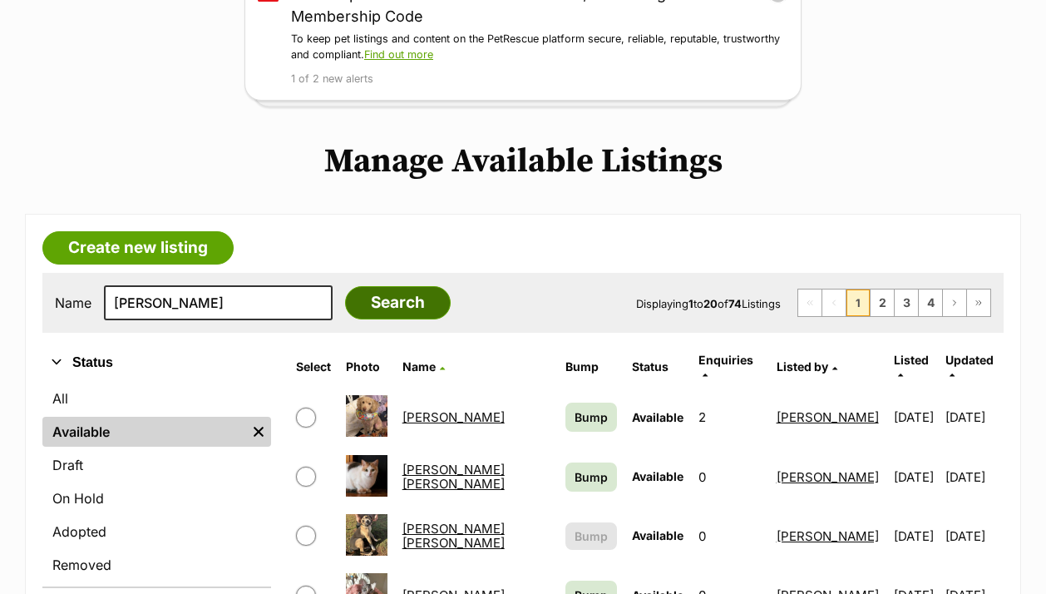
click at [389, 294] on input "Search" at bounding box center [398, 302] width 106 height 33
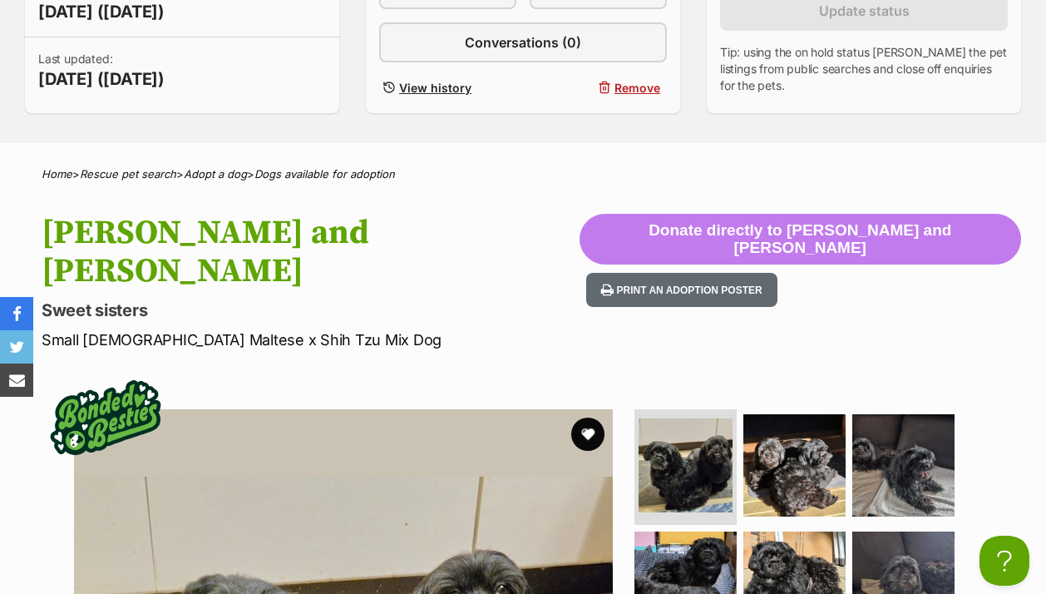
scroll to position [442, 0]
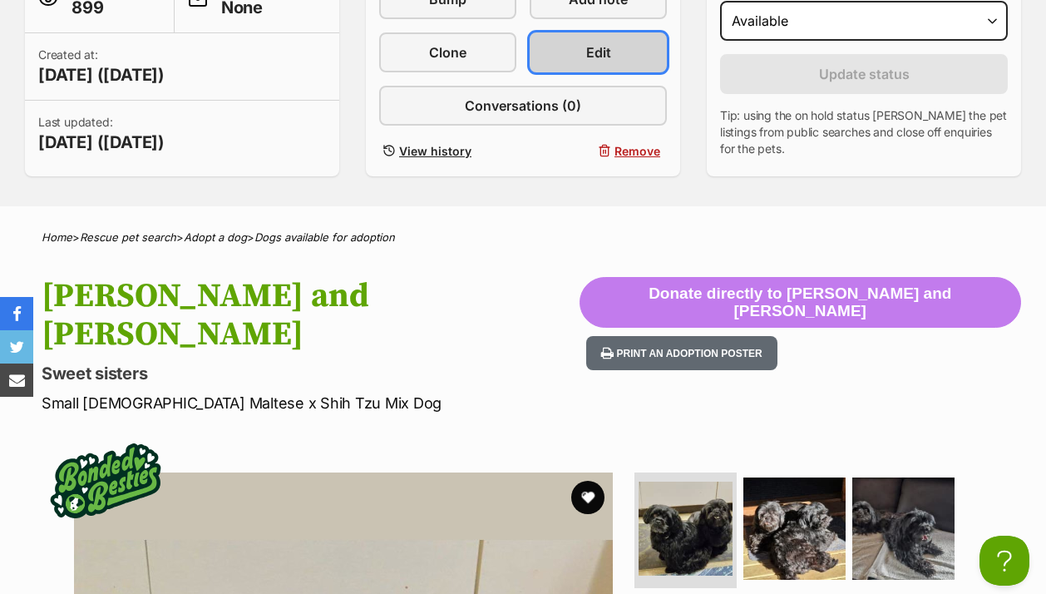
click at [586, 53] on span "Edit" at bounding box center [598, 52] width 25 height 20
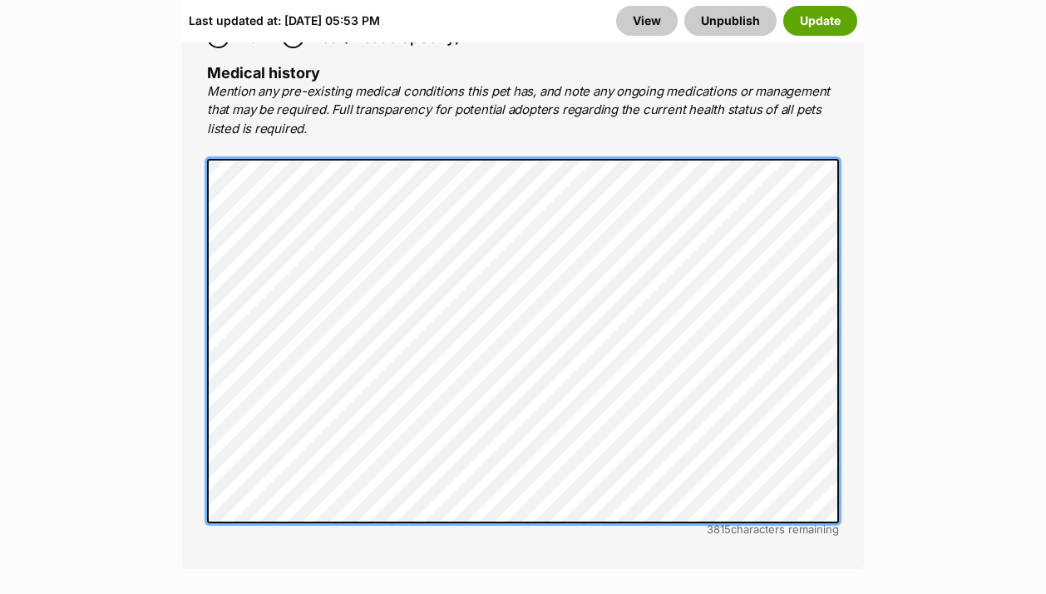
scroll to position [4373, 0]
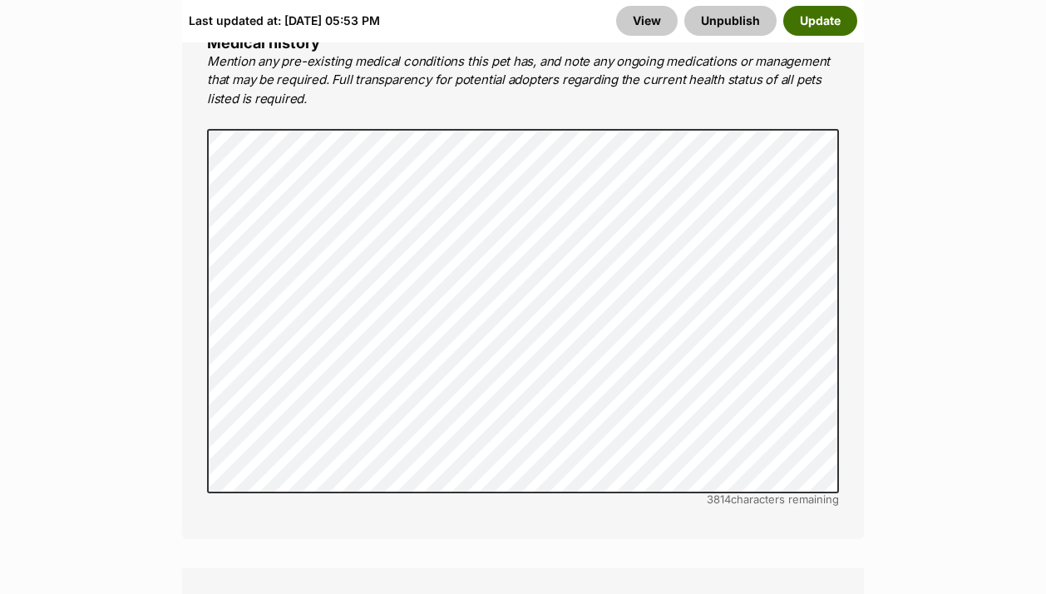
click at [804, 18] on button "Update" at bounding box center [820, 21] width 74 height 30
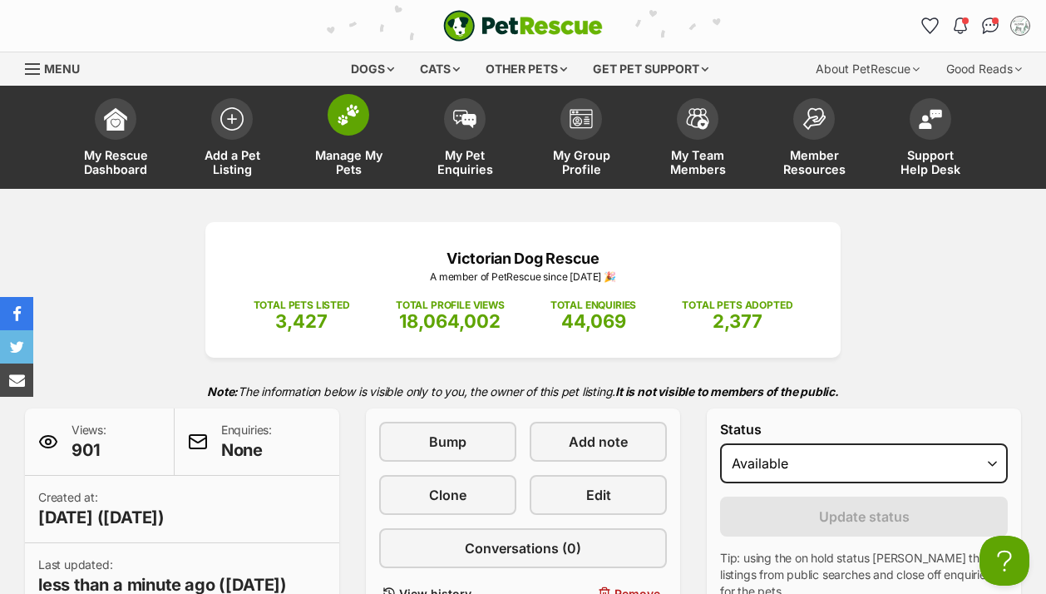
click at [345, 107] on img at bounding box center [348, 115] width 23 height 22
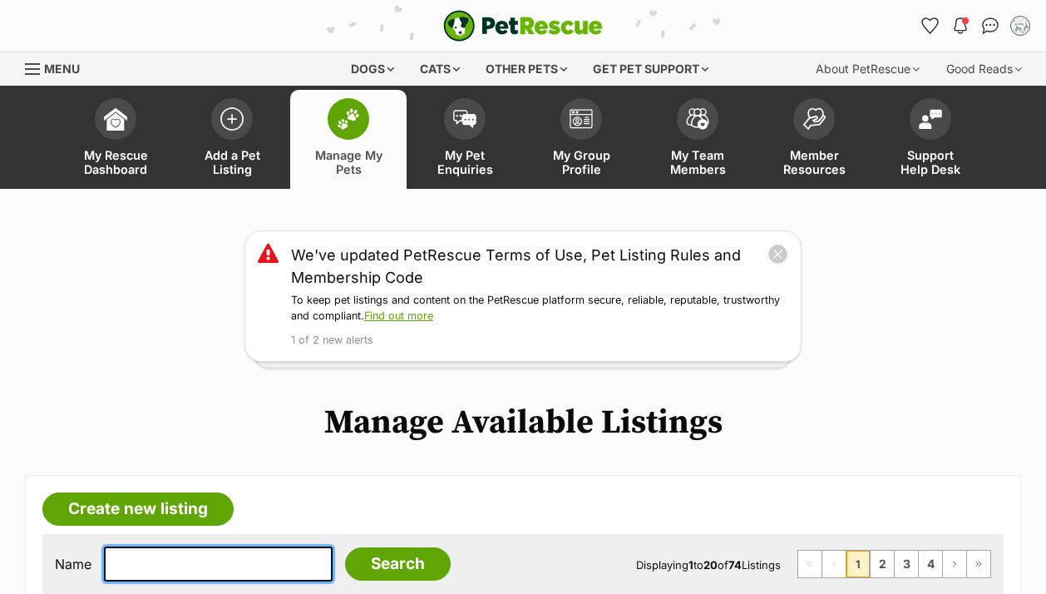
click at [211, 546] on input "text" at bounding box center [218, 563] width 229 height 35
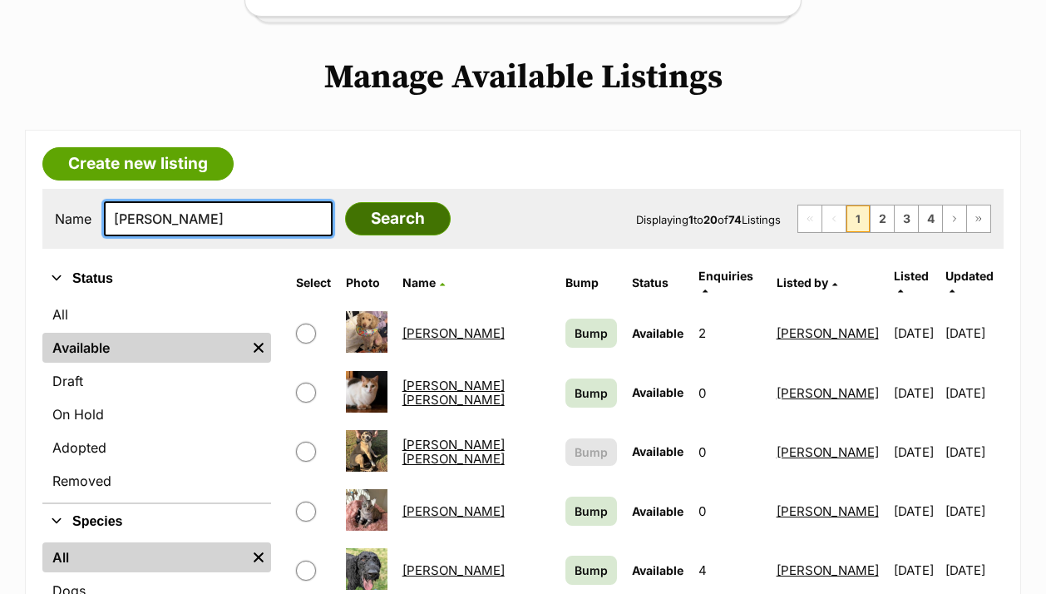
type input "[PERSON_NAME]"
click at [345, 222] on input "Search" at bounding box center [398, 218] width 106 height 33
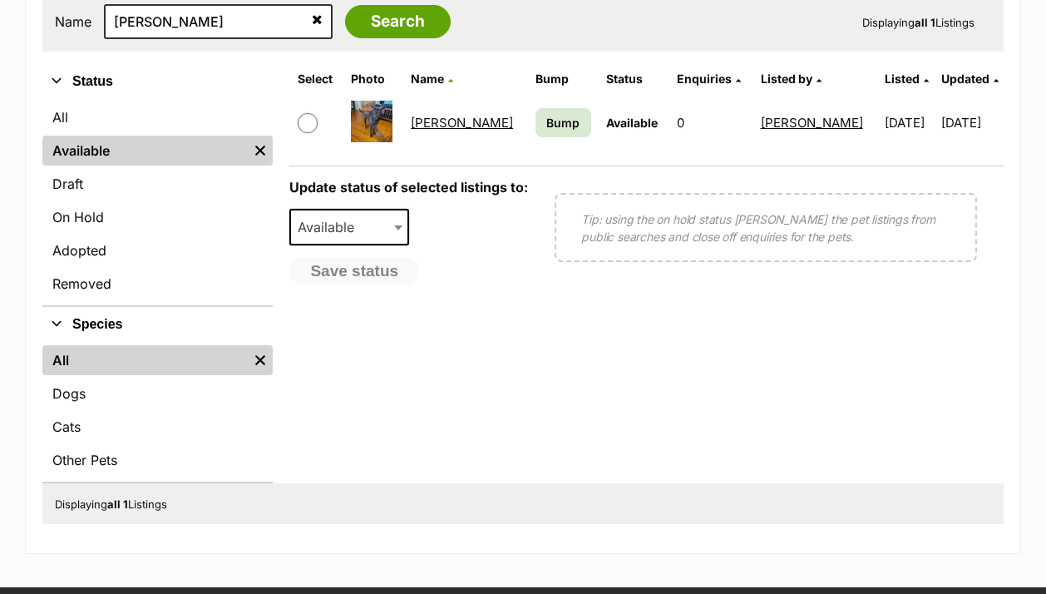
scroll to position [548, 0]
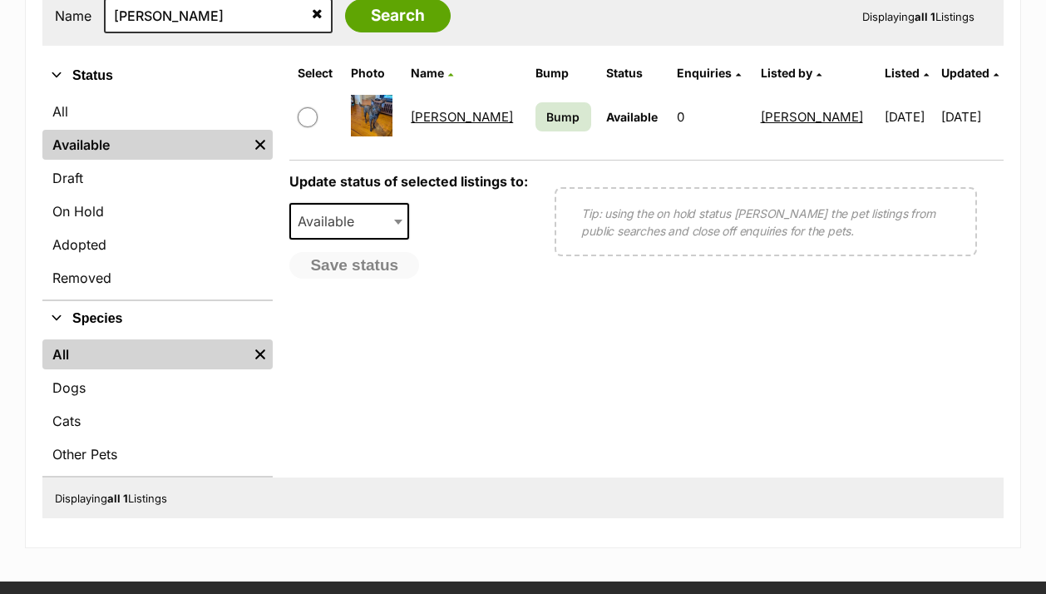
click at [471, 115] on link "Horace Silvanus" at bounding box center [462, 117] width 102 height 16
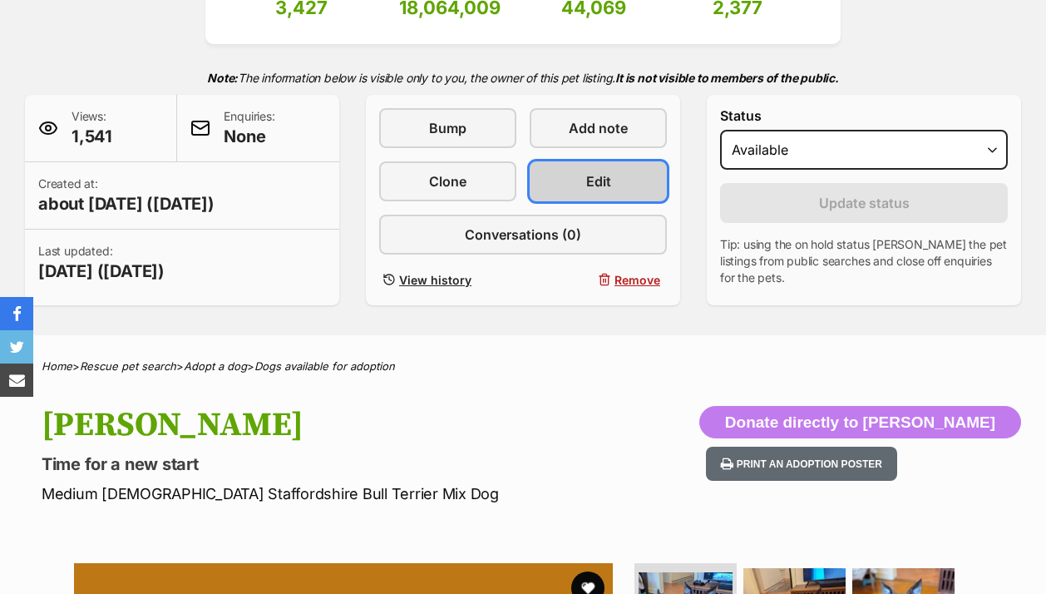
scroll to position [314, 0]
click at [593, 185] on span "Edit" at bounding box center [598, 181] width 25 height 20
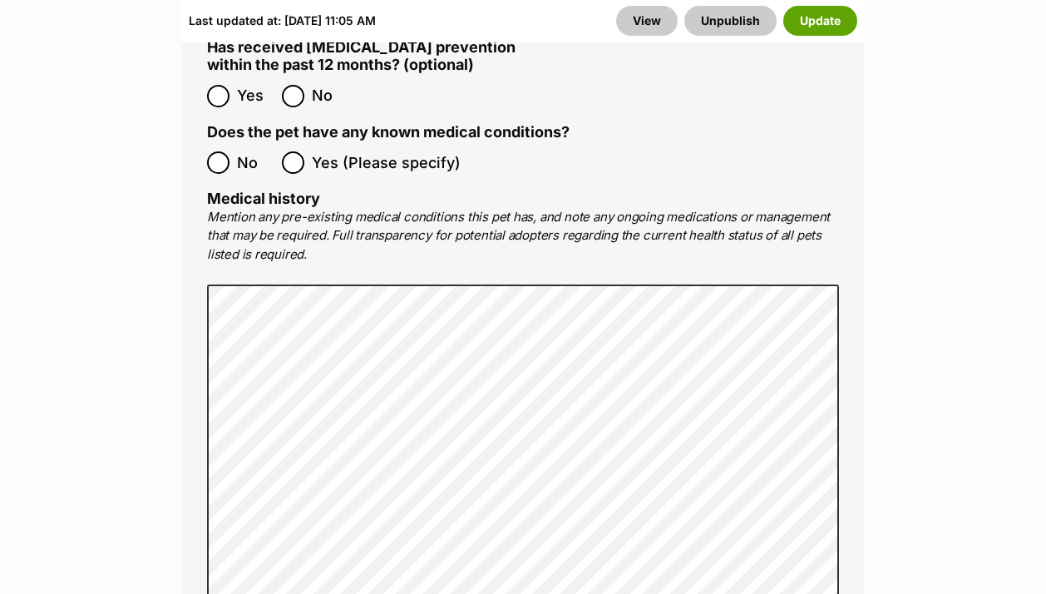
scroll to position [4008, 0]
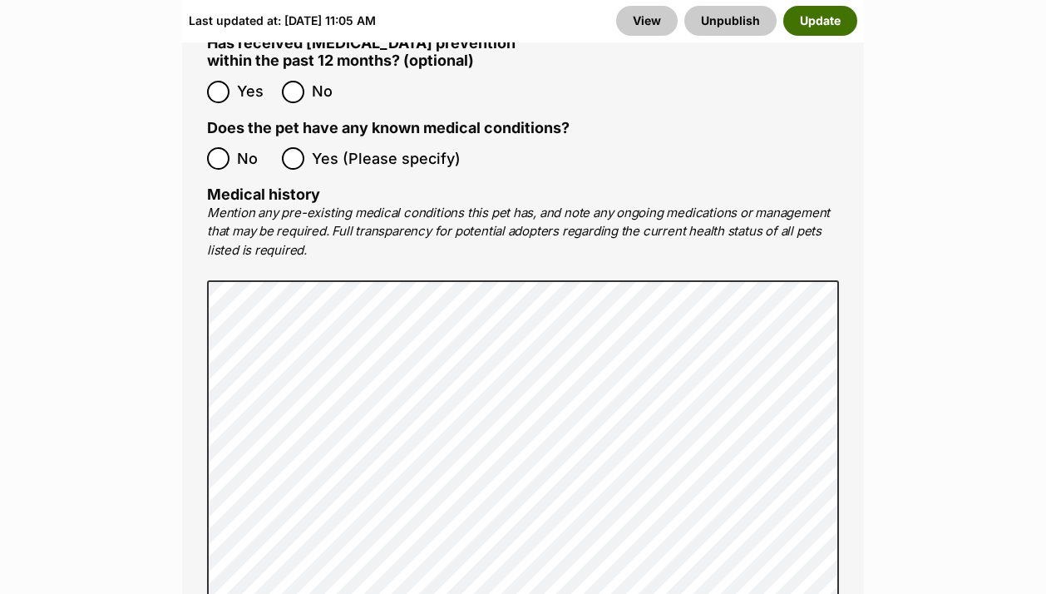
click at [820, 22] on button "Update" at bounding box center [820, 21] width 74 height 30
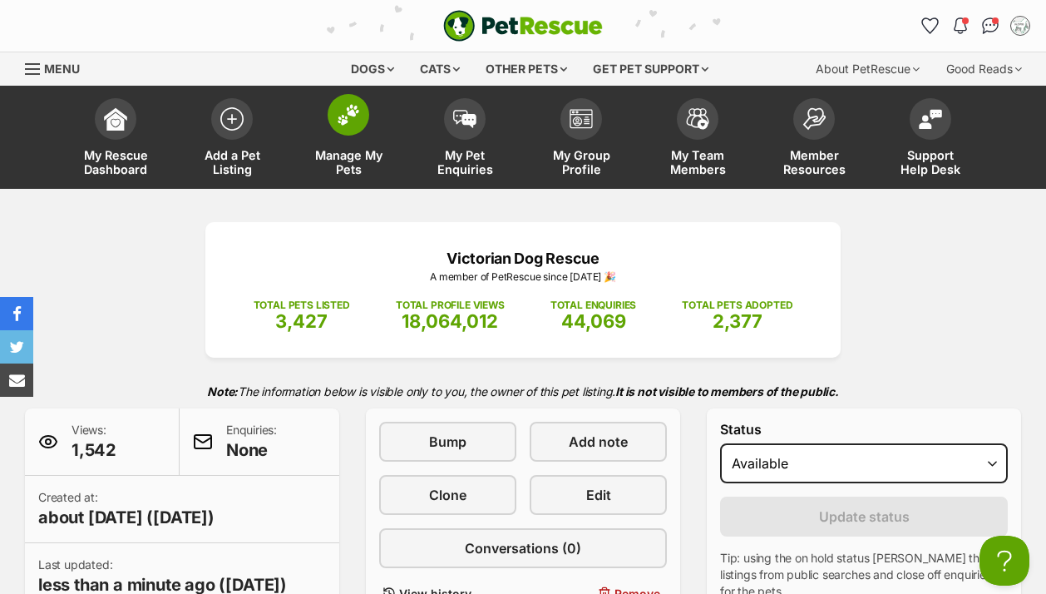
click at [341, 113] on img at bounding box center [348, 115] width 23 height 22
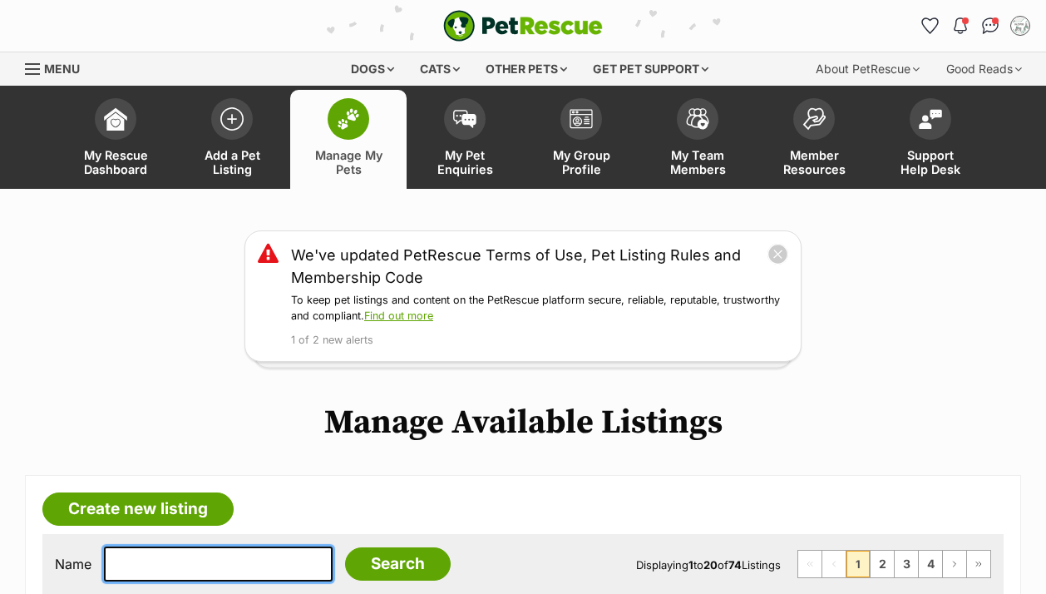
click at [219, 546] on input "text" at bounding box center [218, 563] width 229 height 35
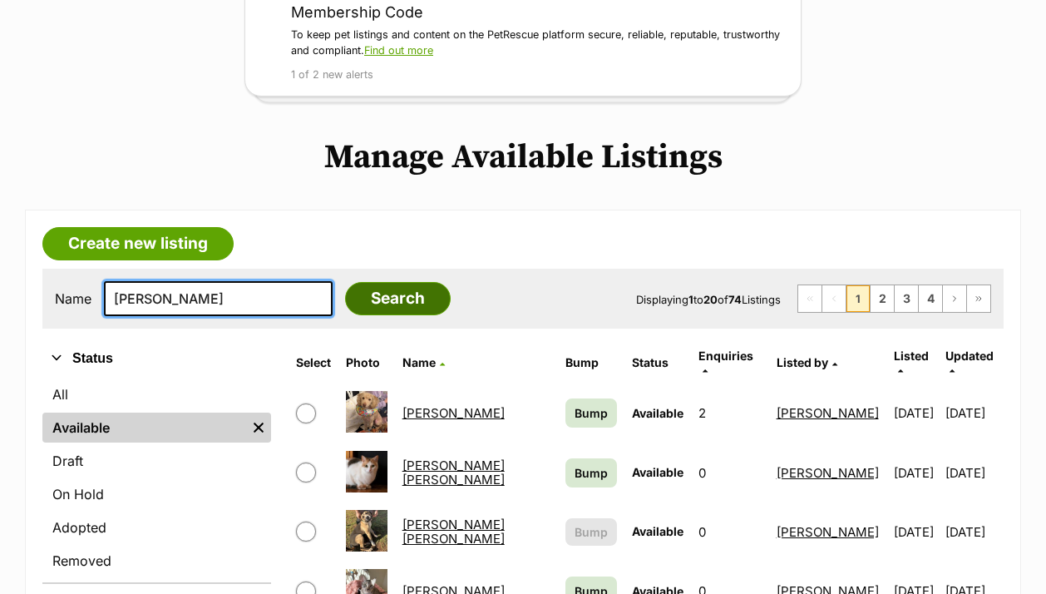
type input "nina"
click at [345, 313] on input "Search" at bounding box center [398, 298] width 106 height 33
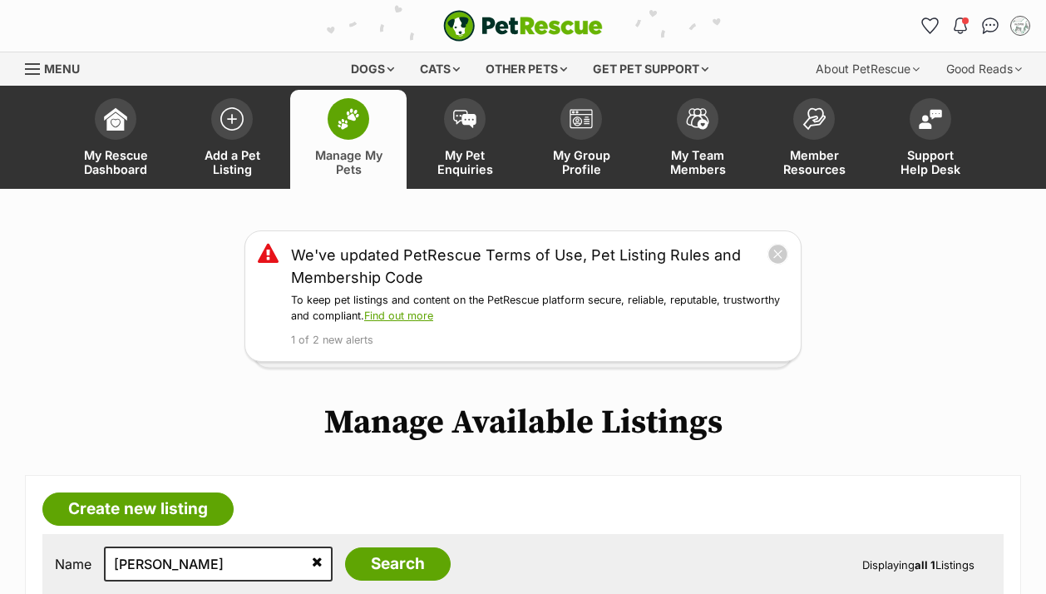
scroll to position [393, 0]
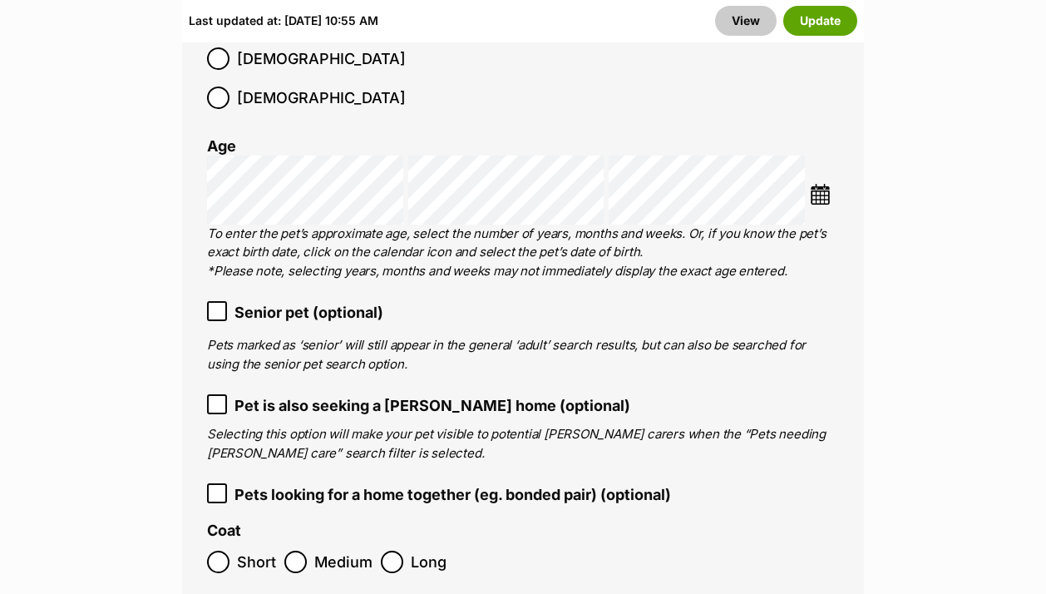
click at [221, 398] on icon at bounding box center [217, 404] width 12 height 12
click at [832, 14] on button "Update" at bounding box center [820, 21] width 74 height 30
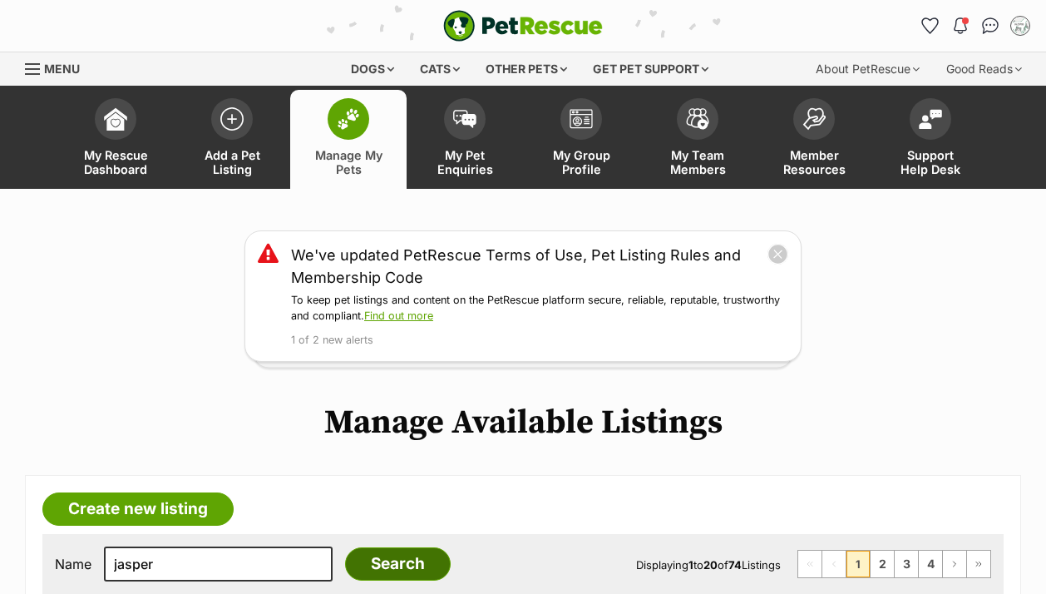
type input "jasper"
click at [346, 547] on input "Search" at bounding box center [398, 563] width 106 height 33
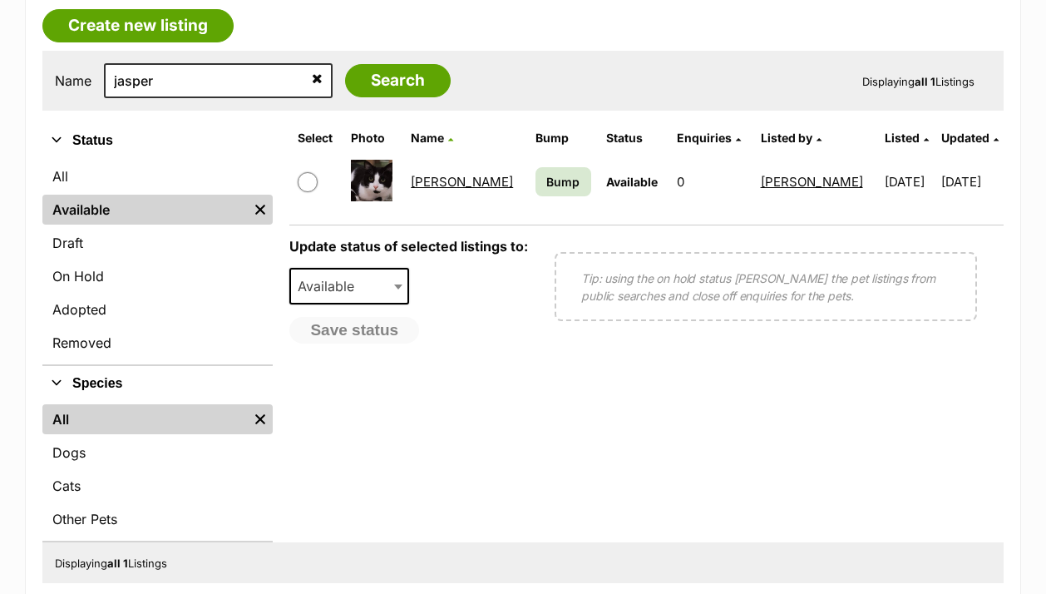
scroll to position [483, 0]
click at [437, 184] on link "[PERSON_NAME]" at bounding box center [462, 182] width 102 height 16
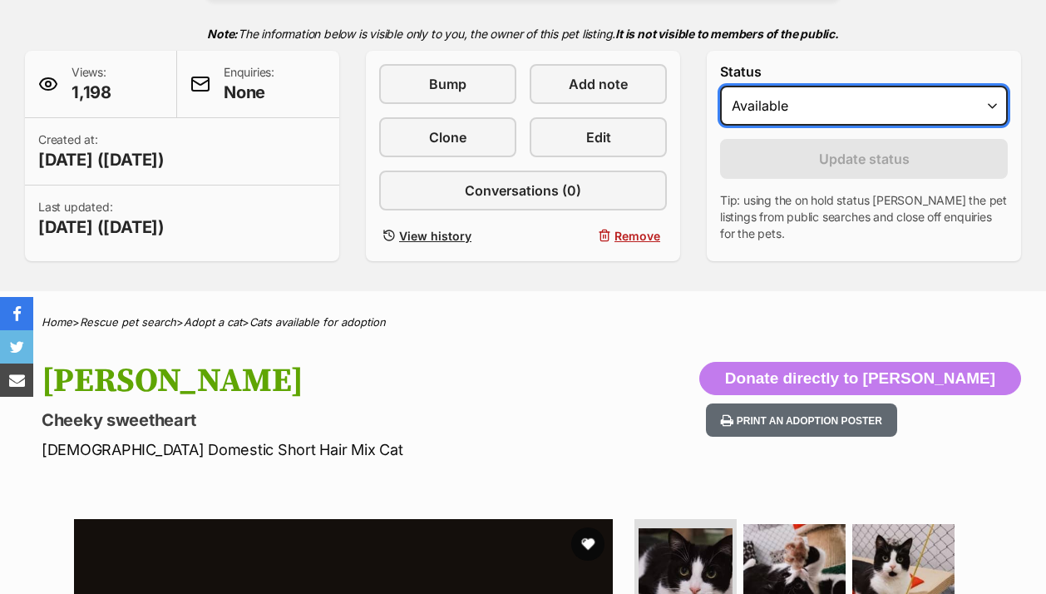
click at [887, 114] on select "Draft Available On hold Adopted" at bounding box center [864, 106] width 288 height 40
click at [837, 109] on select "Draft Available On hold Adopted" at bounding box center [864, 106] width 288 height 40
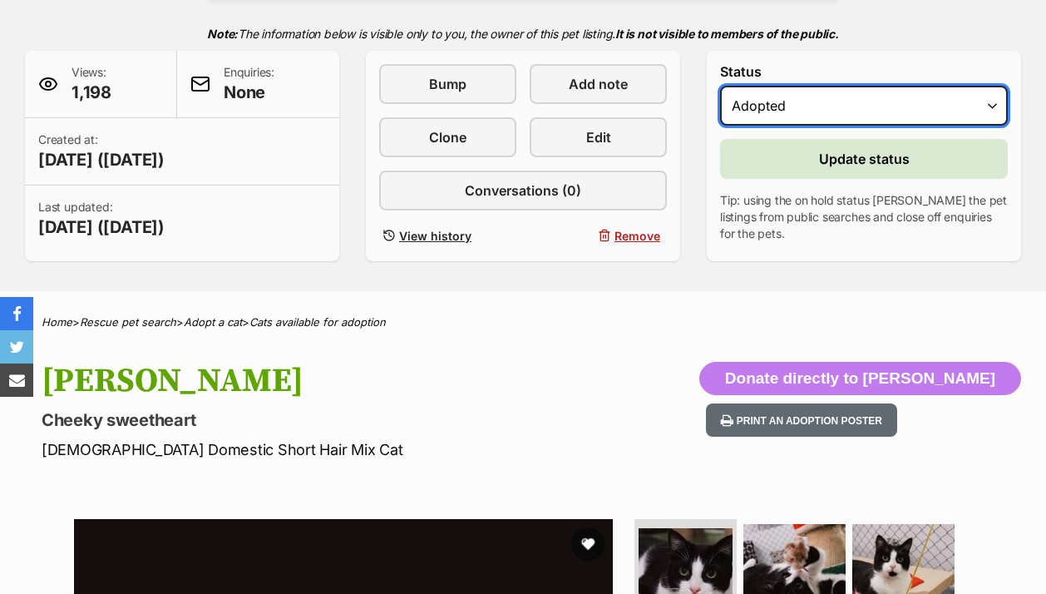
select select "on_hold"
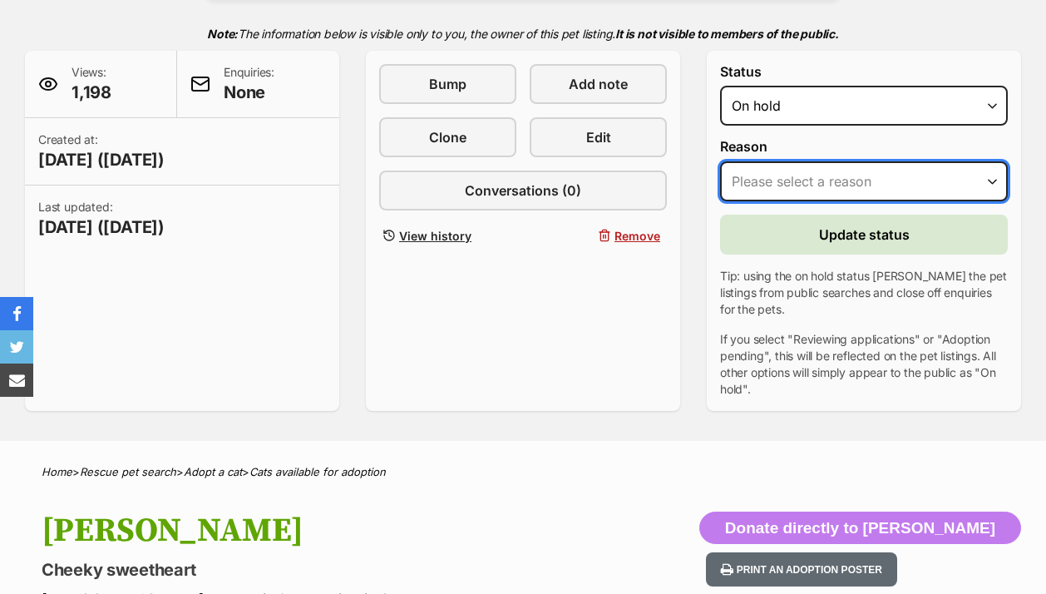
click at [807, 172] on select "Please select a reason Medical reasons Reviewing applications Adoption pending …" at bounding box center [864, 181] width 288 height 40
select select "adoption_pending"
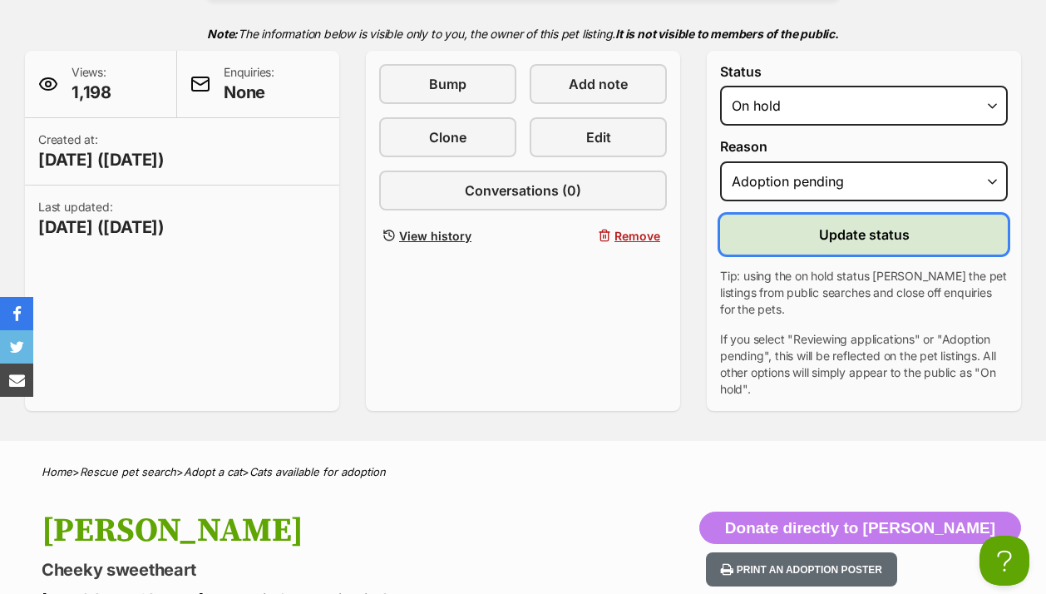
click at [784, 237] on button "Update status" at bounding box center [864, 235] width 288 height 40
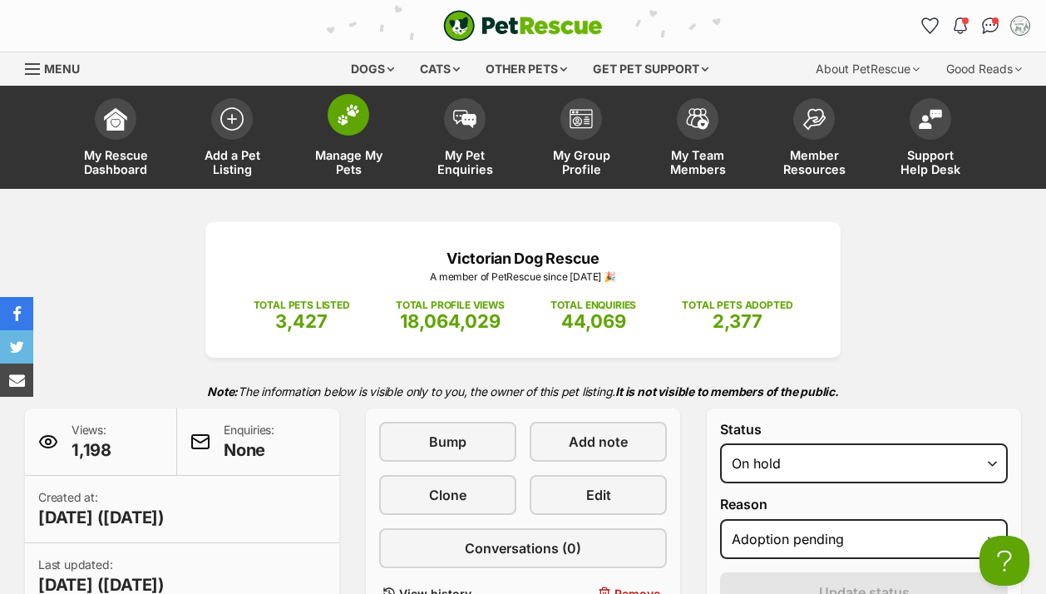
click at [345, 118] on img at bounding box center [348, 115] width 23 height 22
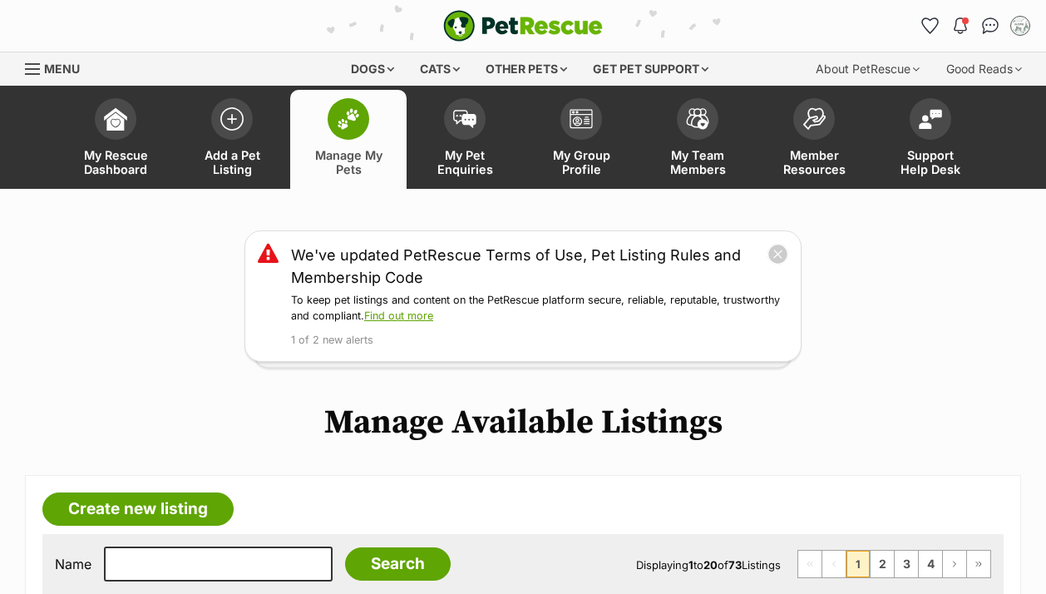
scroll to position [100, 0]
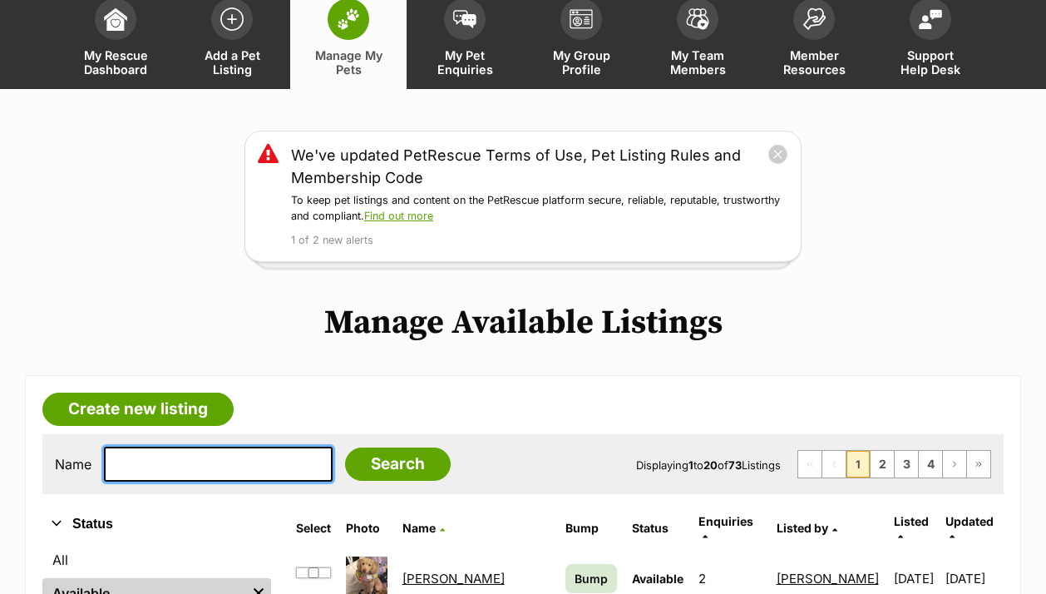
click at [186, 464] on input "text" at bounding box center [218, 464] width 229 height 35
type input "[PERSON_NAME]"
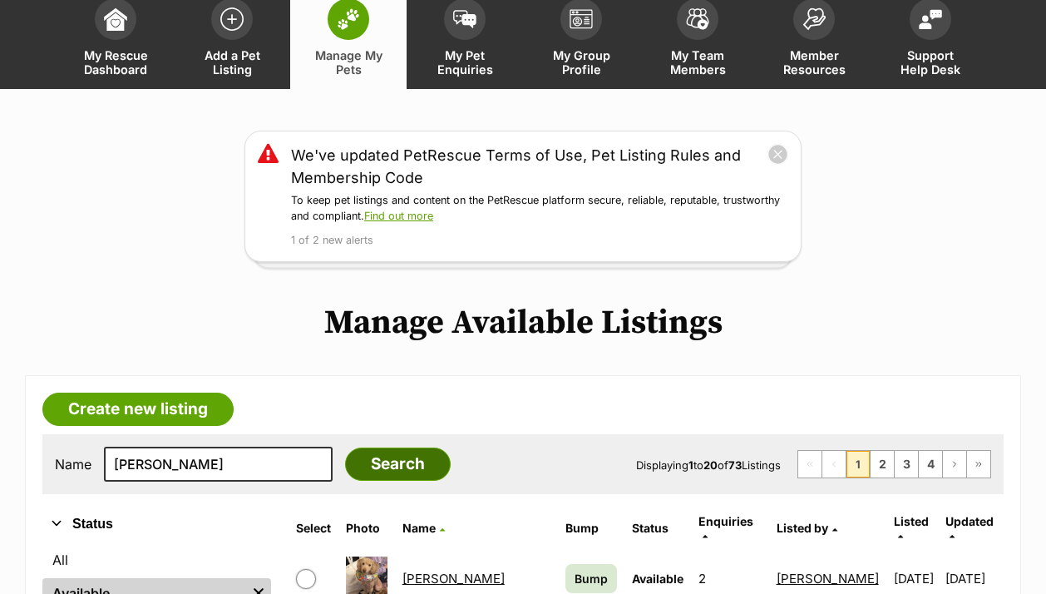
click at [345, 452] on input "Search" at bounding box center [398, 463] width 106 height 33
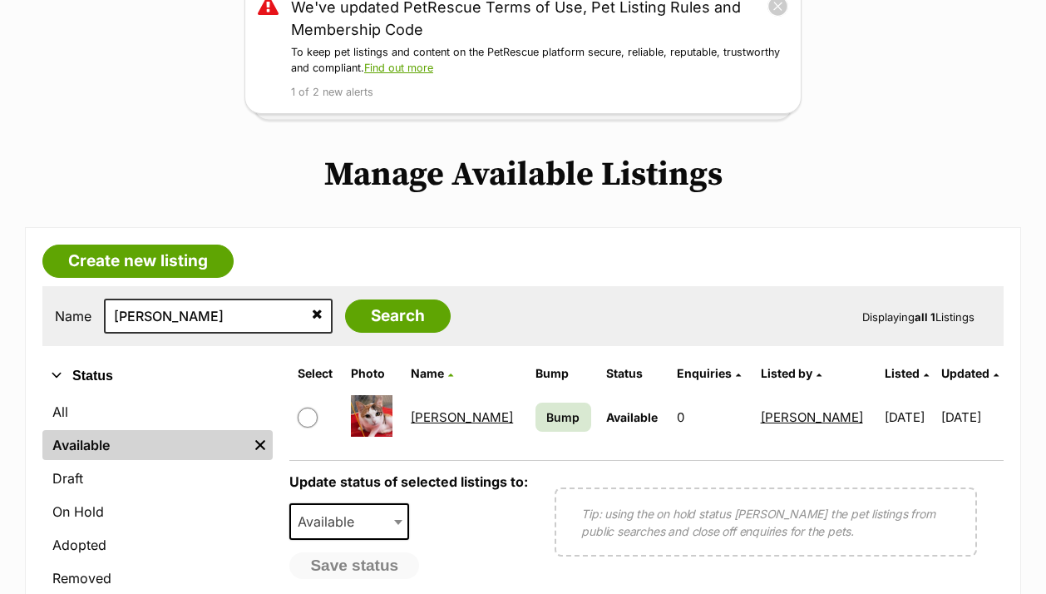
click at [467, 417] on link "Hazel Moriarty" at bounding box center [462, 417] width 102 height 16
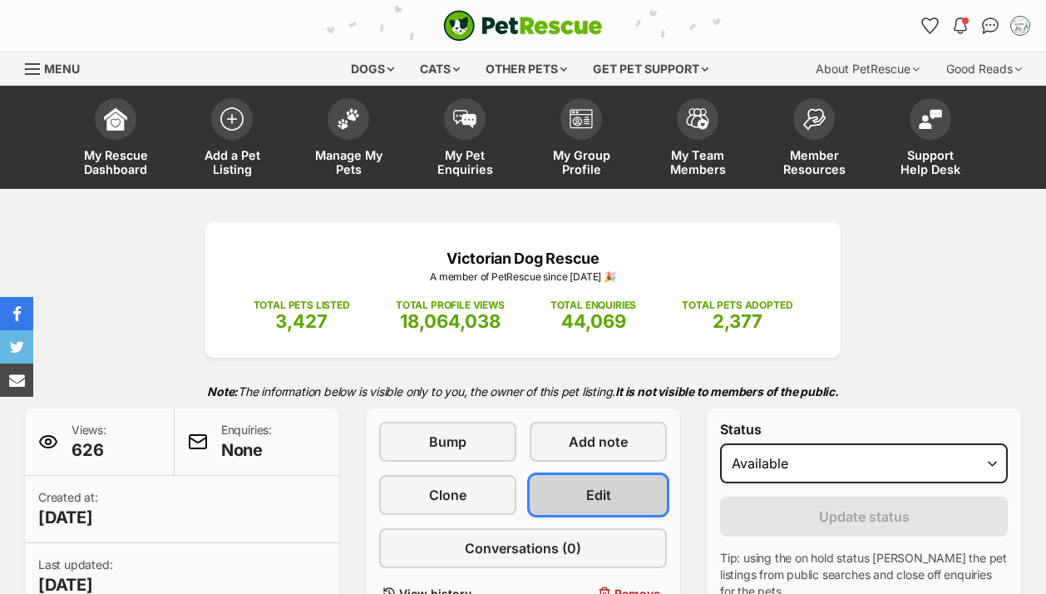
click at [580, 475] on link "Edit" at bounding box center [598, 495] width 137 height 40
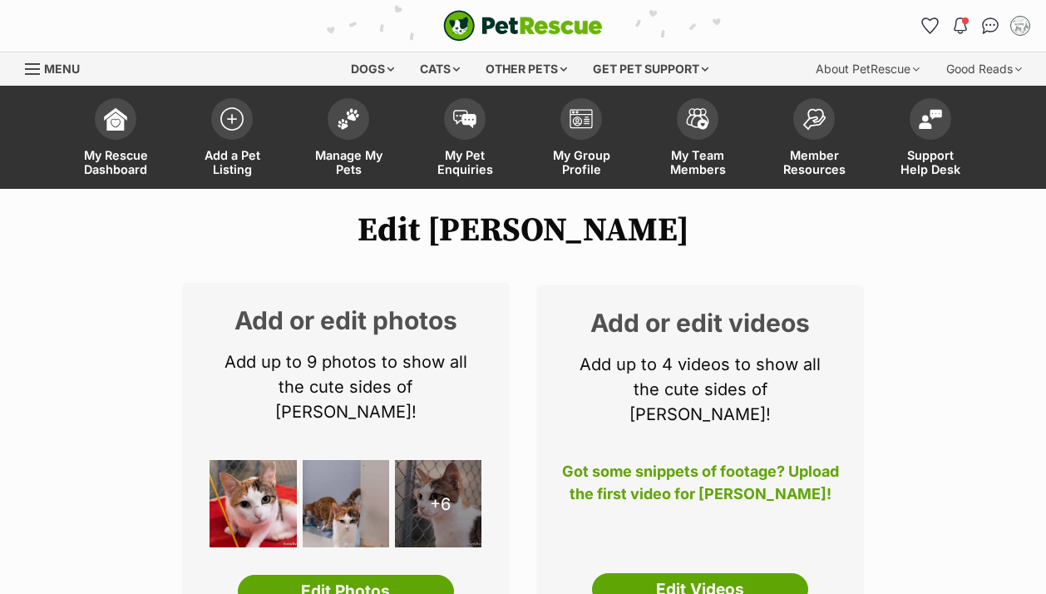
scroll to position [4313, 0]
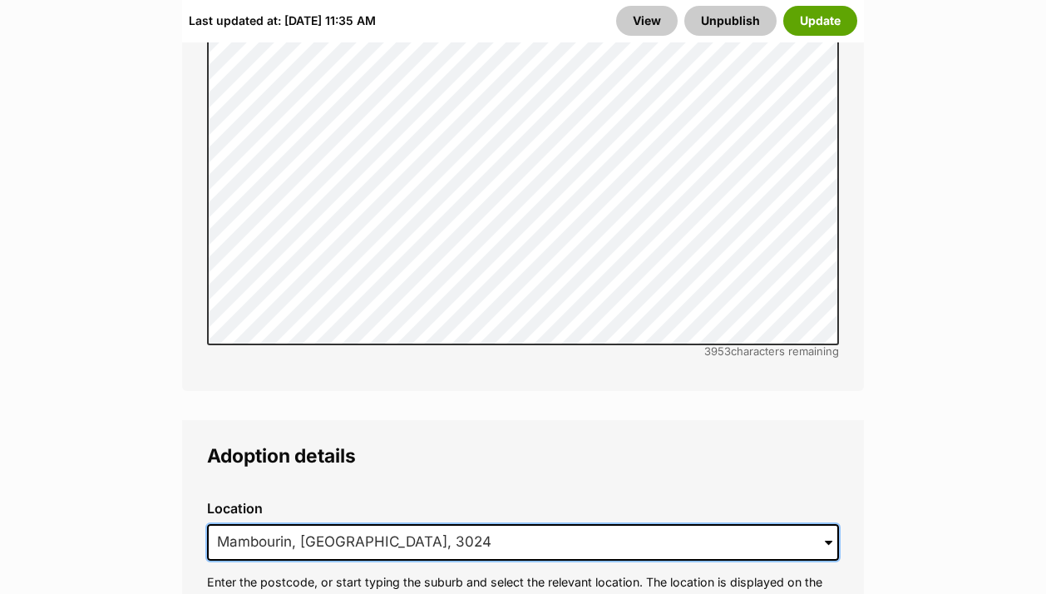
click at [358, 524] on input "Mambourin, [GEOGRAPHIC_DATA], 3024" at bounding box center [523, 542] width 632 height 37
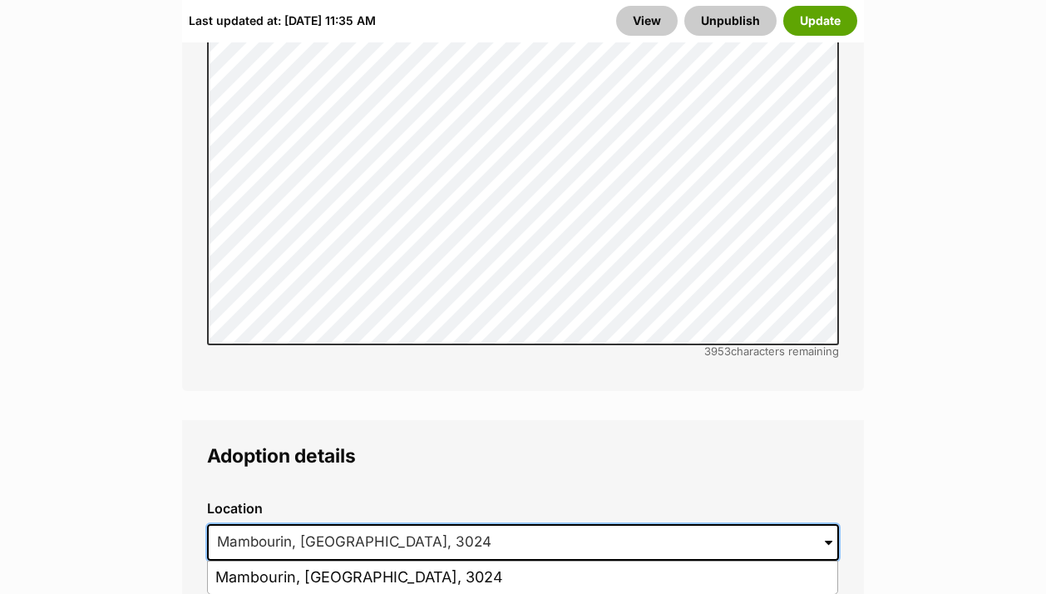
click at [358, 524] on input "Mambourin, [GEOGRAPHIC_DATA], 3024" at bounding box center [523, 542] width 632 height 37
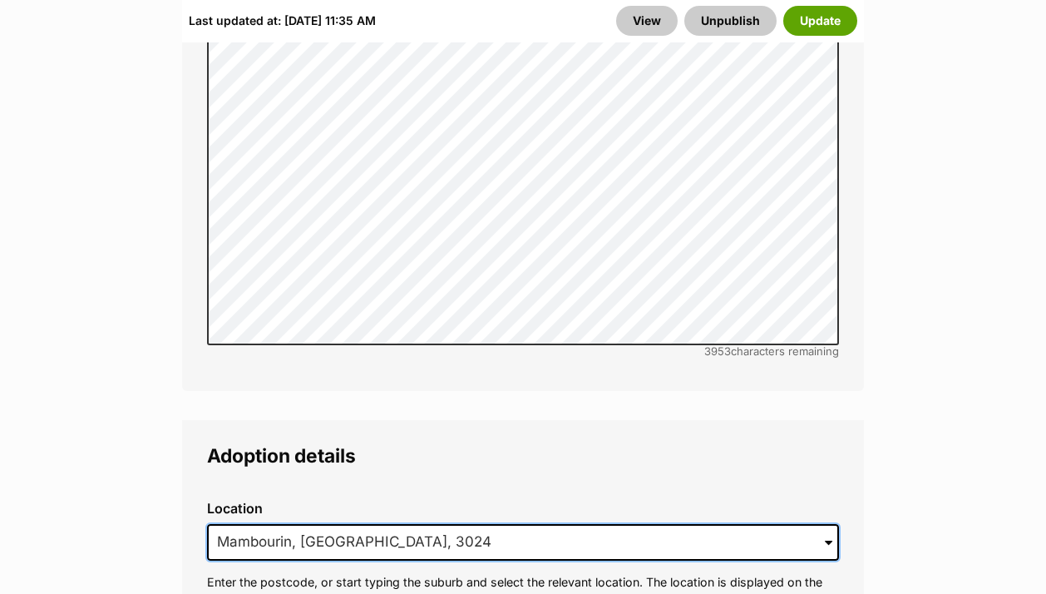
click at [358, 524] on input "Mambourin, [GEOGRAPHIC_DATA], 3024" at bounding box center [523, 542] width 632 height 37
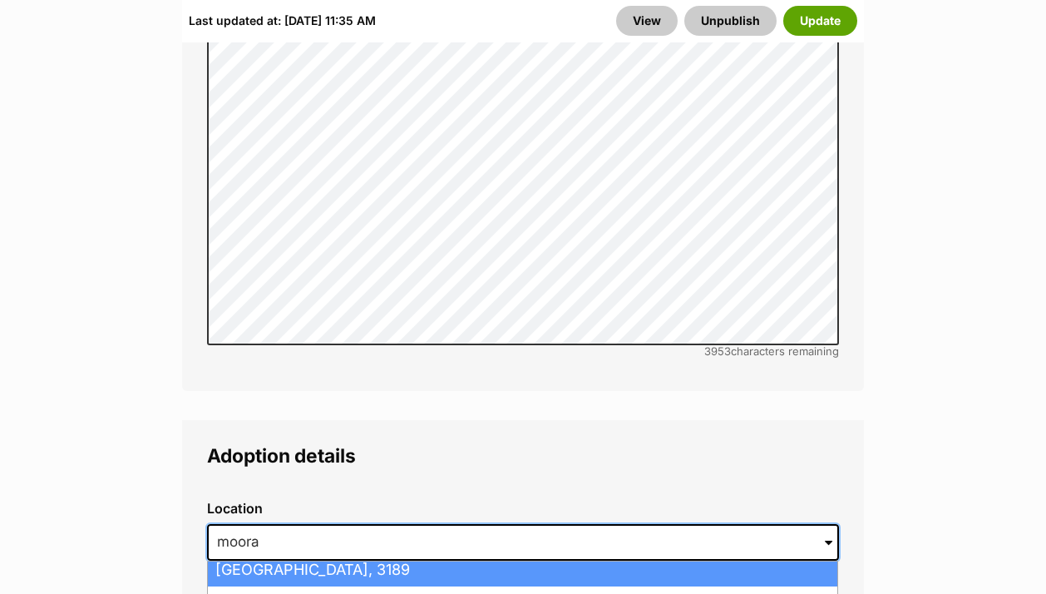
scroll to position [101, 0]
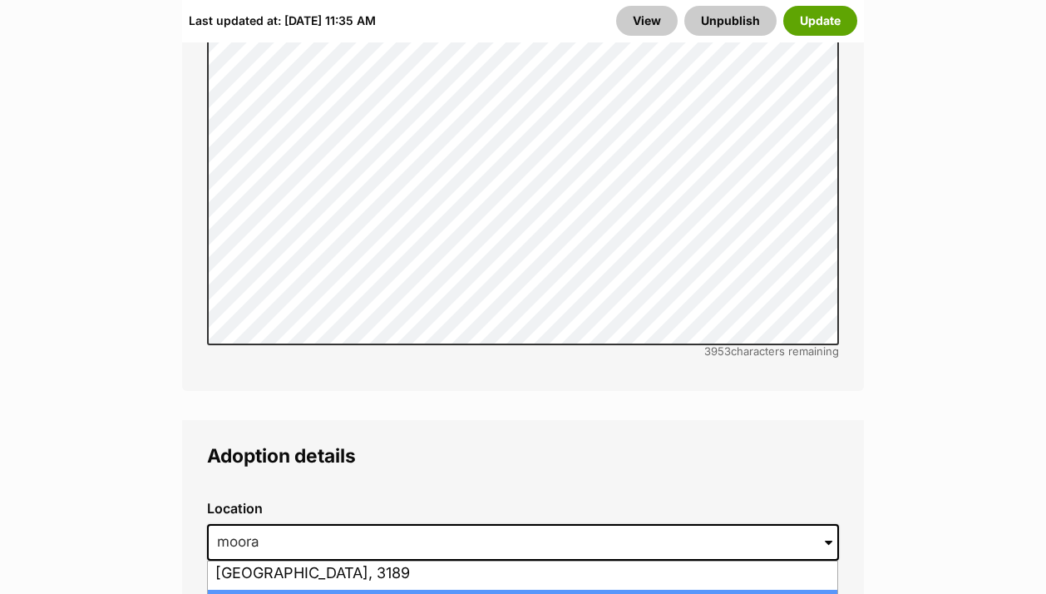
type input "Moorabbin, [GEOGRAPHIC_DATA], 3189"
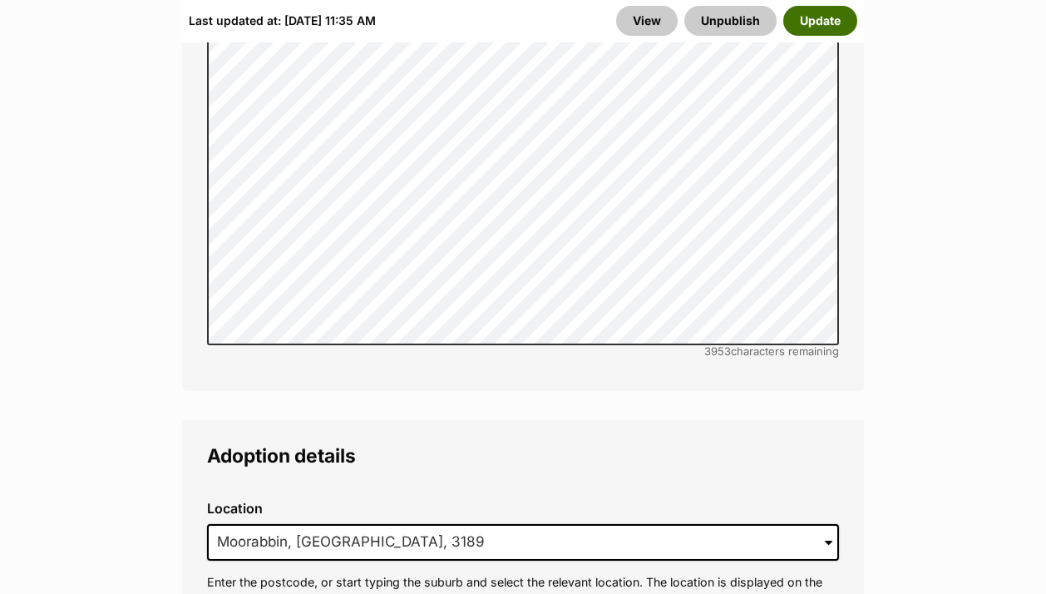
click at [823, 21] on button "Update" at bounding box center [820, 21] width 74 height 30
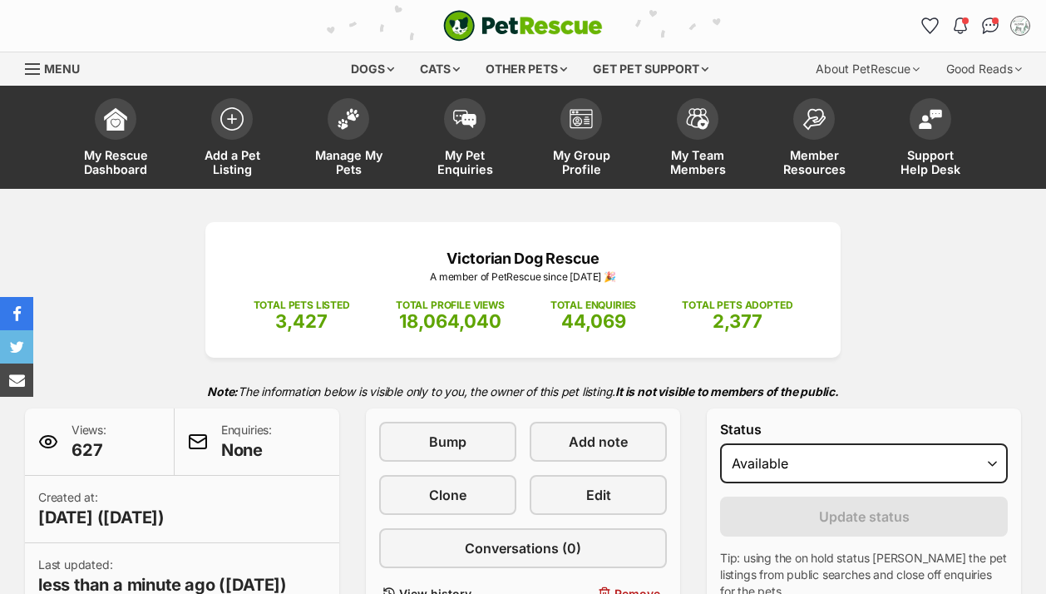
click at [351, 121] on img at bounding box center [348, 119] width 23 height 22
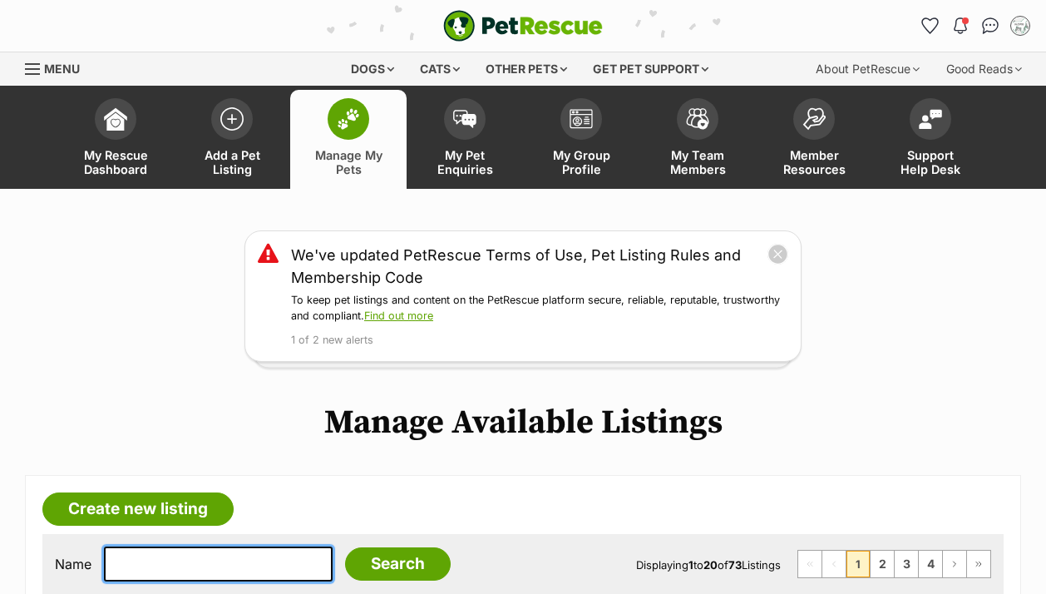
click at [212, 546] on input "text" at bounding box center [218, 563] width 229 height 35
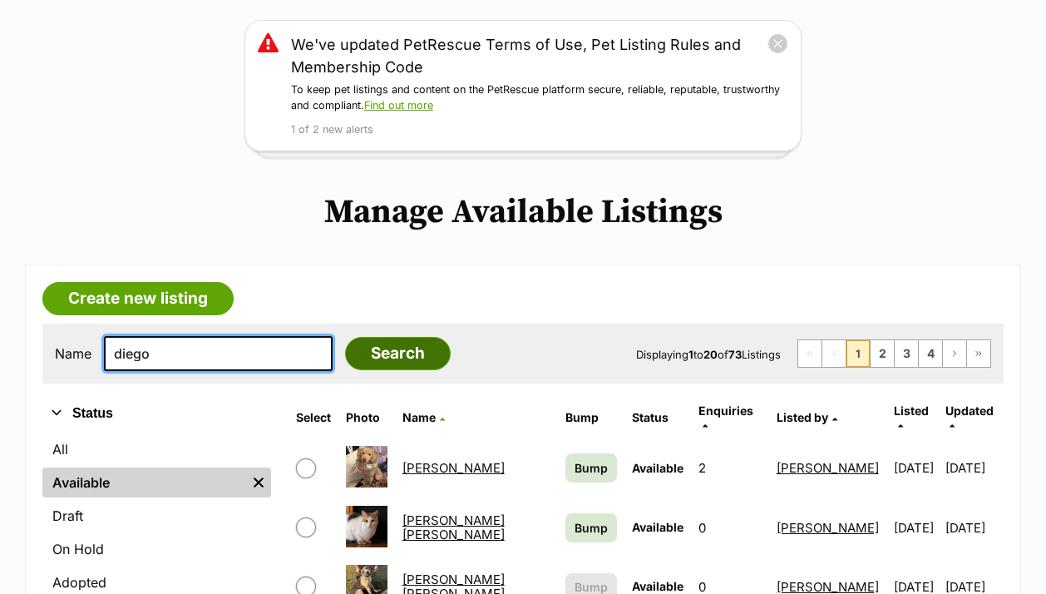
type input "diego"
click at [345, 350] on input "Search" at bounding box center [398, 353] width 106 height 33
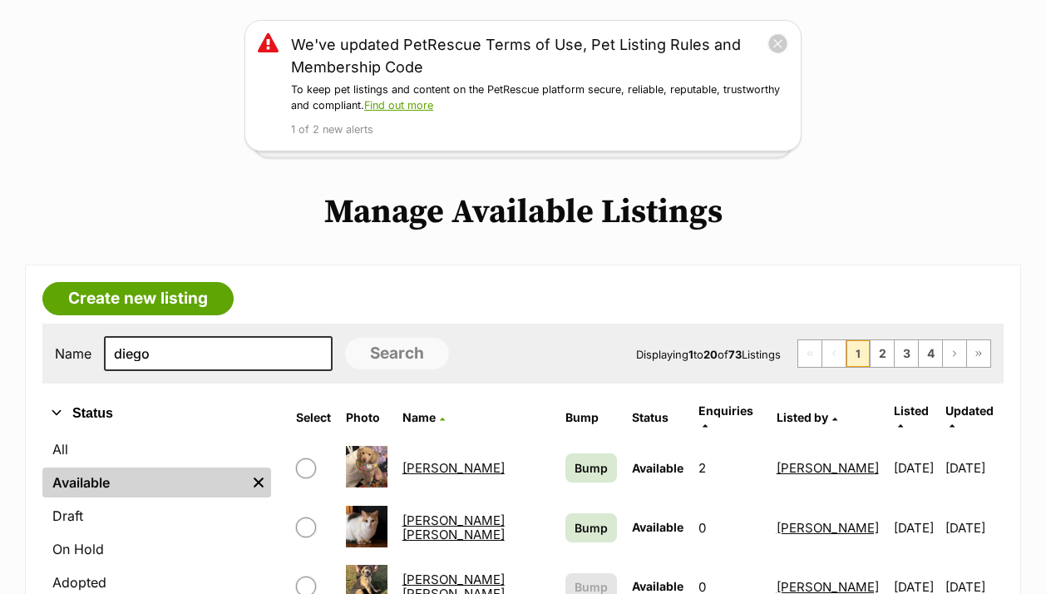
scroll to position [0, 0]
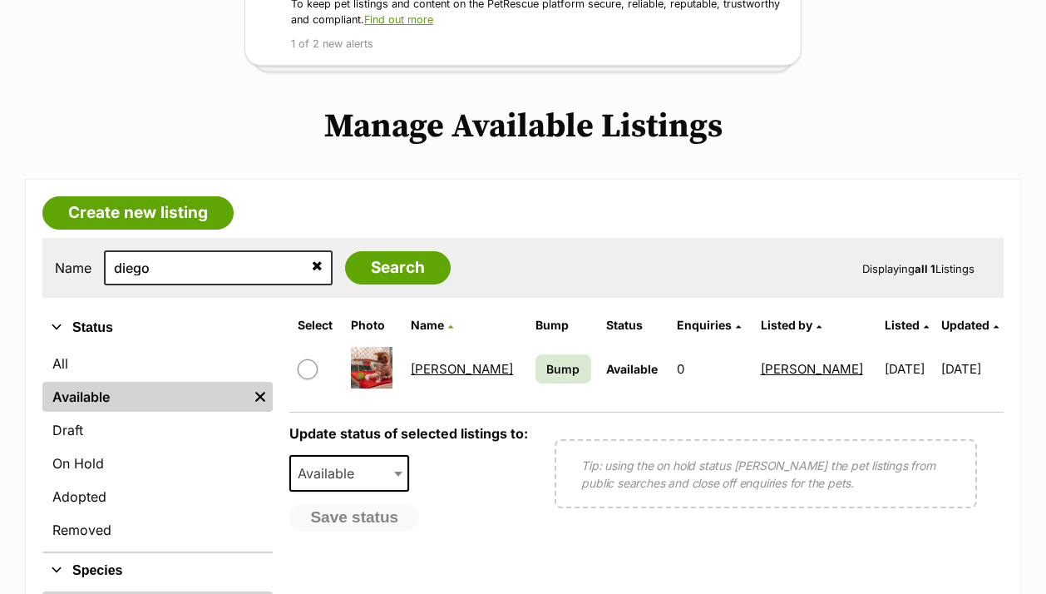
scroll to position [296, 0]
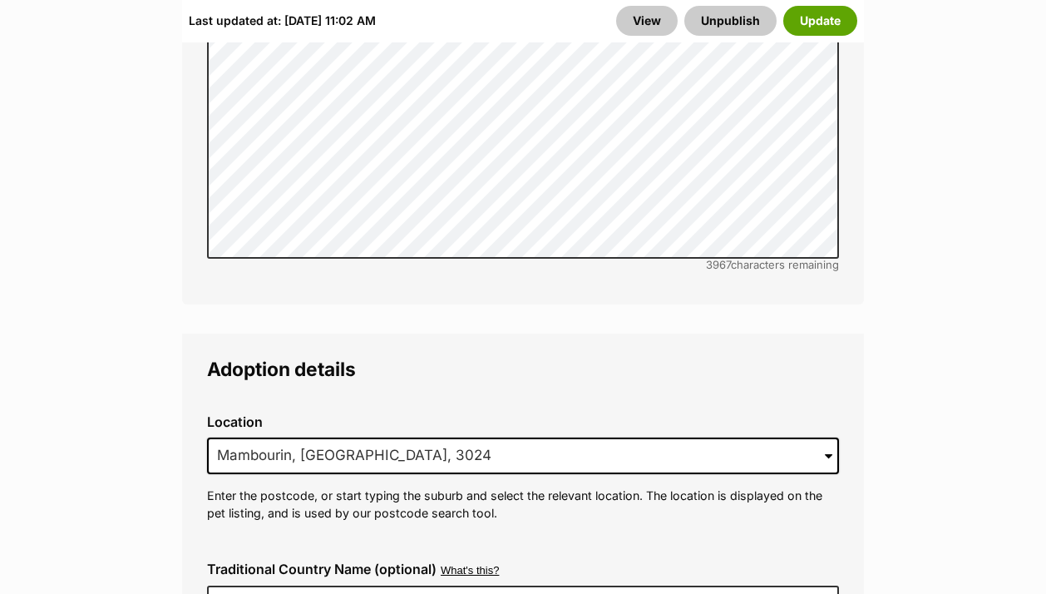
scroll to position [4425, 0]
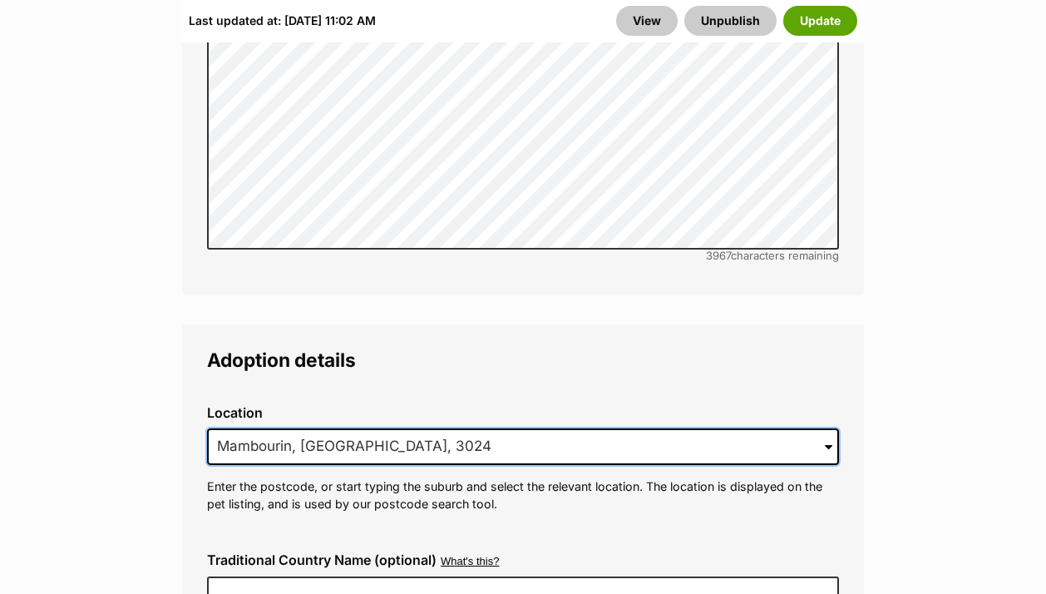
click at [416, 428] on input "Mambourin, VIC, 3024" at bounding box center [523, 446] width 632 height 37
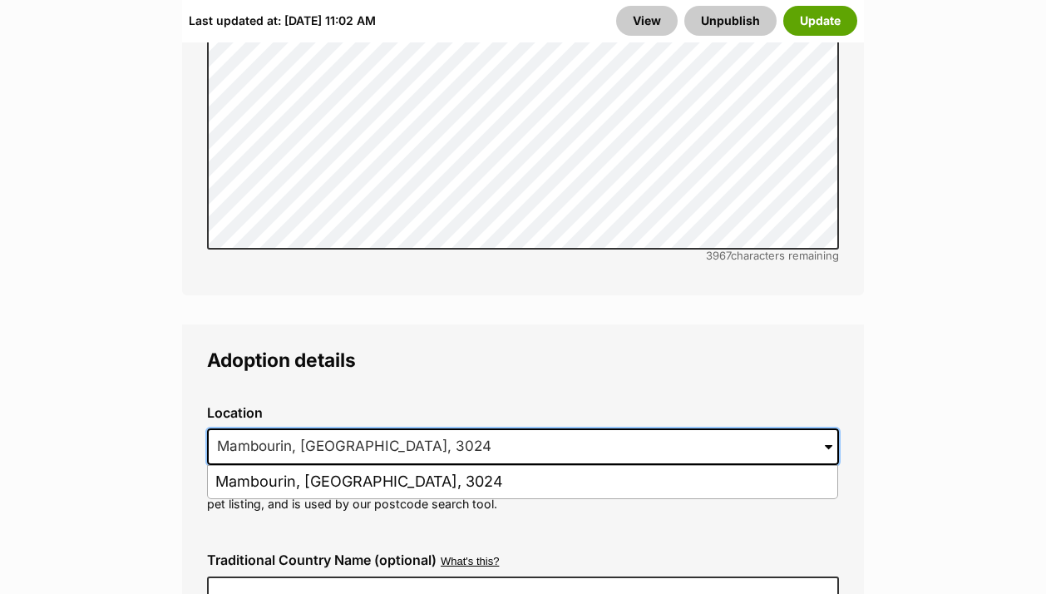
click at [416, 428] on input "Mambourin, VIC, 3024" at bounding box center [523, 446] width 632 height 37
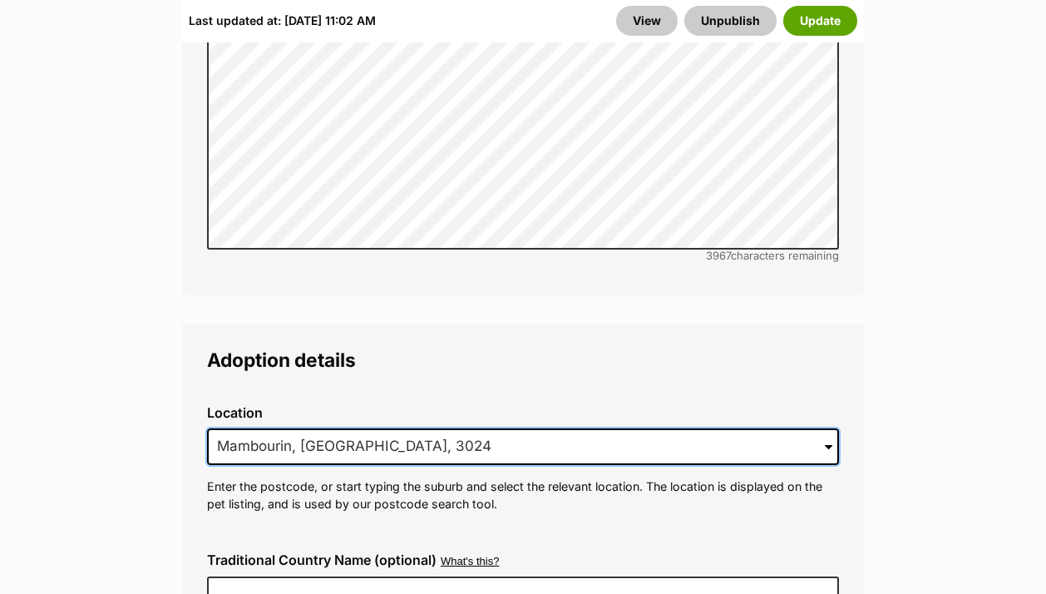
click at [416, 428] on input "Mambourin, VIC, 3024" at bounding box center [523, 446] width 632 height 37
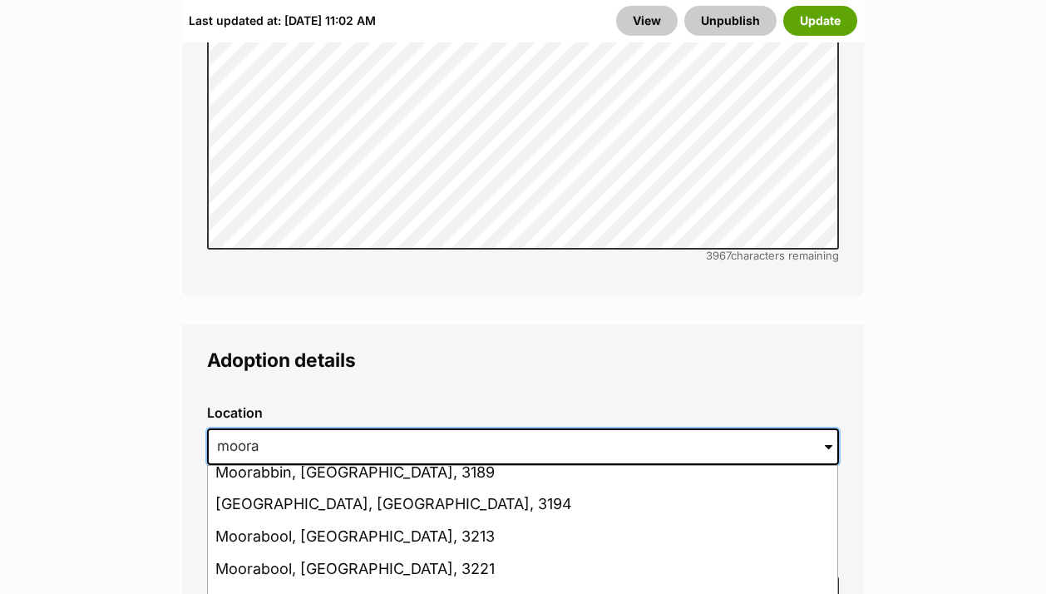
scroll to position [138, 0]
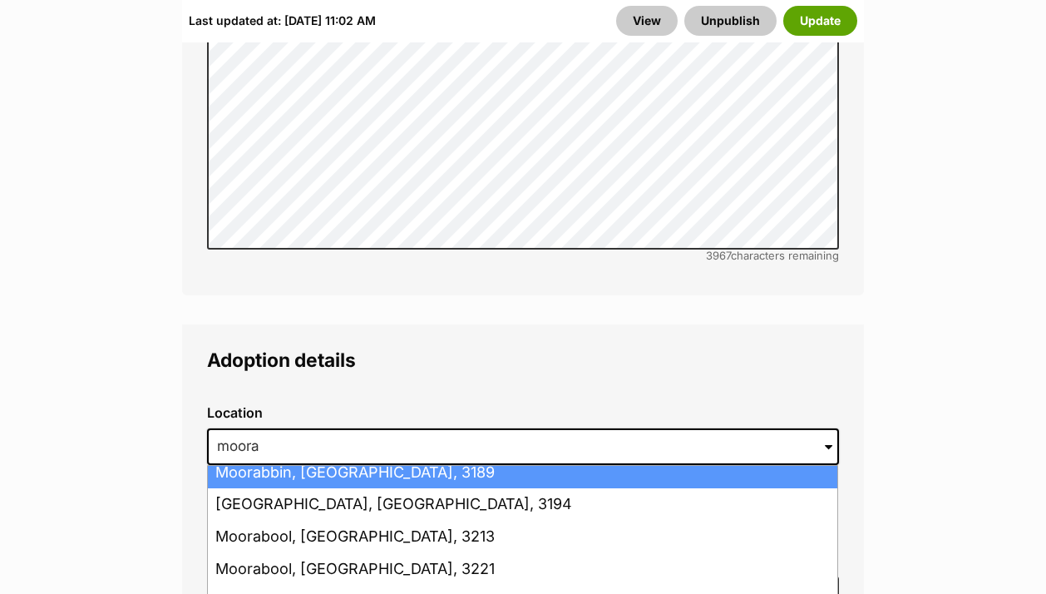
click at [362, 457] on li "Moorabbin, Victoria, 3189" at bounding box center [523, 473] width 630 height 32
type input "Moorabbin, Victoria, 3189"
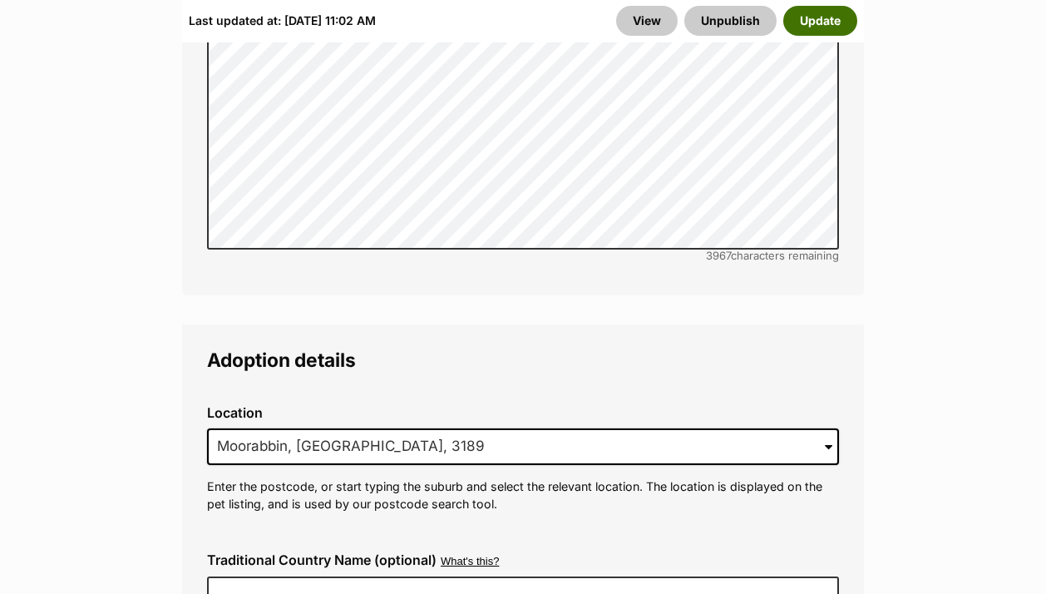
click at [822, 17] on button "Update" at bounding box center [820, 21] width 74 height 30
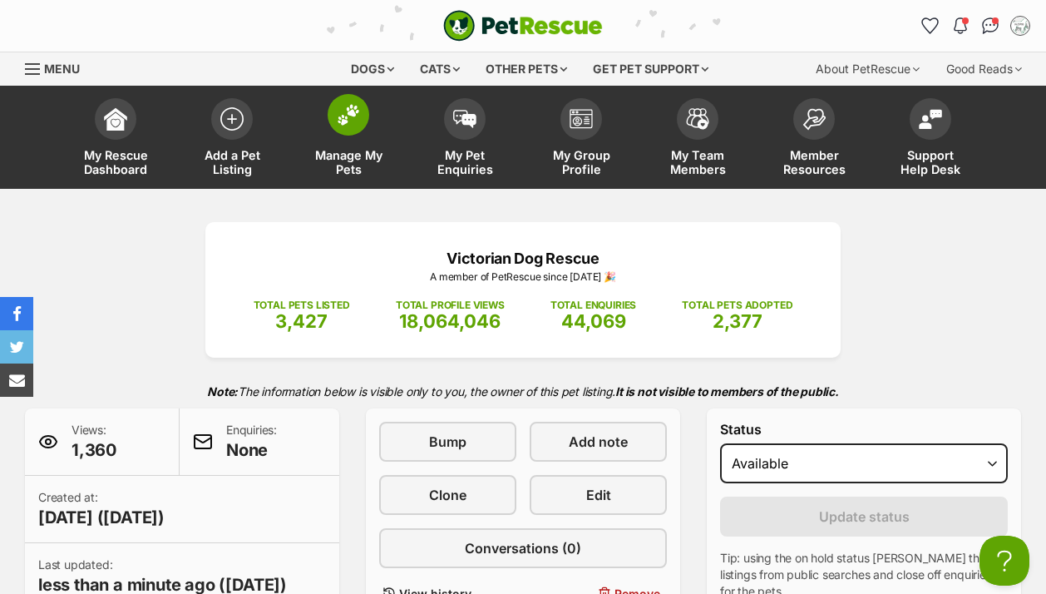
click at [348, 125] on img at bounding box center [348, 115] width 23 height 22
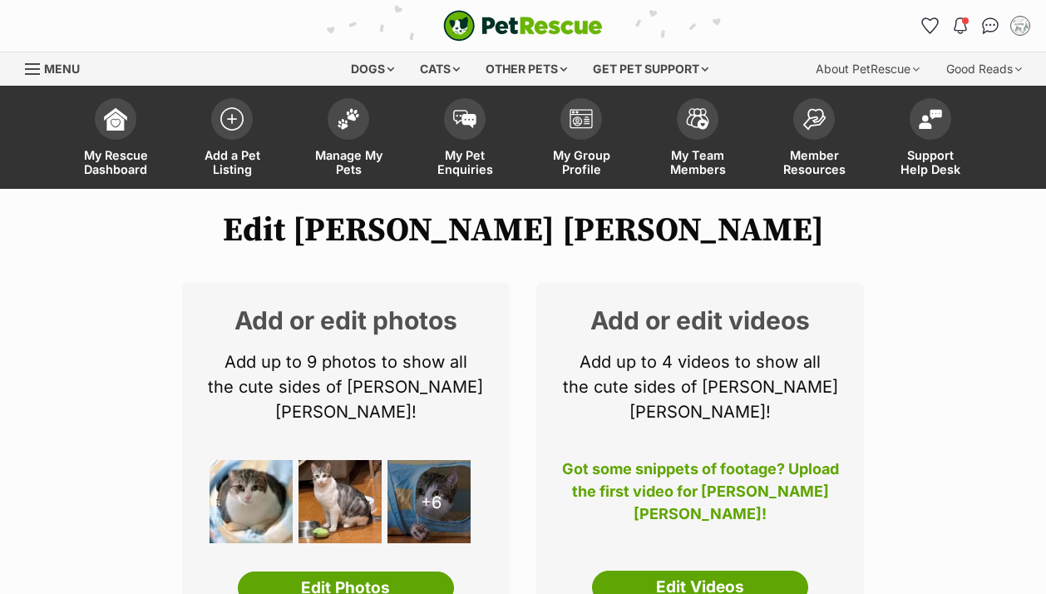
scroll to position [1968, 0]
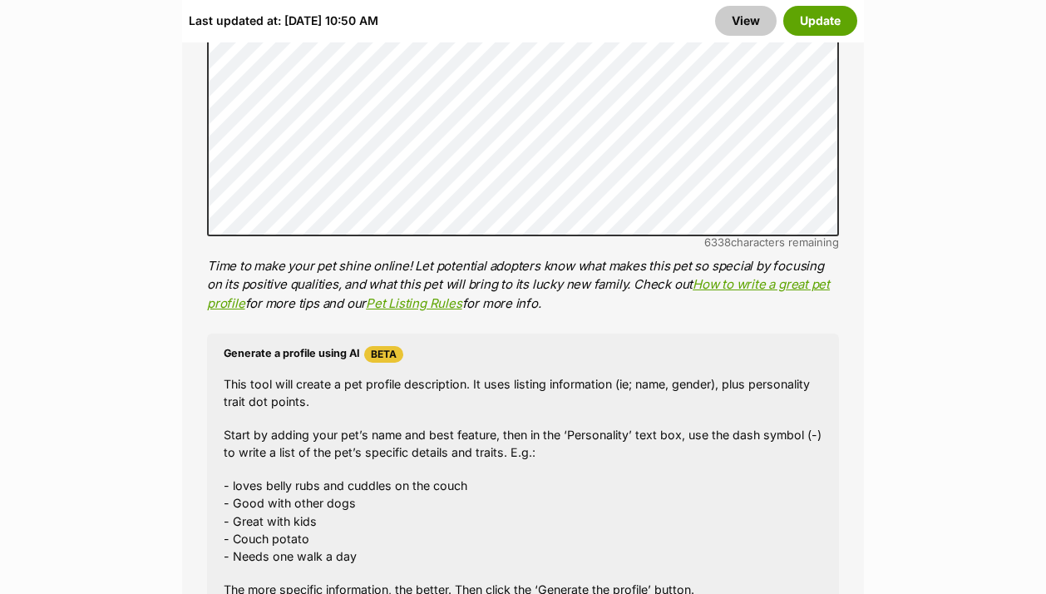
click at [447, 257] on p "Time to make your pet shine online! Let potential adopters know what makes this…" at bounding box center [523, 285] width 632 height 57
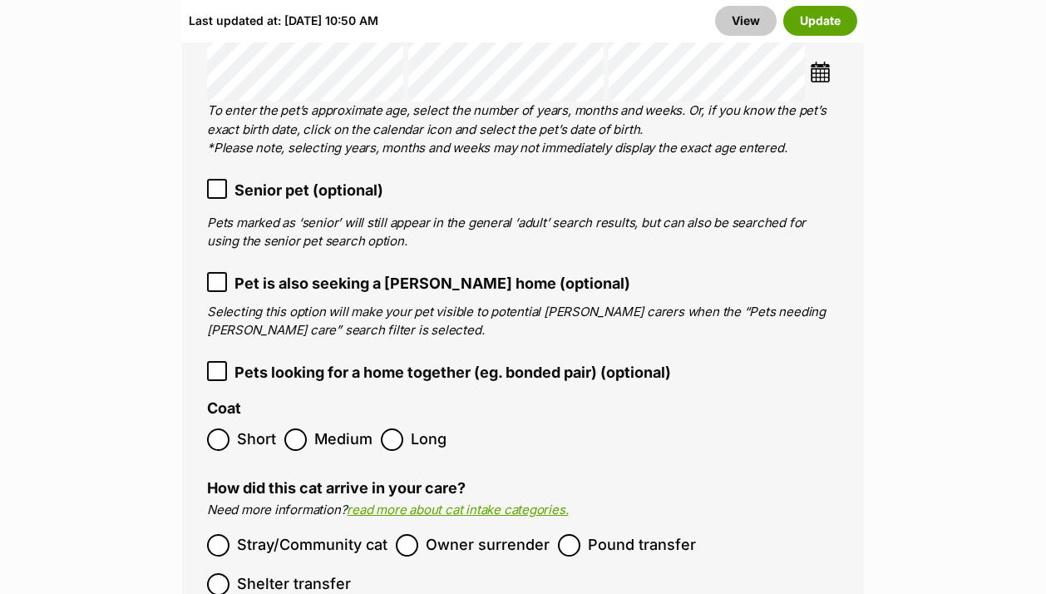
scroll to position [0, 0]
click at [217, 276] on icon at bounding box center [217, 282] width 12 height 12
click at [820, 24] on button "Update" at bounding box center [820, 21] width 74 height 30
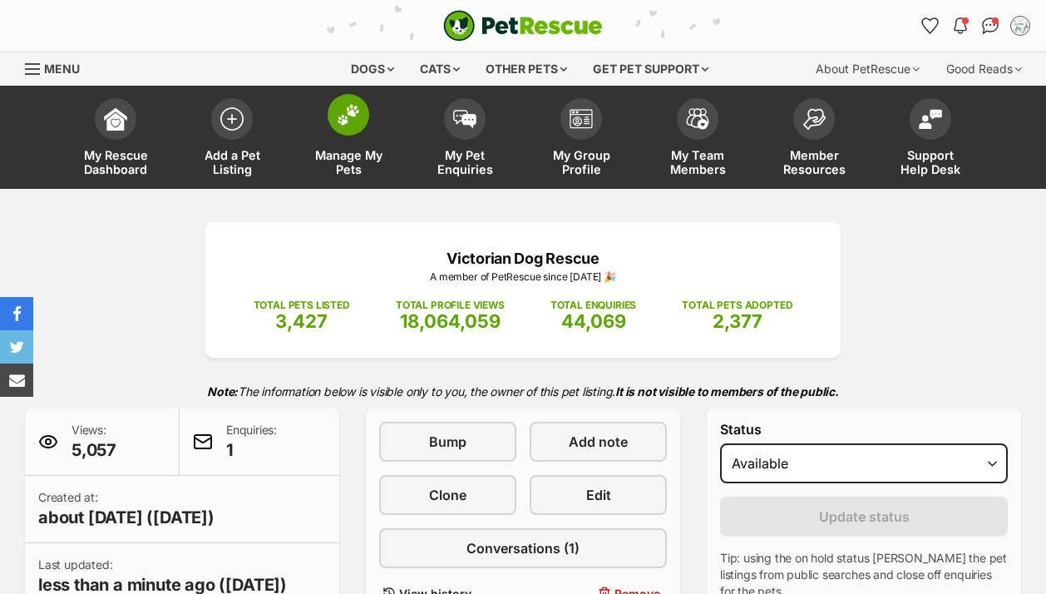
click at [347, 118] on img at bounding box center [348, 115] width 23 height 22
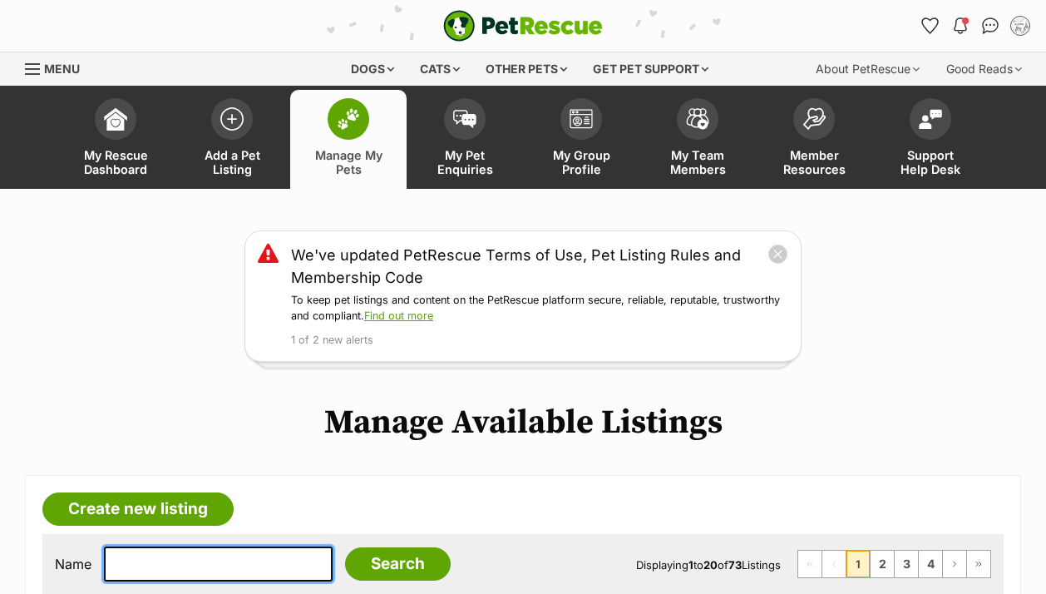
click at [220, 546] on input "text" at bounding box center [218, 563] width 229 height 35
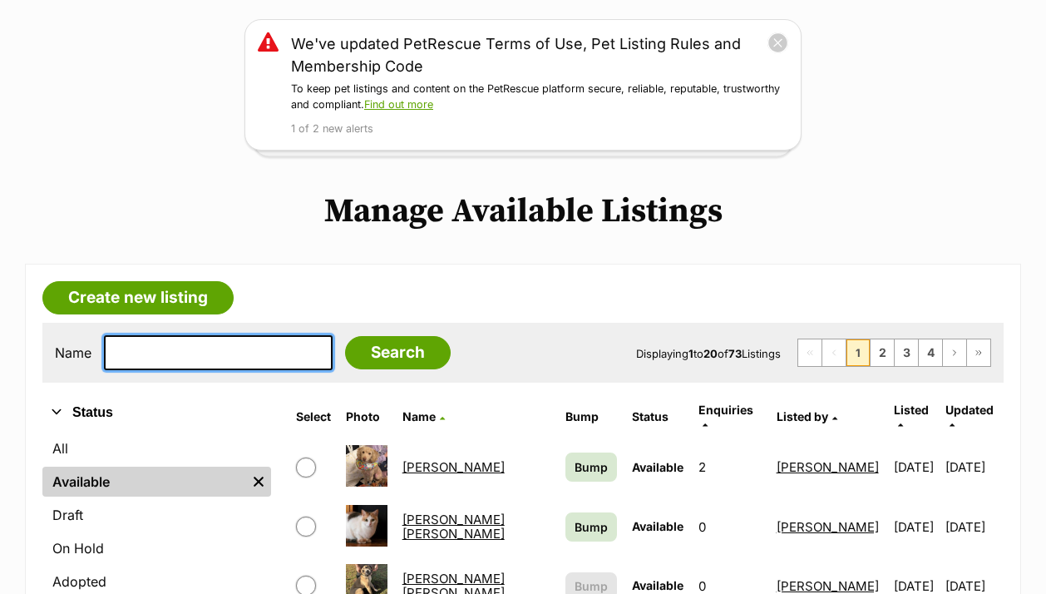
scroll to position [259, 0]
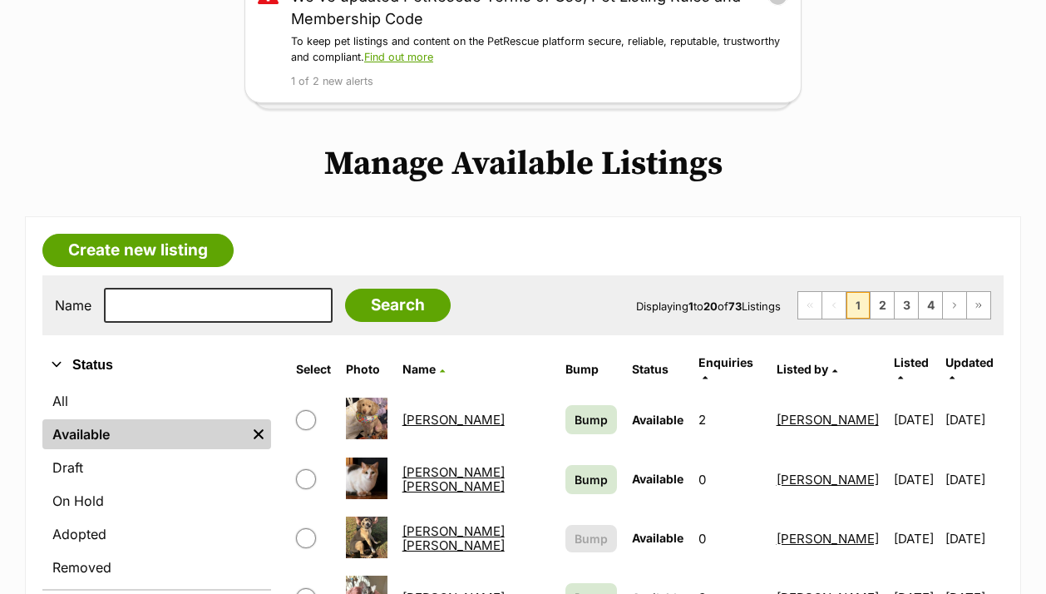
click at [452, 467] on link "Allington Jagger" at bounding box center [454, 479] width 102 height 30
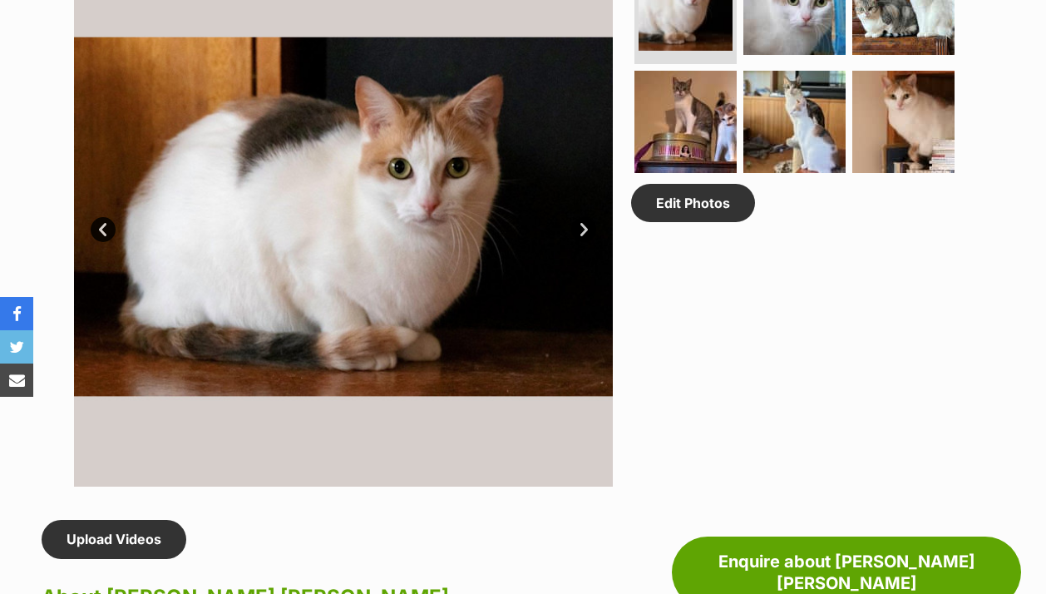
scroll to position [1821, 0]
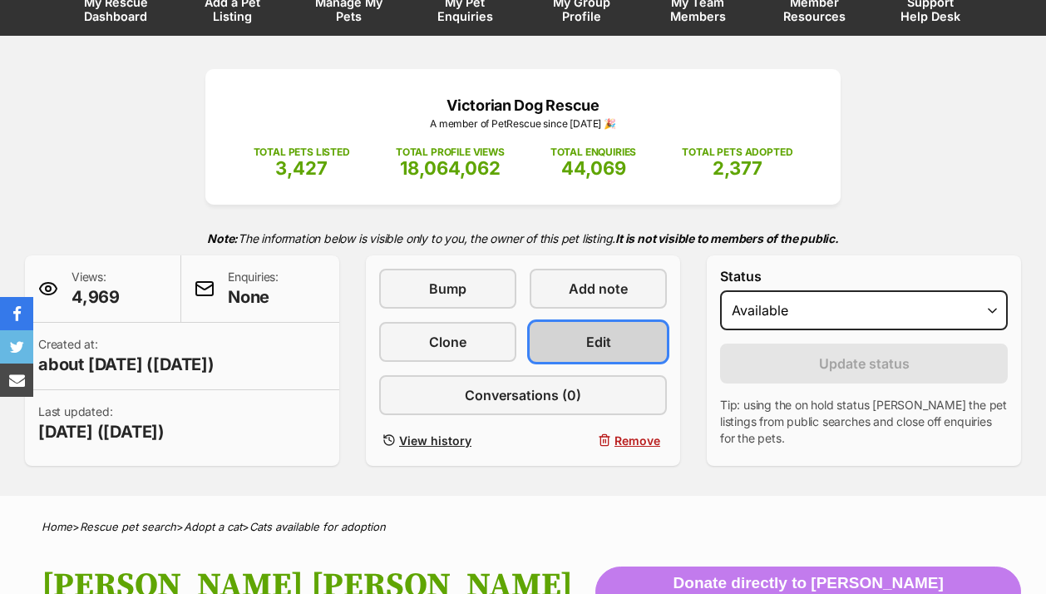
scroll to position [0, 0]
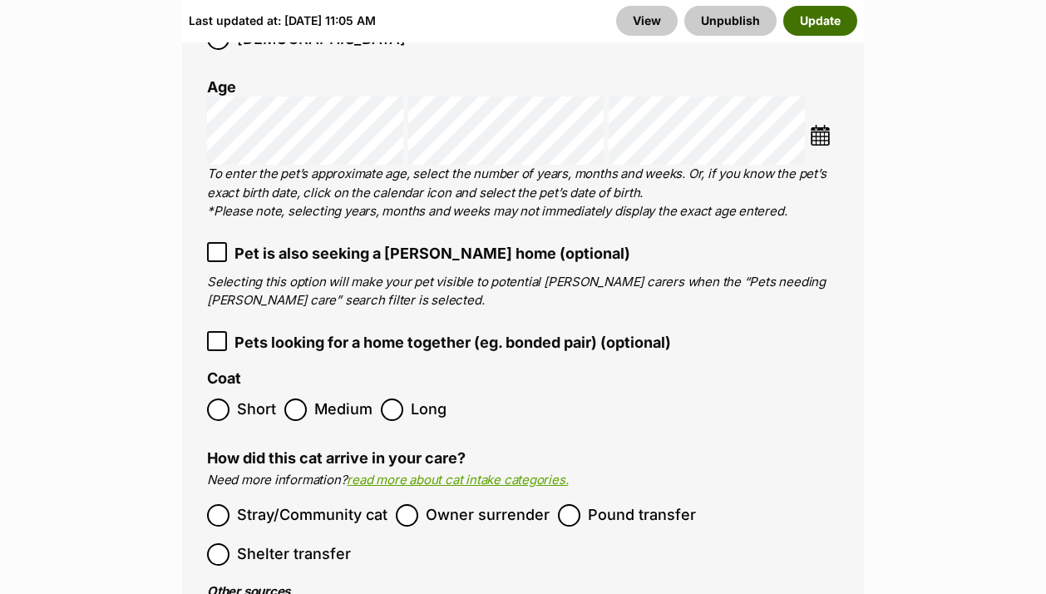
click at [805, 13] on button "Update" at bounding box center [820, 21] width 74 height 30
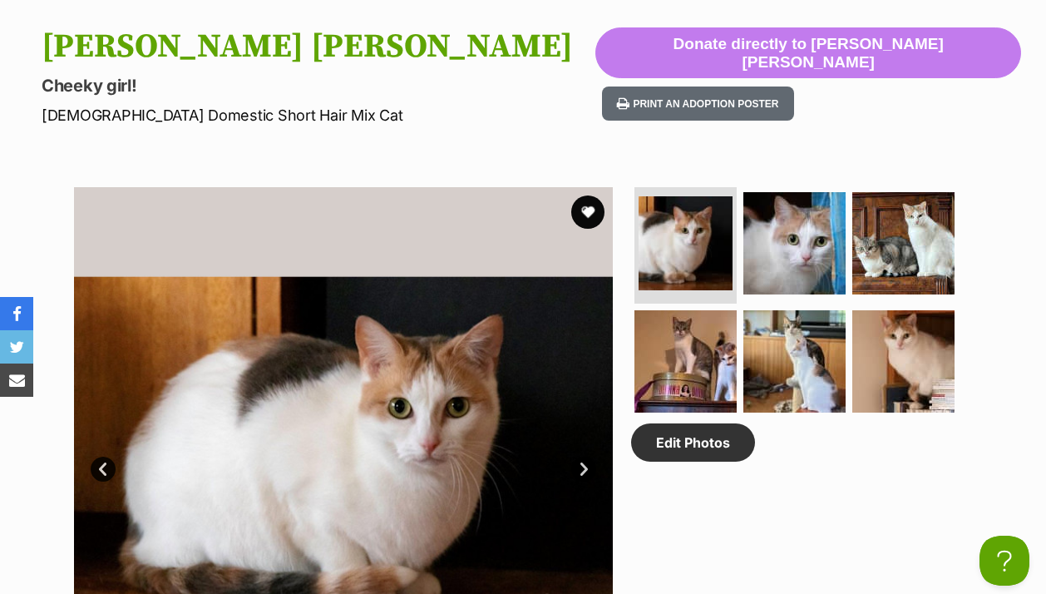
scroll to position [93, 0]
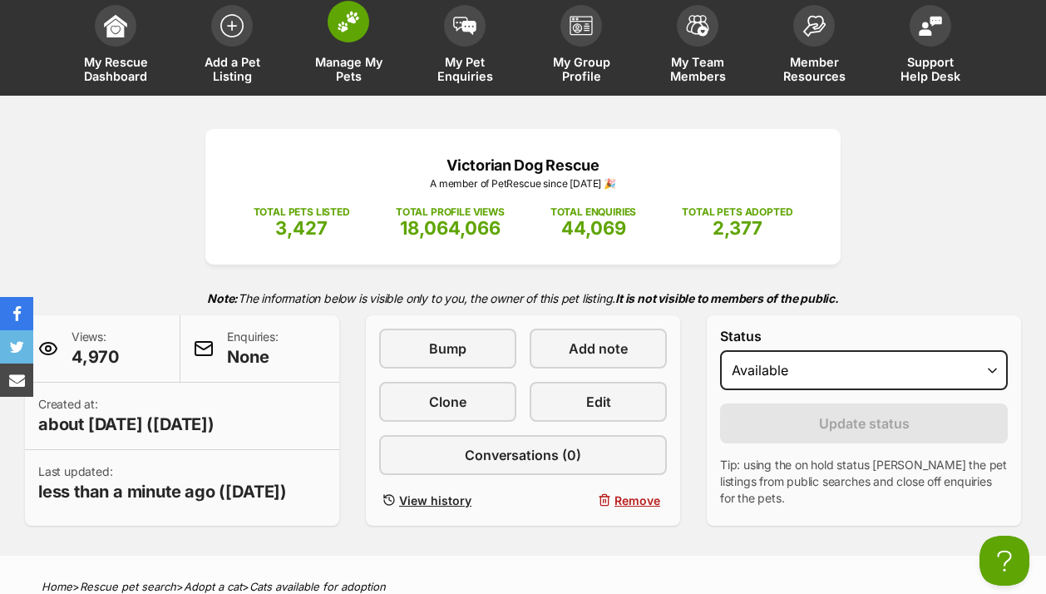
click at [349, 42] on span at bounding box center [349, 22] width 42 height 42
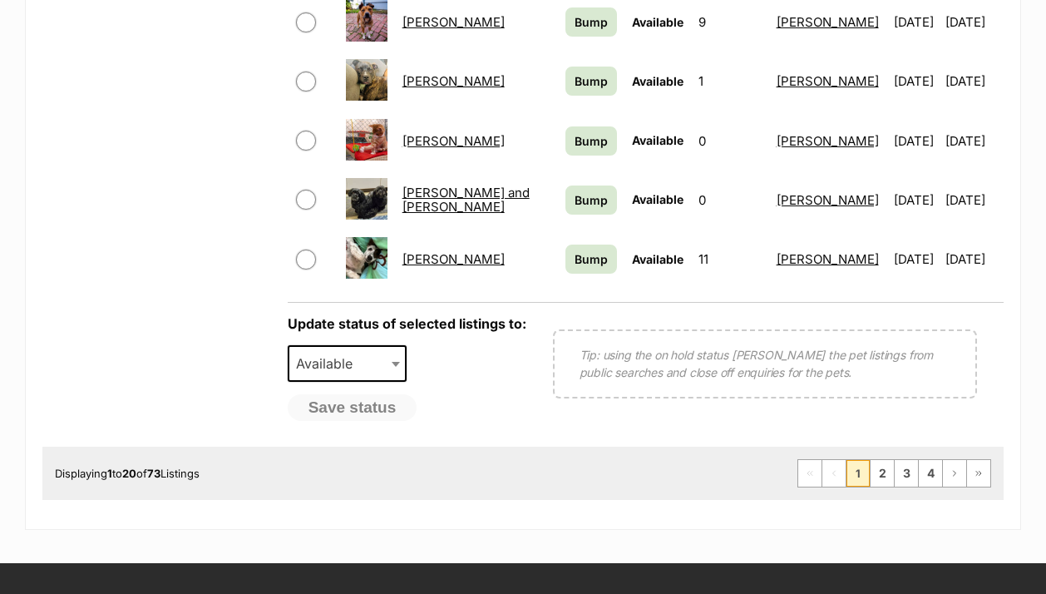
scroll to position [1544, 0]
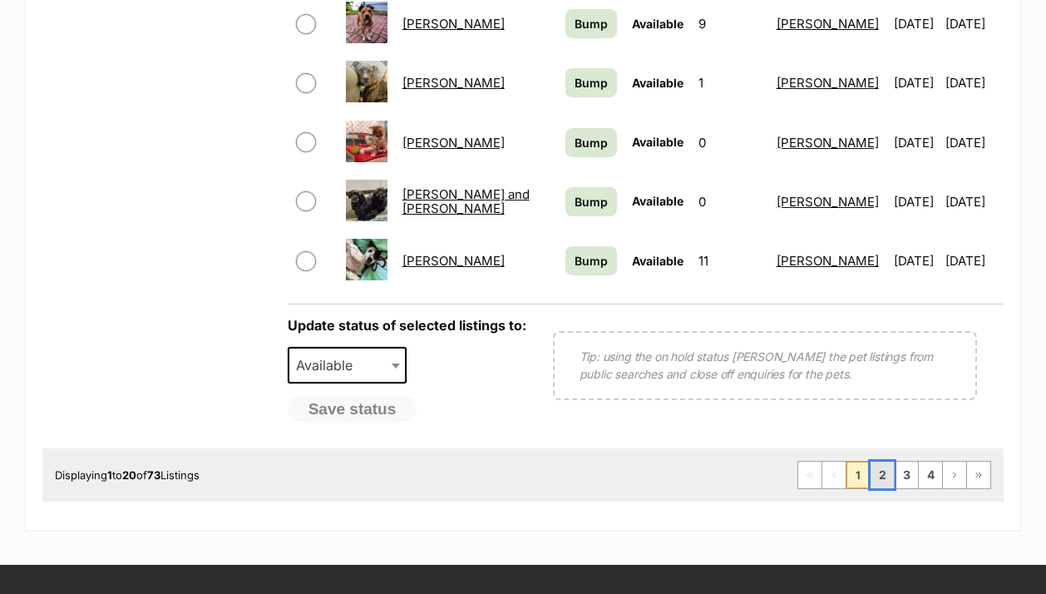
click at [883, 462] on link "2" at bounding box center [882, 475] width 23 height 27
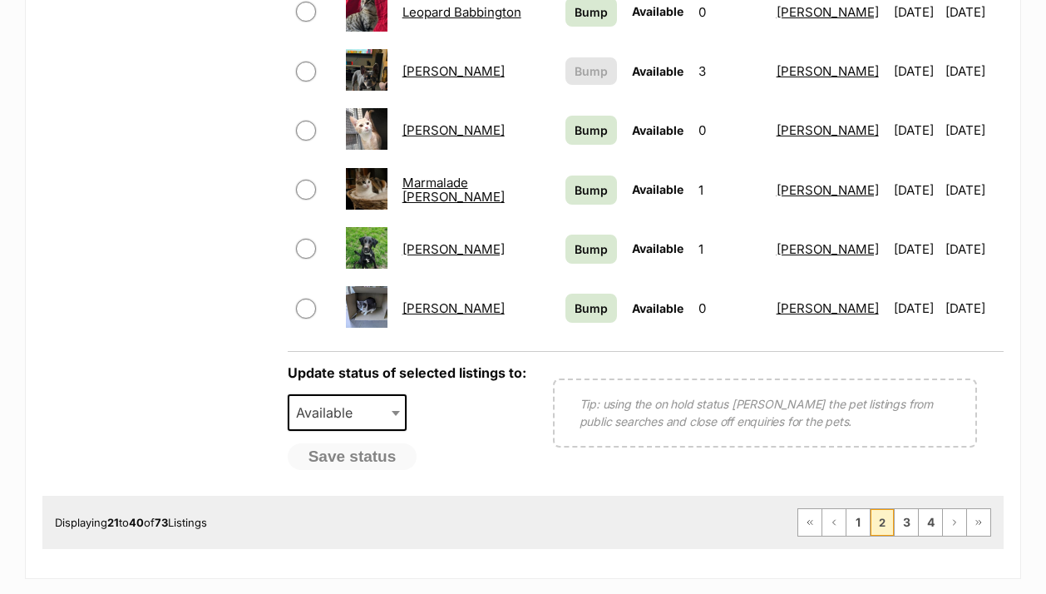
scroll to position [1499, 0]
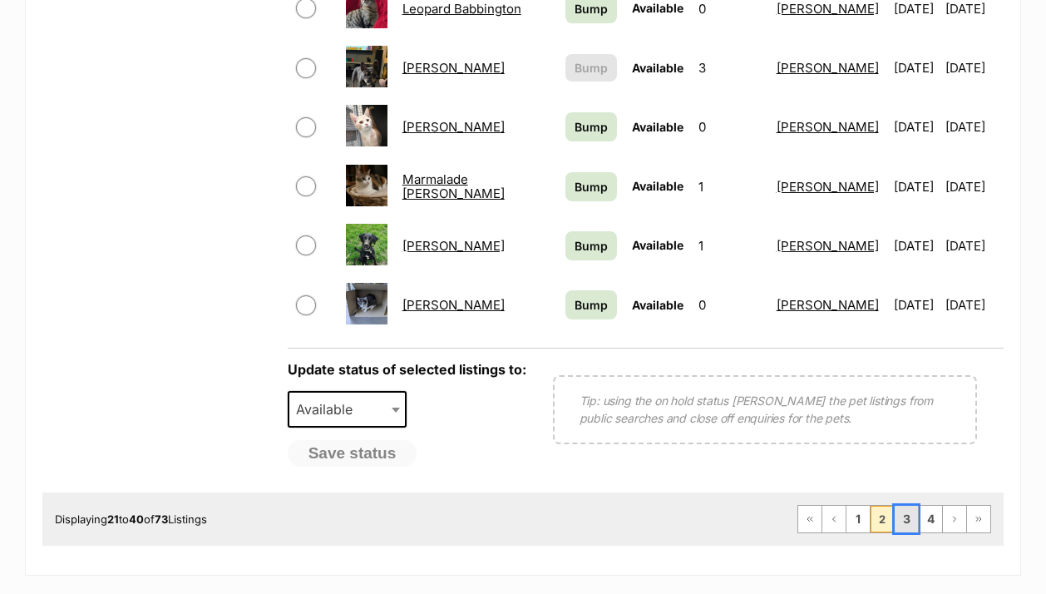
click at [911, 509] on link "3" at bounding box center [906, 519] width 23 height 27
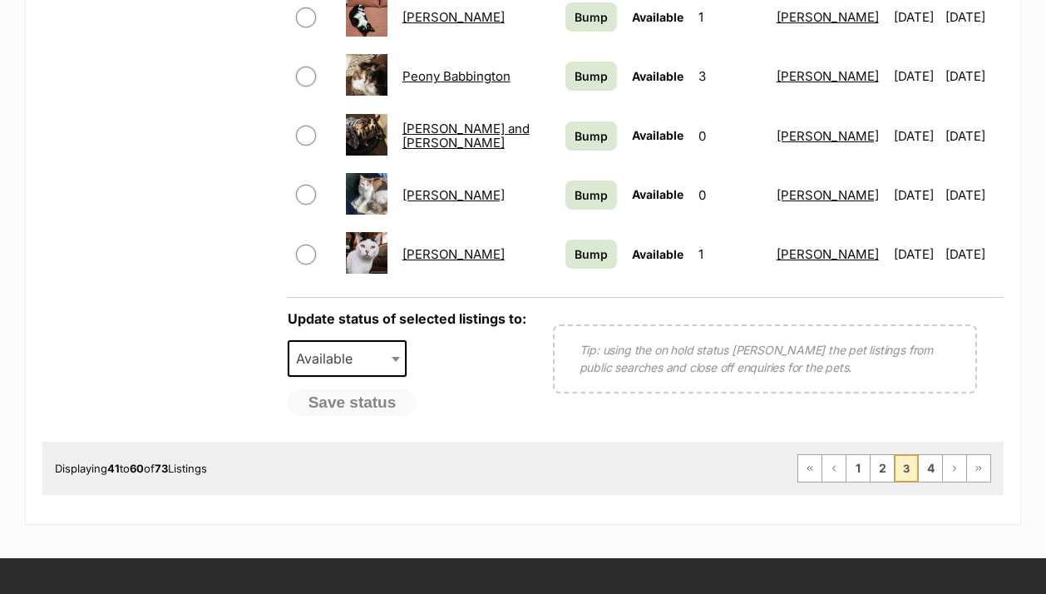
scroll to position [1561, 0]
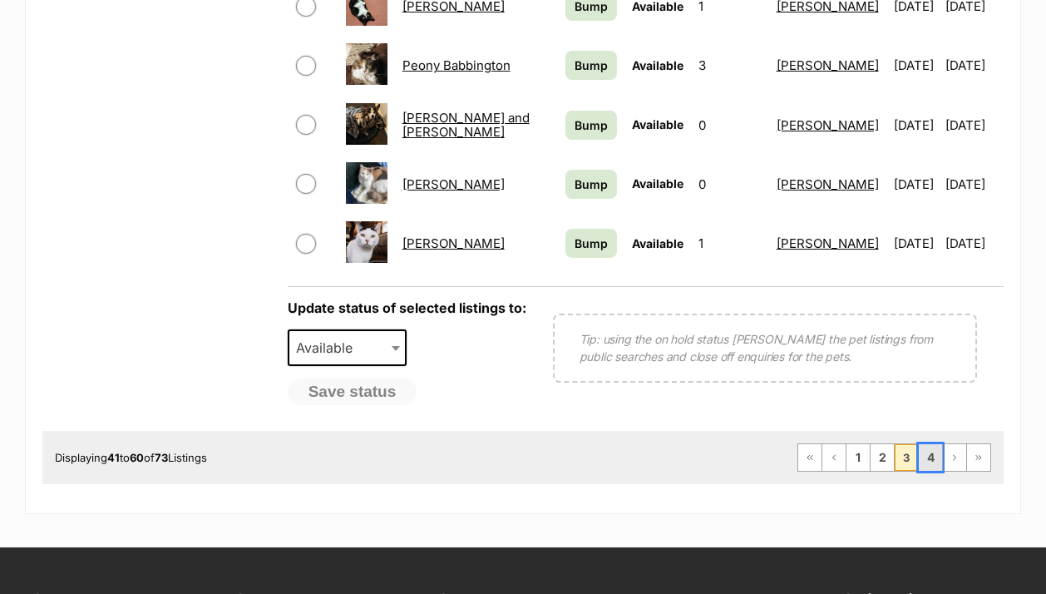
click at [927, 444] on link "4" at bounding box center [930, 457] width 23 height 27
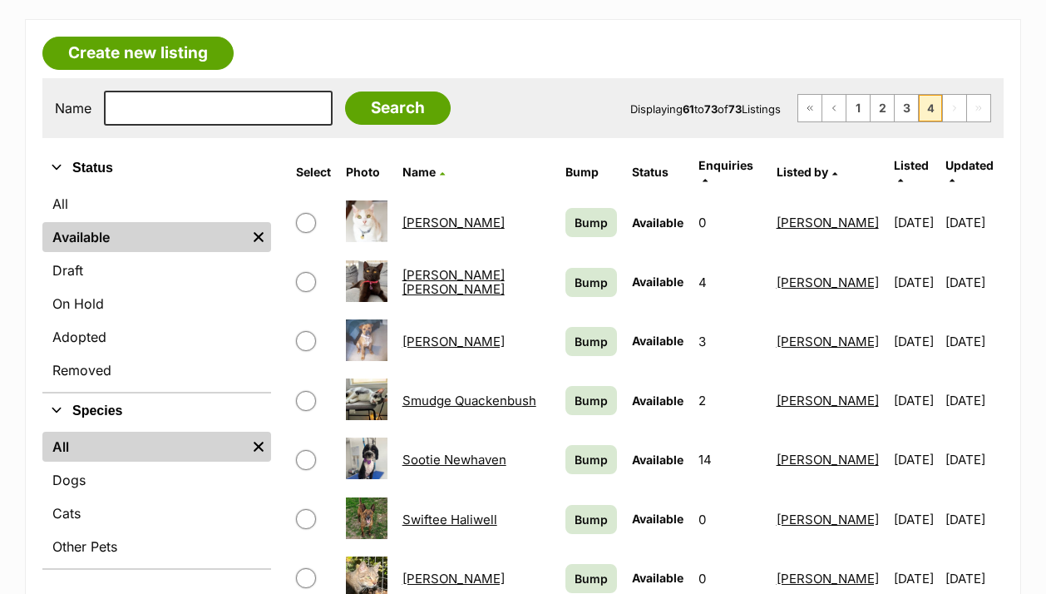
scroll to position [458, 0]
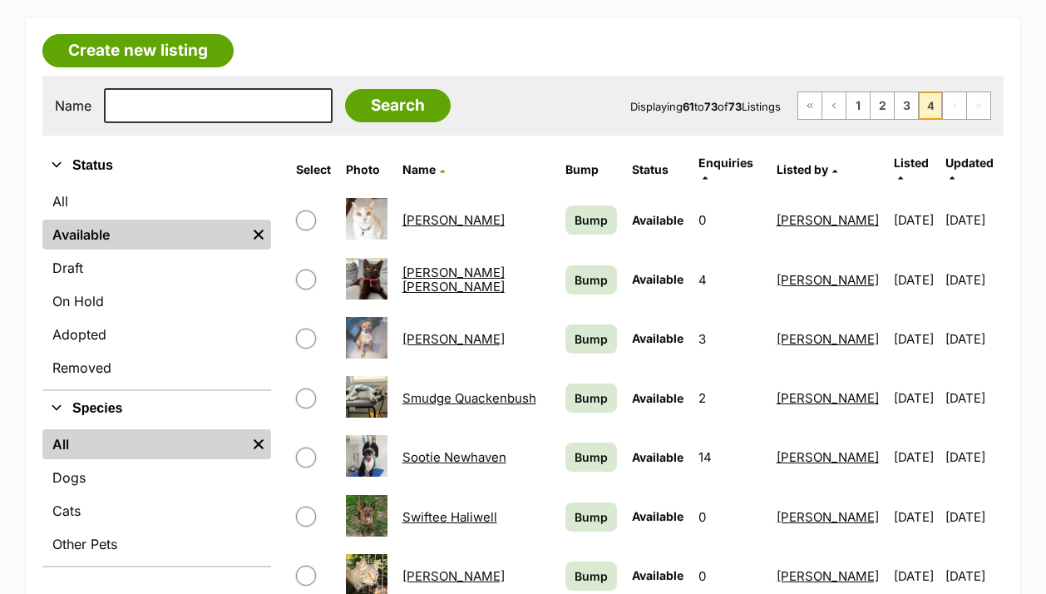
click at [441, 509] on link "Swiftee Haliwell" at bounding box center [450, 517] width 95 height 16
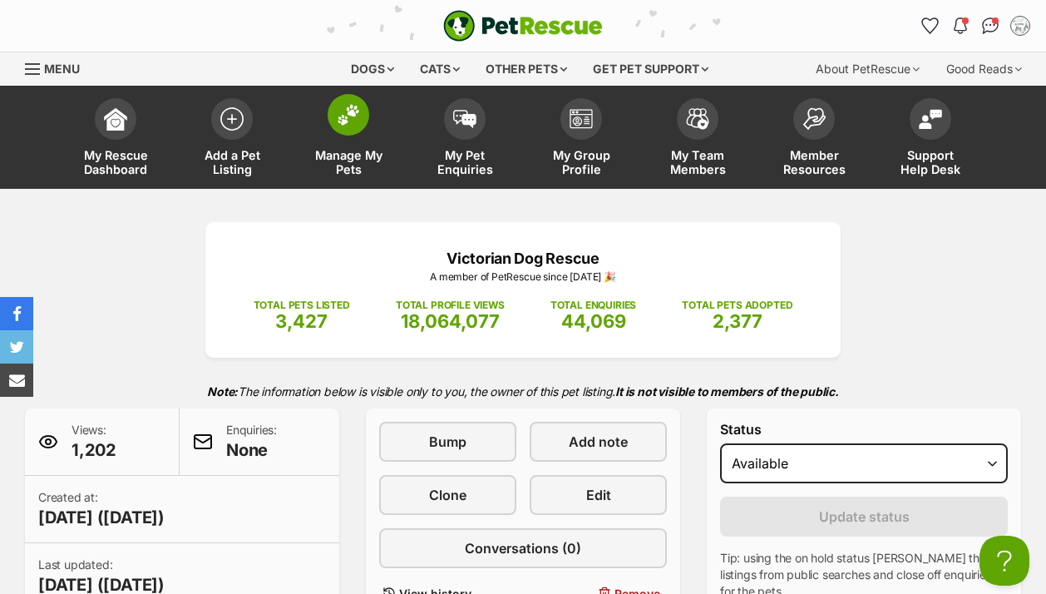
click at [354, 110] on img at bounding box center [348, 115] width 23 height 22
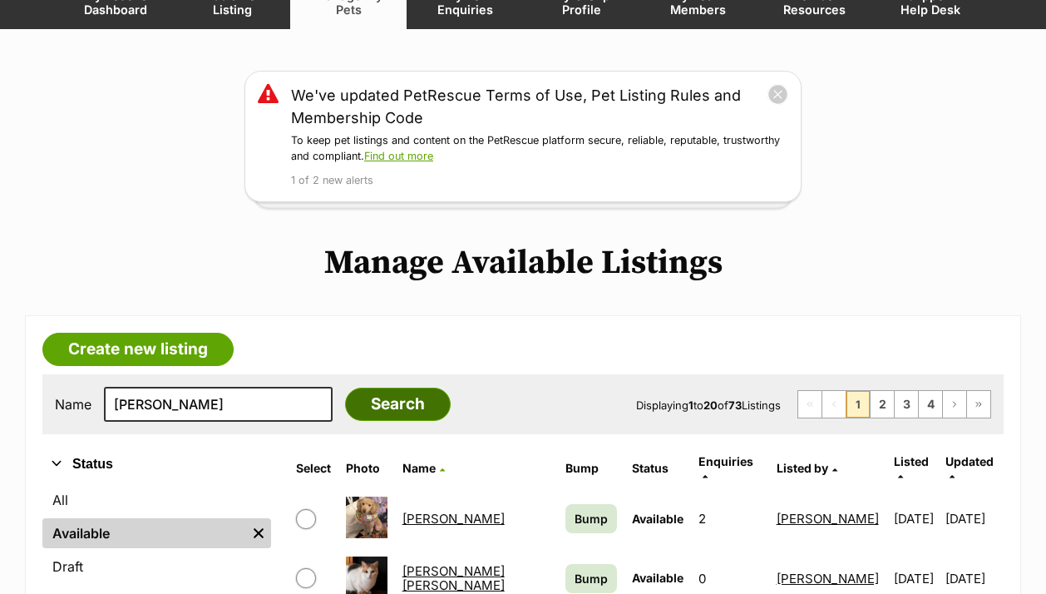
type input "[PERSON_NAME]"
click at [345, 409] on input "Search" at bounding box center [398, 404] width 106 height 33
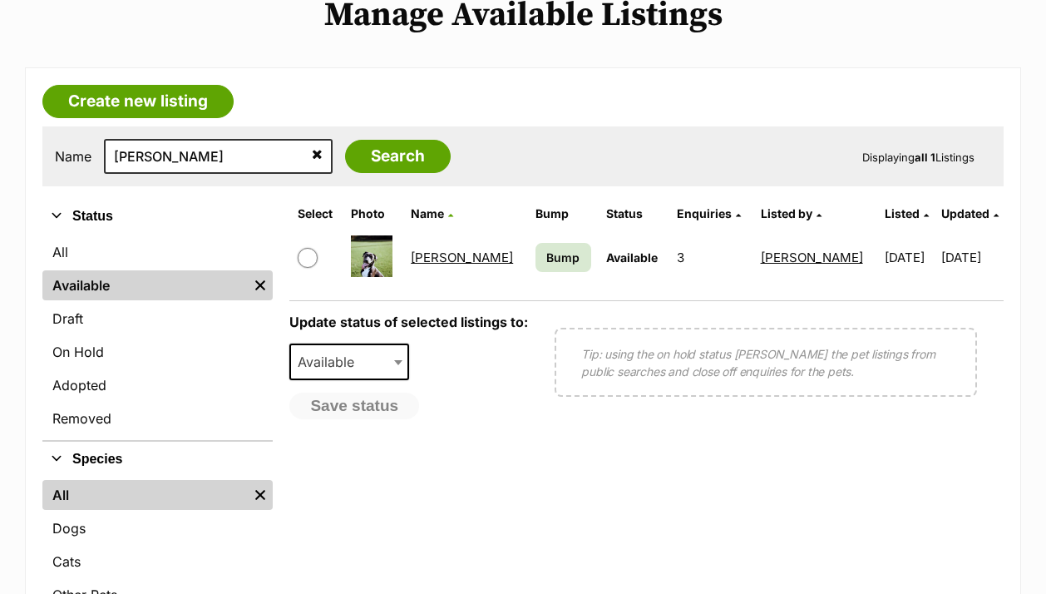
scroll to position [408, 0]
click at [467, 262] on link "[PERSON_NAME]" at bounding box center [462, 257] width 102 height 16
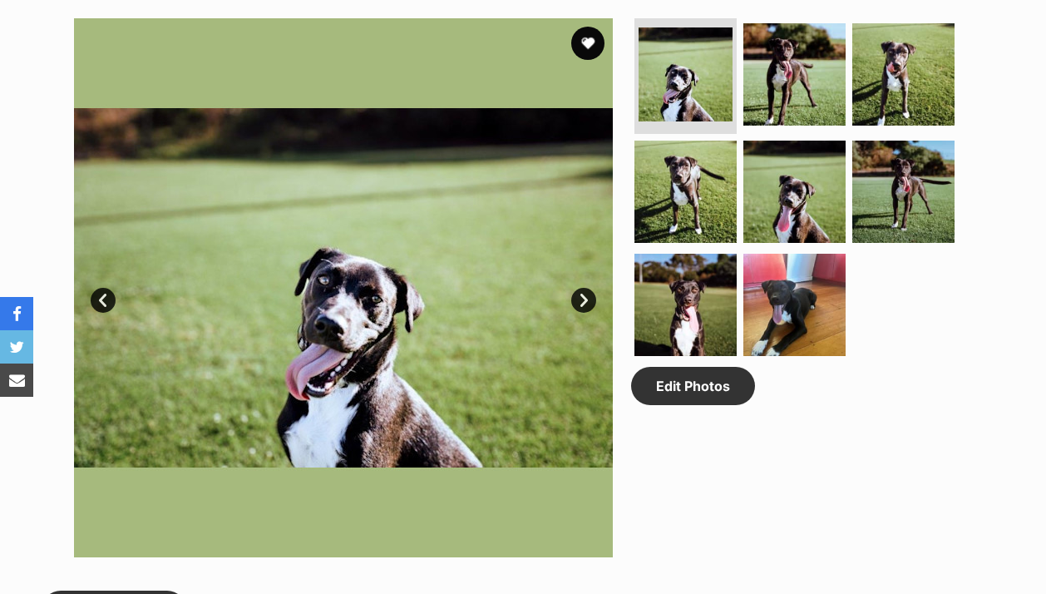
click at [585, 302] on link "Next" at bounding box center [583, 300] width 25 height 25
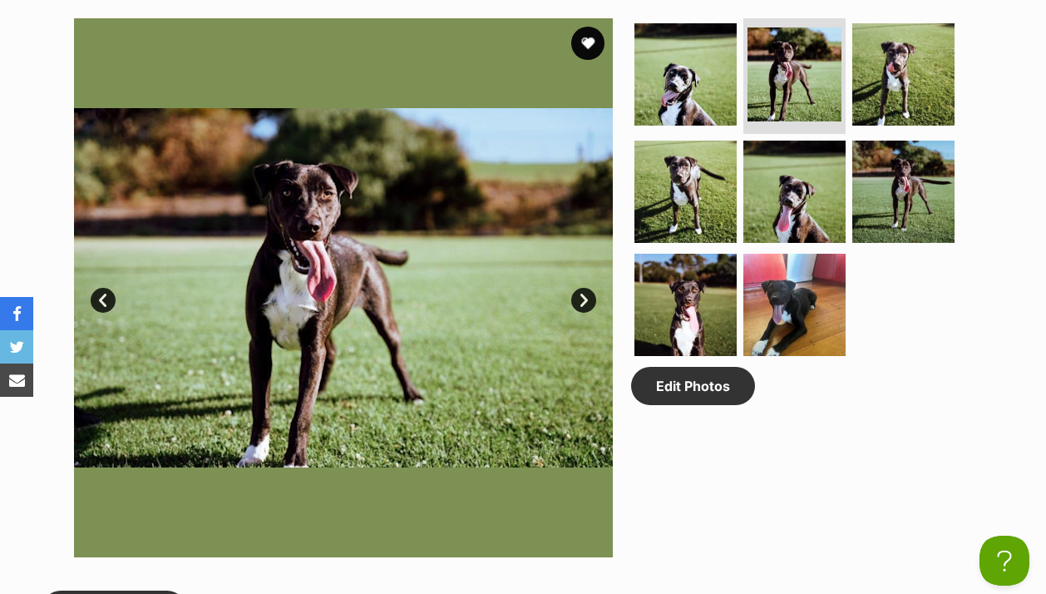
click at [585, 302] on link "Next" at bounding box center [583, 300] width 25 height 25
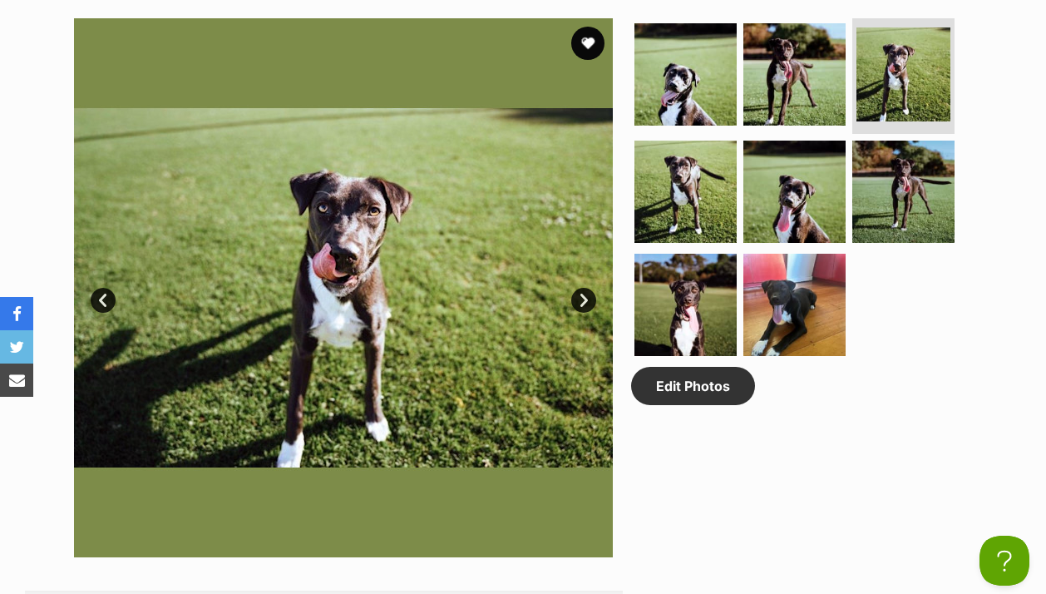
click at [585, 302] on link "Next" at bounding box center [583, 300] width 25 height 25
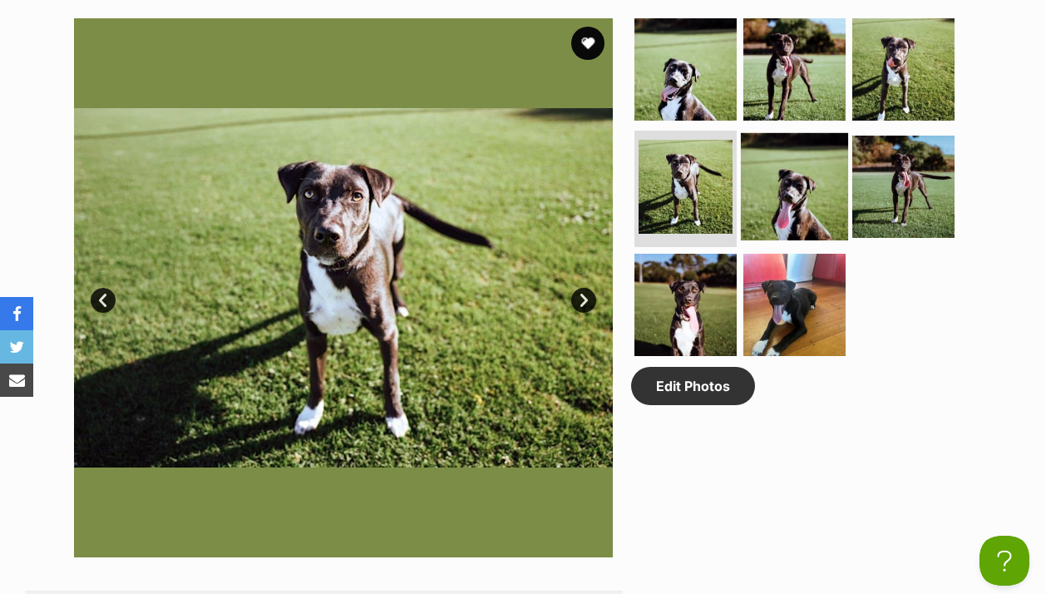
click at [793, 195] on img at bounding box center [794, 186] width 107 height 107
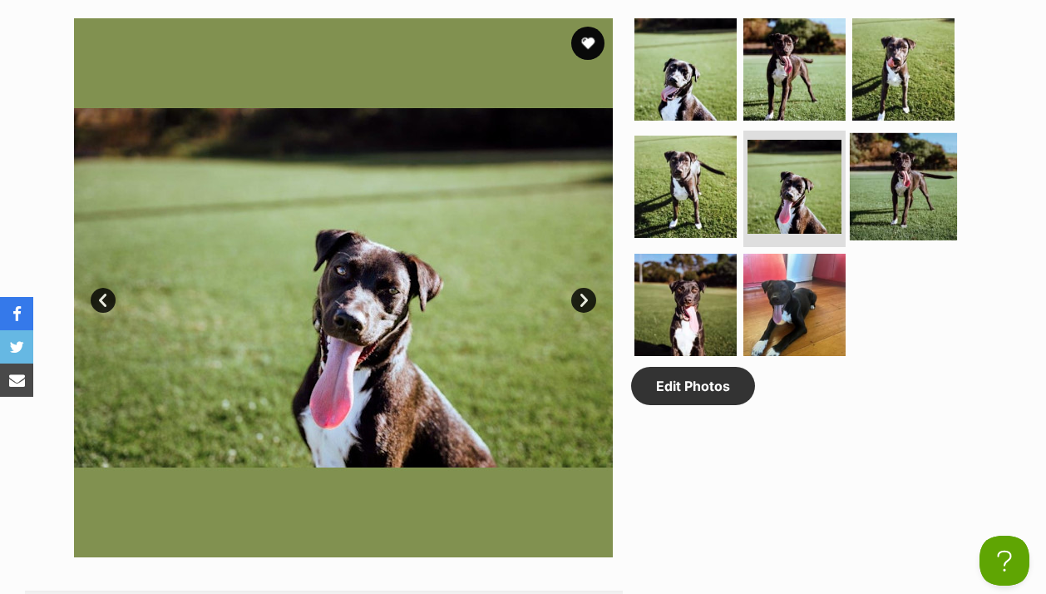
click at [926, 161] on img at bounding box center [903, 186] width 107 height 107
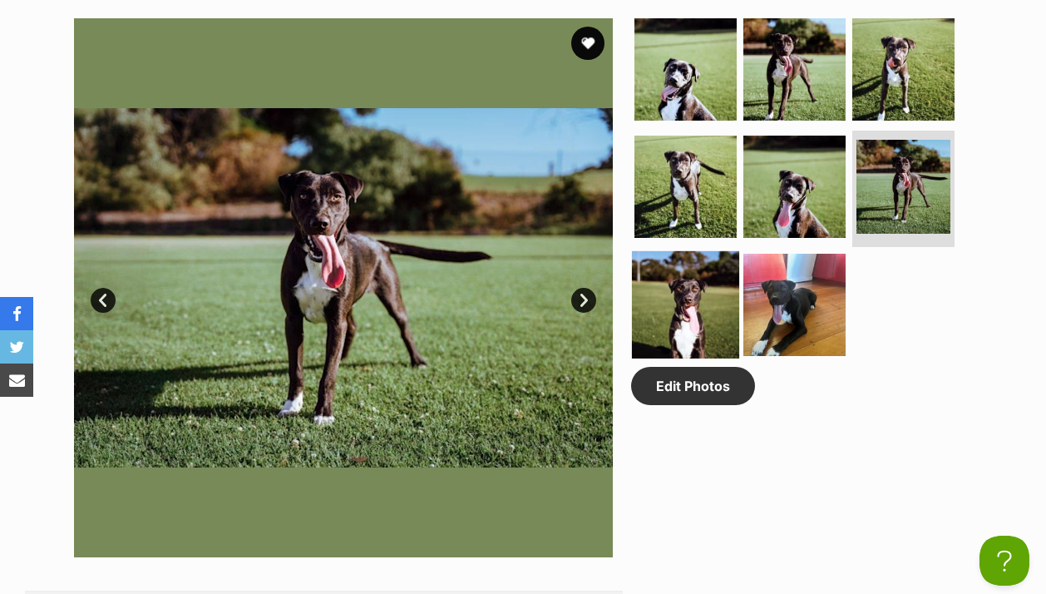
click at [683, 319] on img at bounding box center [685, 304] width 107 height 107
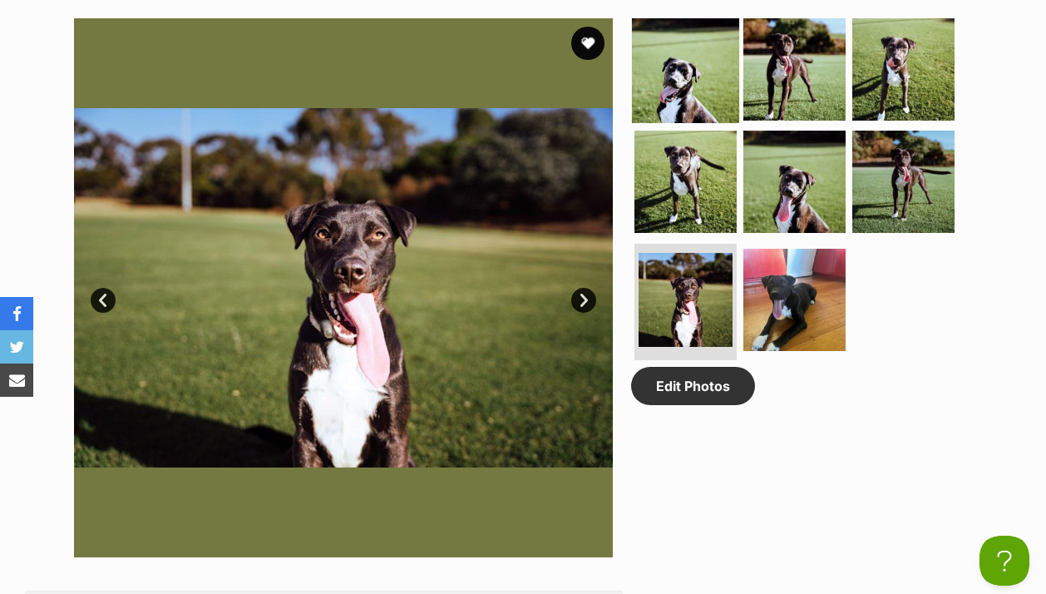
click at [686, 85] on img at bounding box center [685, 68] width 107 height 107
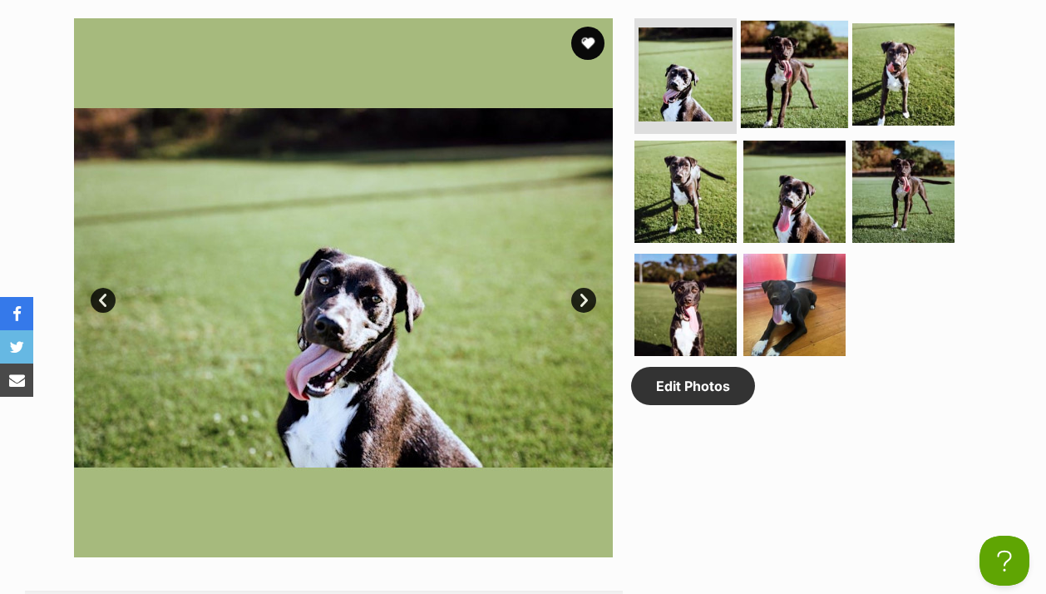
click at [772, 72] on img at bounding box center [794, 73] width 107 height 107
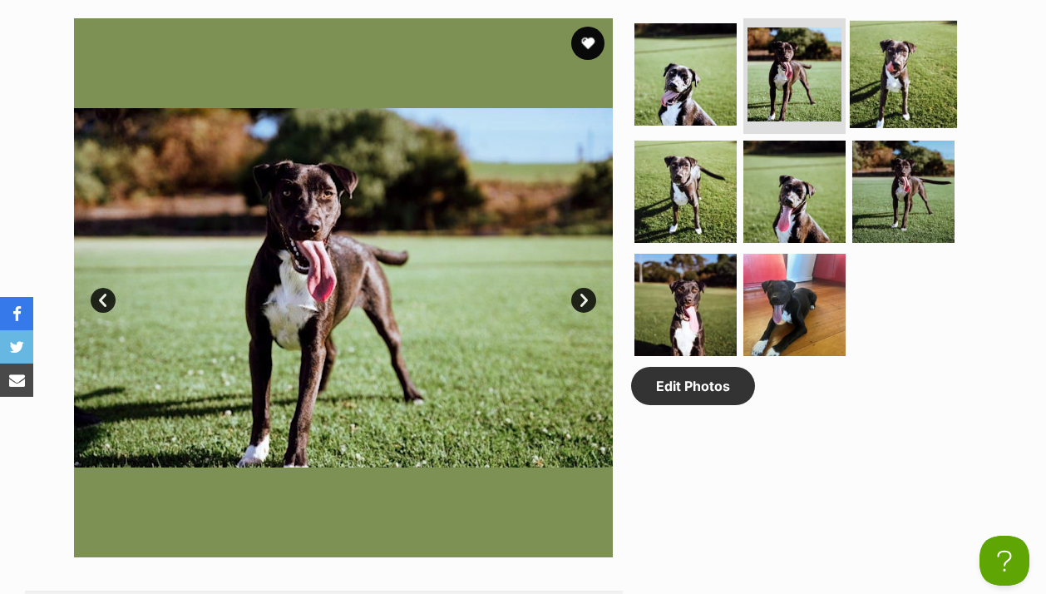
click at [923, 67] on img at bounding box center [903, 73] width 107 height 107
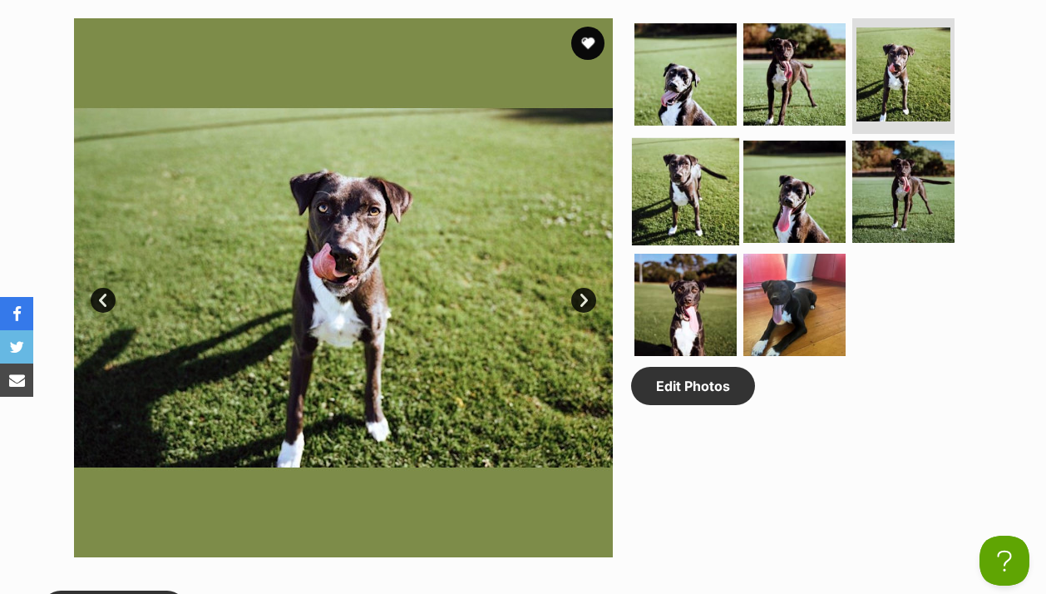
click at [703, 183] on img at bounding box center [685, 191] width 107 height 107
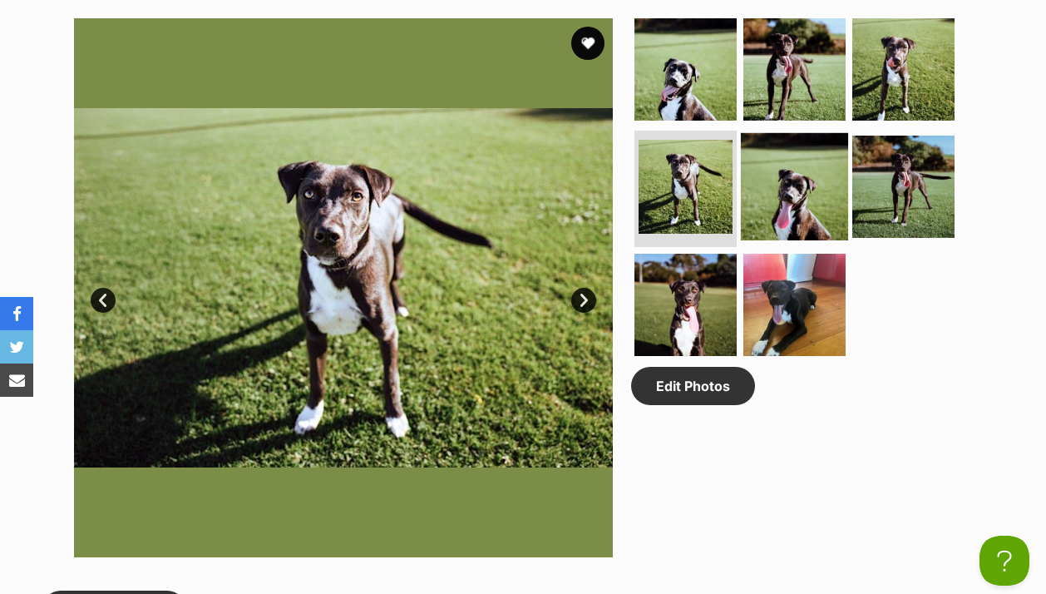
click at [805, 193] on img at bounding box center [794, 186] width 107 height 107
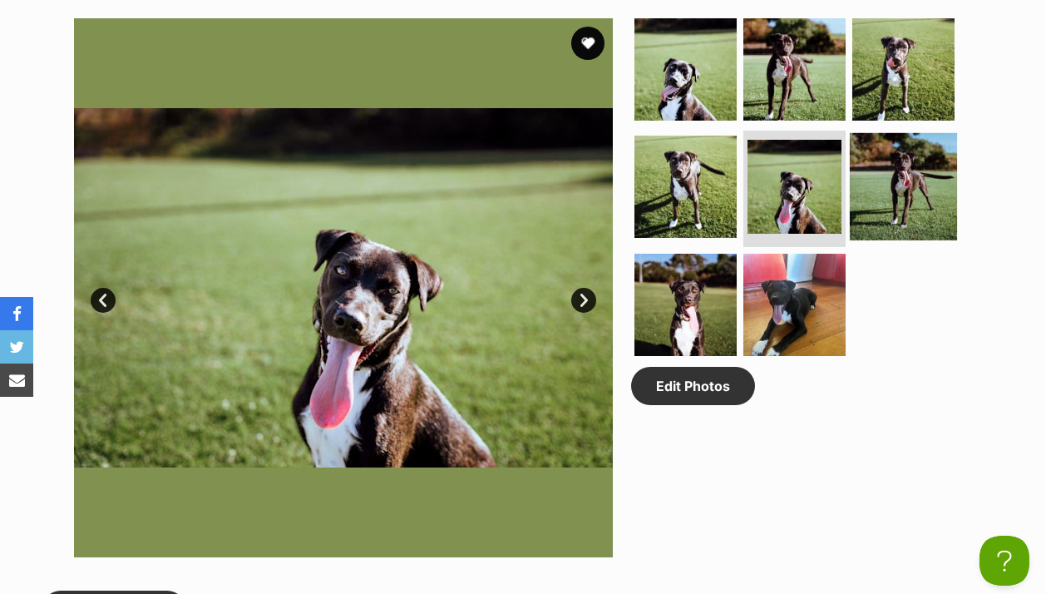
click at [908, 189] on img at bounding box center [903, 186] width 107 height 107
